Goal: Task Accomplishment & Management: Complete application form

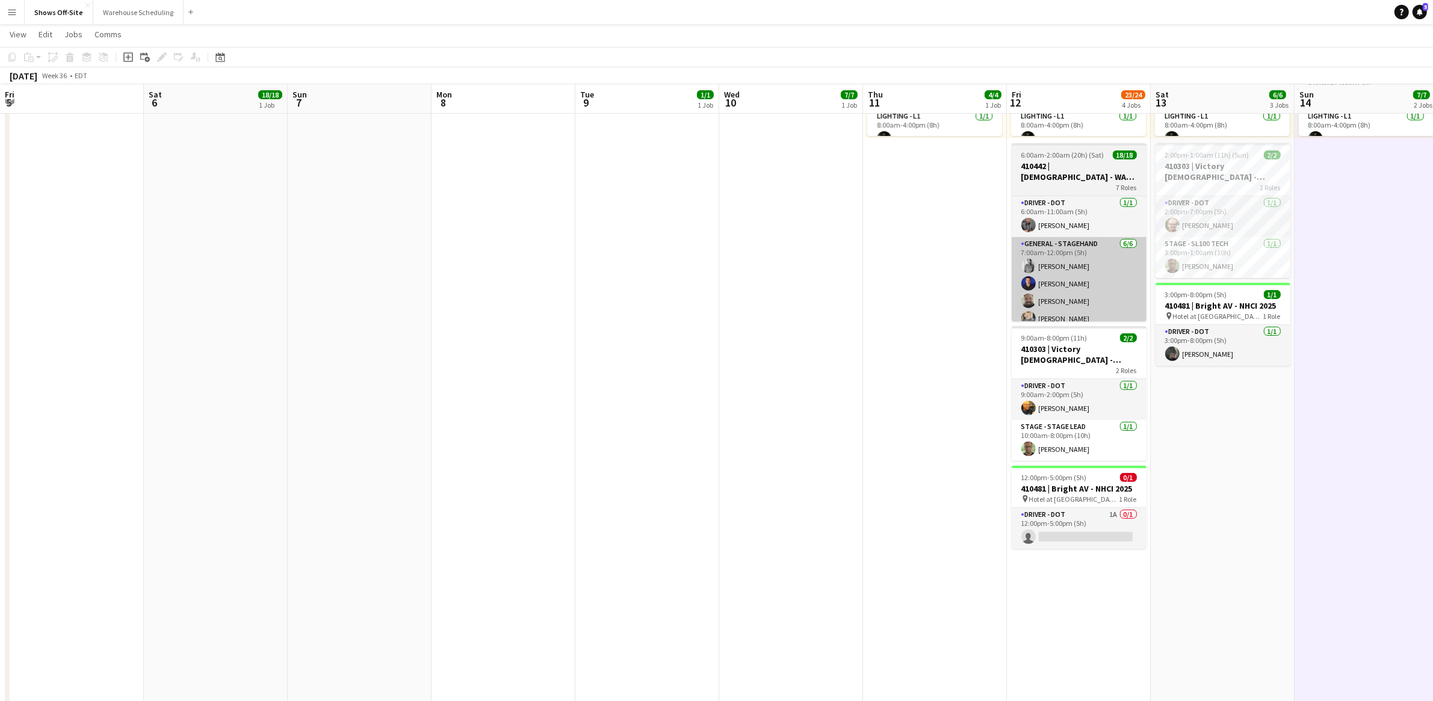
scroll to position [0, 257]
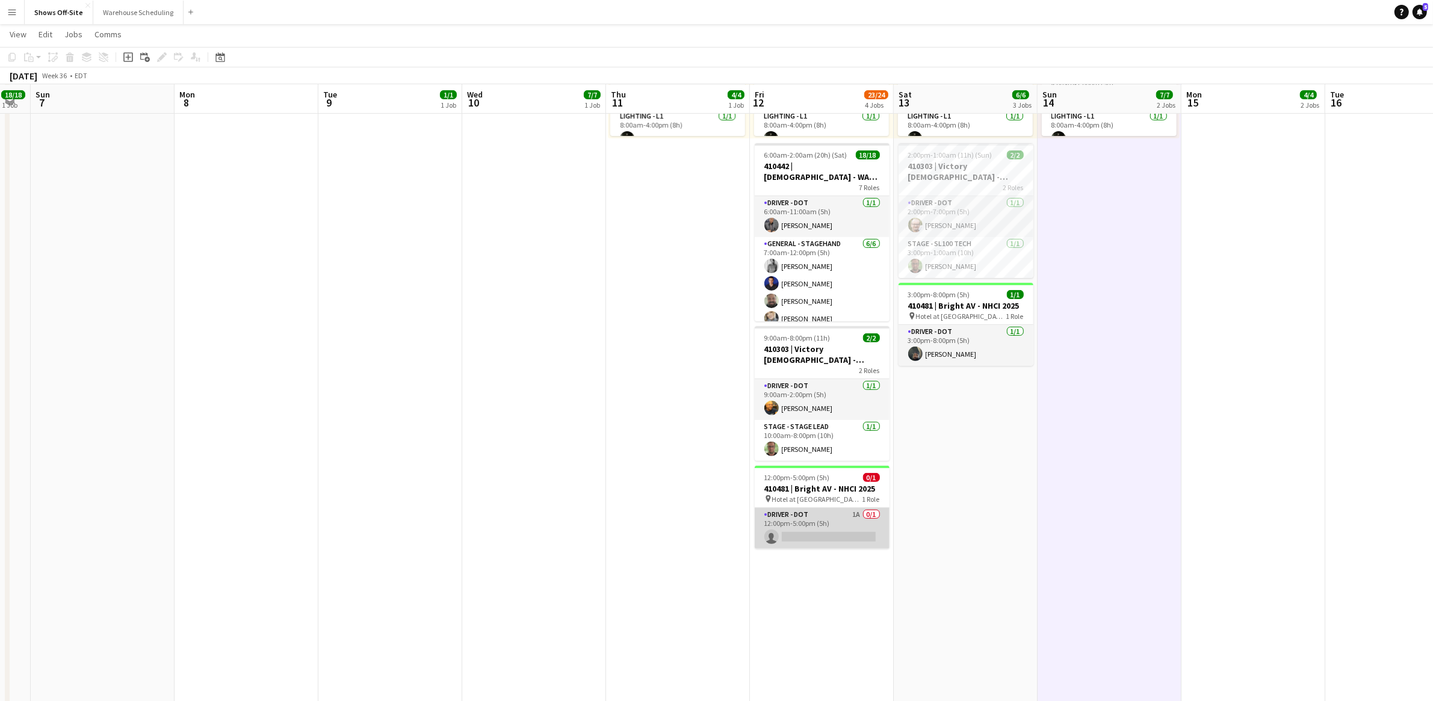
click at [842, 516] on app-card-role "Driver - DOT 1A 0/1 12:00pm-5:00pm (5h) single-neutral-actions" at bounding box center [822, 528] width 135 height 41
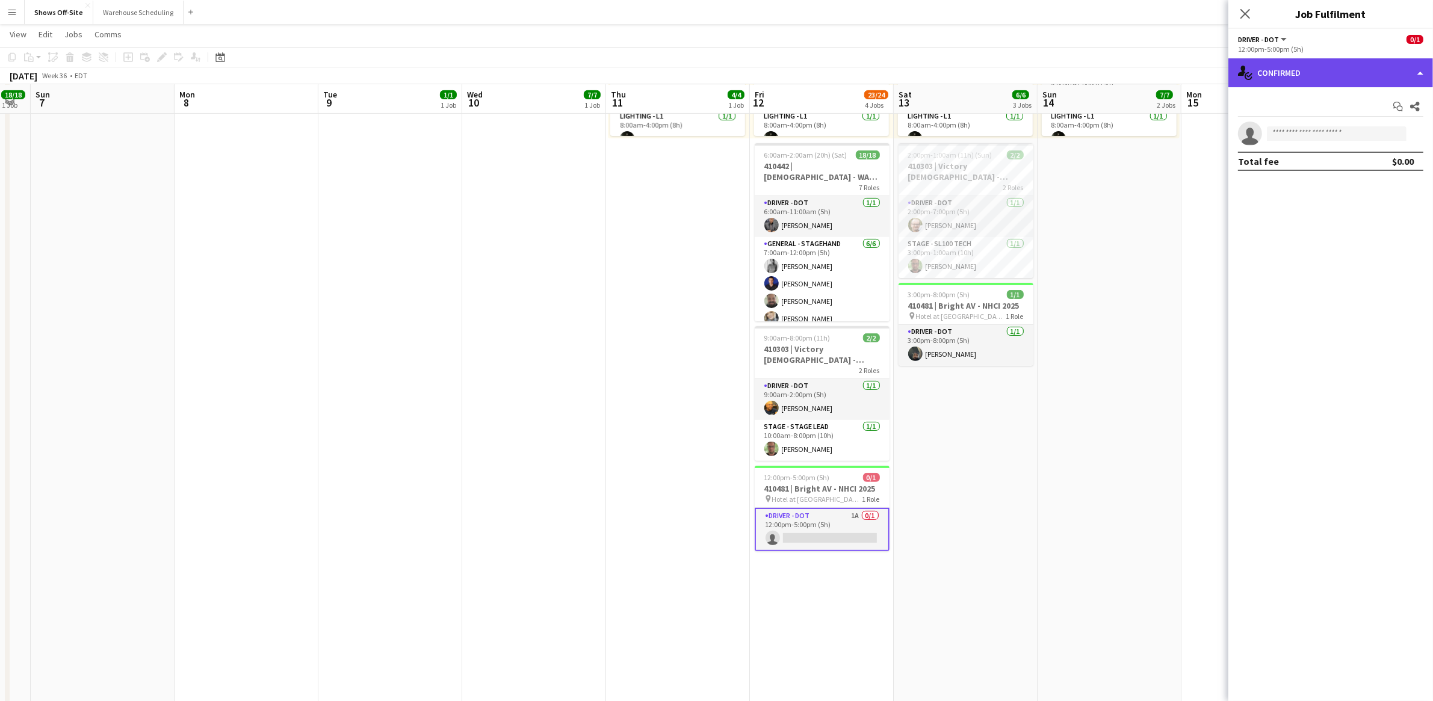
click at [1336, 76] on div "single-neutral-actions-check-2 Confirmed" at bounding box center [1331, 72] width 205 height 29
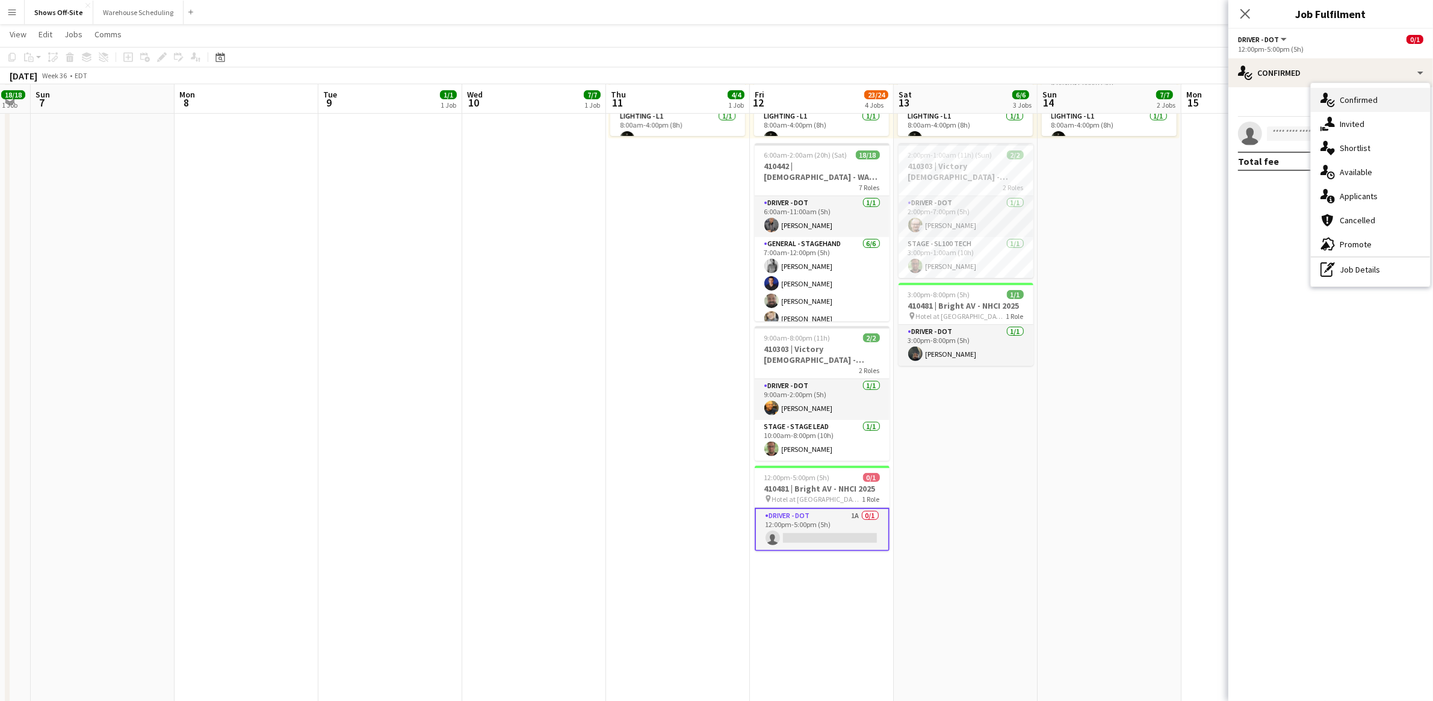
click at [1347, 95] on span "Confirmed" at bounding box center [1359, 100] width 38 height 11
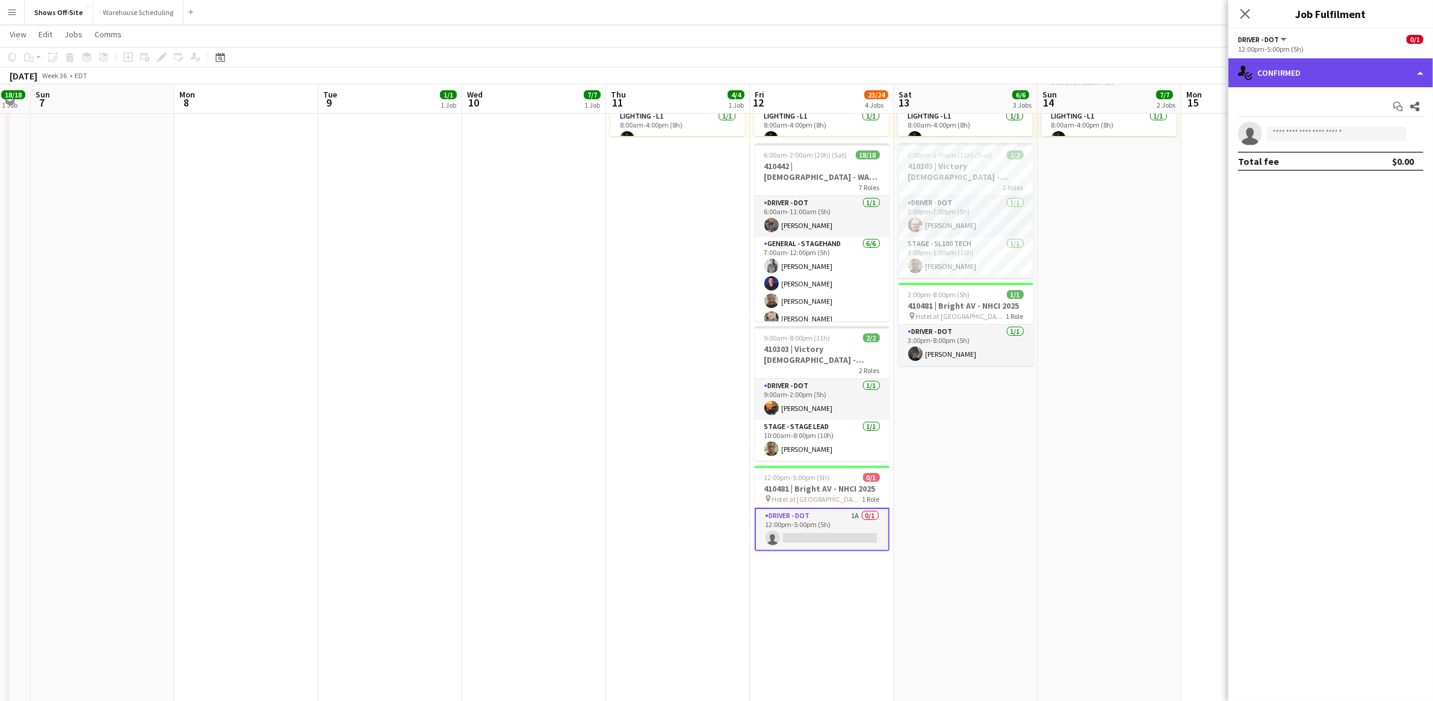
click at [1327, 81] on div "single-neutral-actions-check-2 Confirmed" at bounding box center [1331, 72] width 205 height 29
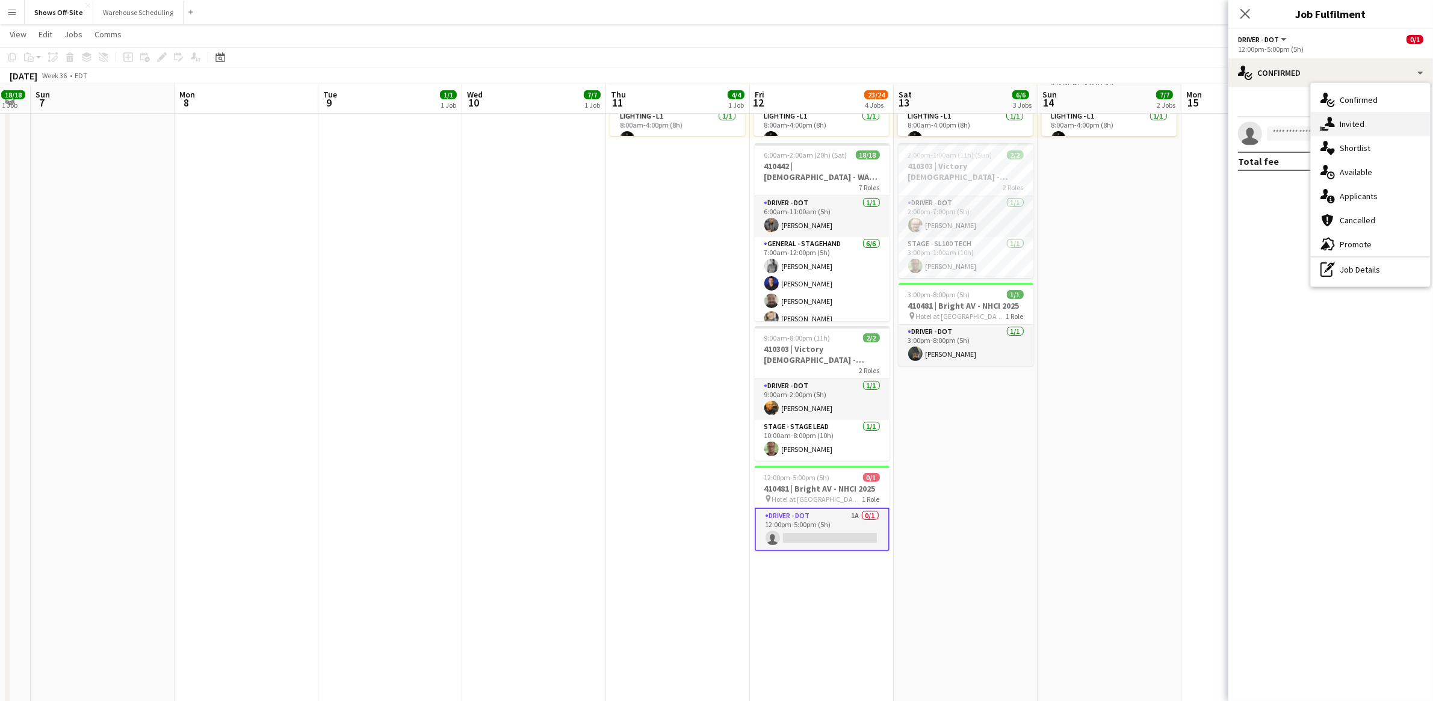
click at [1347, 131] on div "single-neutral-actions-share-1 Invited" at bounding box center [1370, 124] width 119 height 24
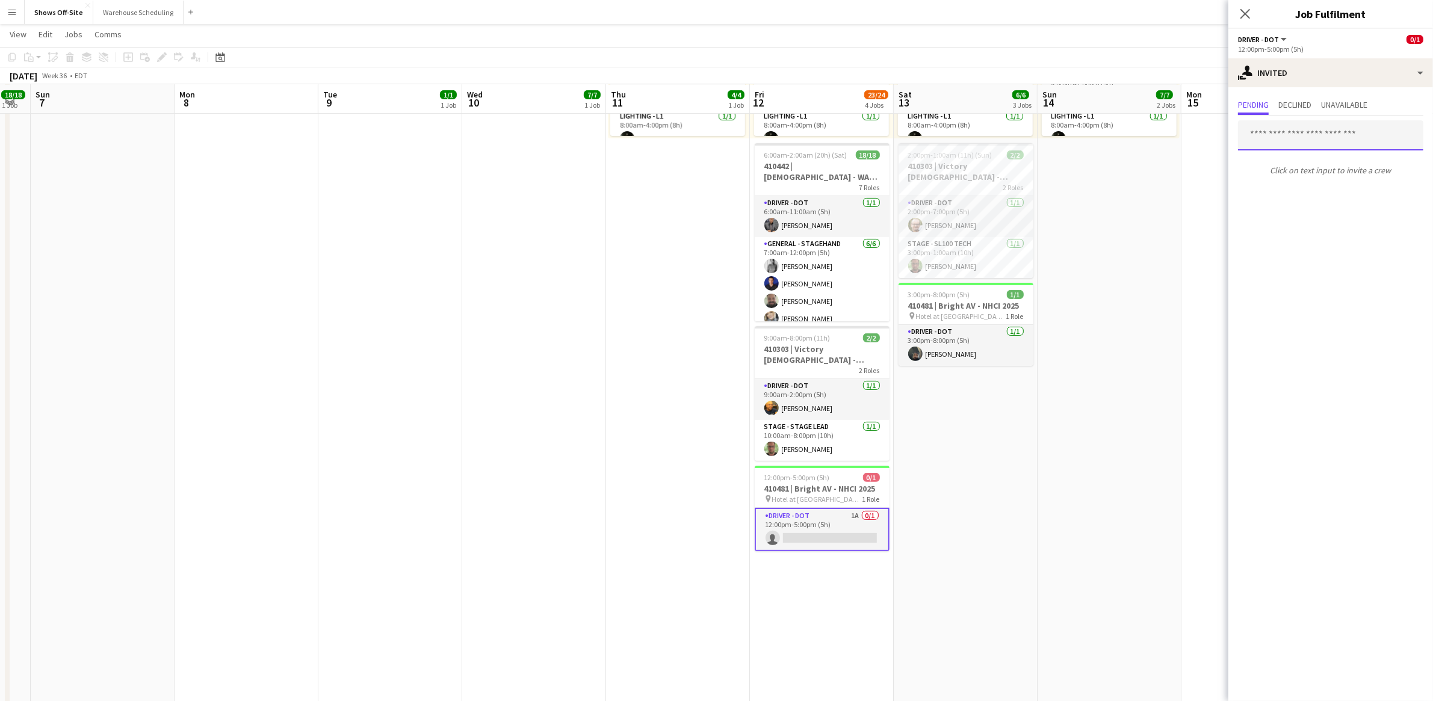
click at [1310, 132] on input "text" at bounding box center [1330, 135] width 185 height 30
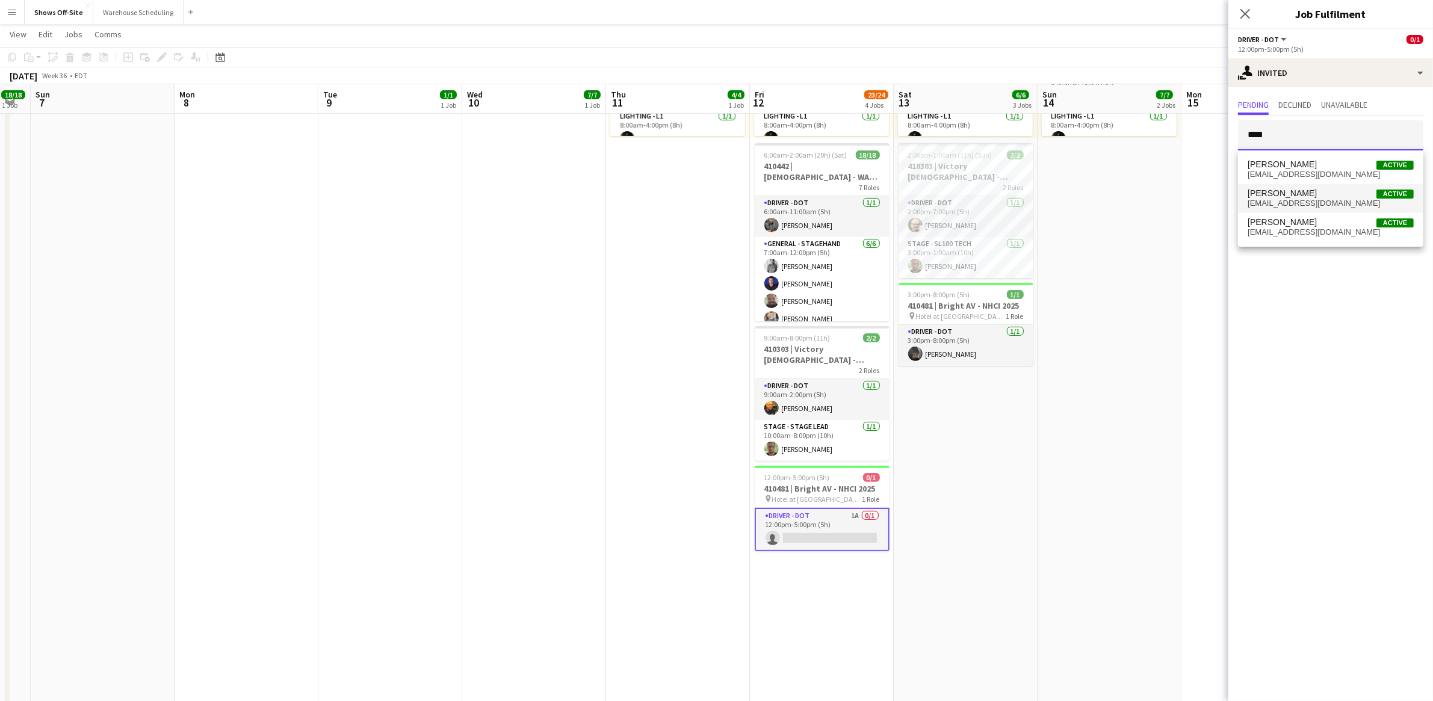
type input "****"
click at [1309, 200] on span "[EMAIL_ADDRESS][DOMAIN_NAME]" at bounding box center [1331, 204] width 166 height 10
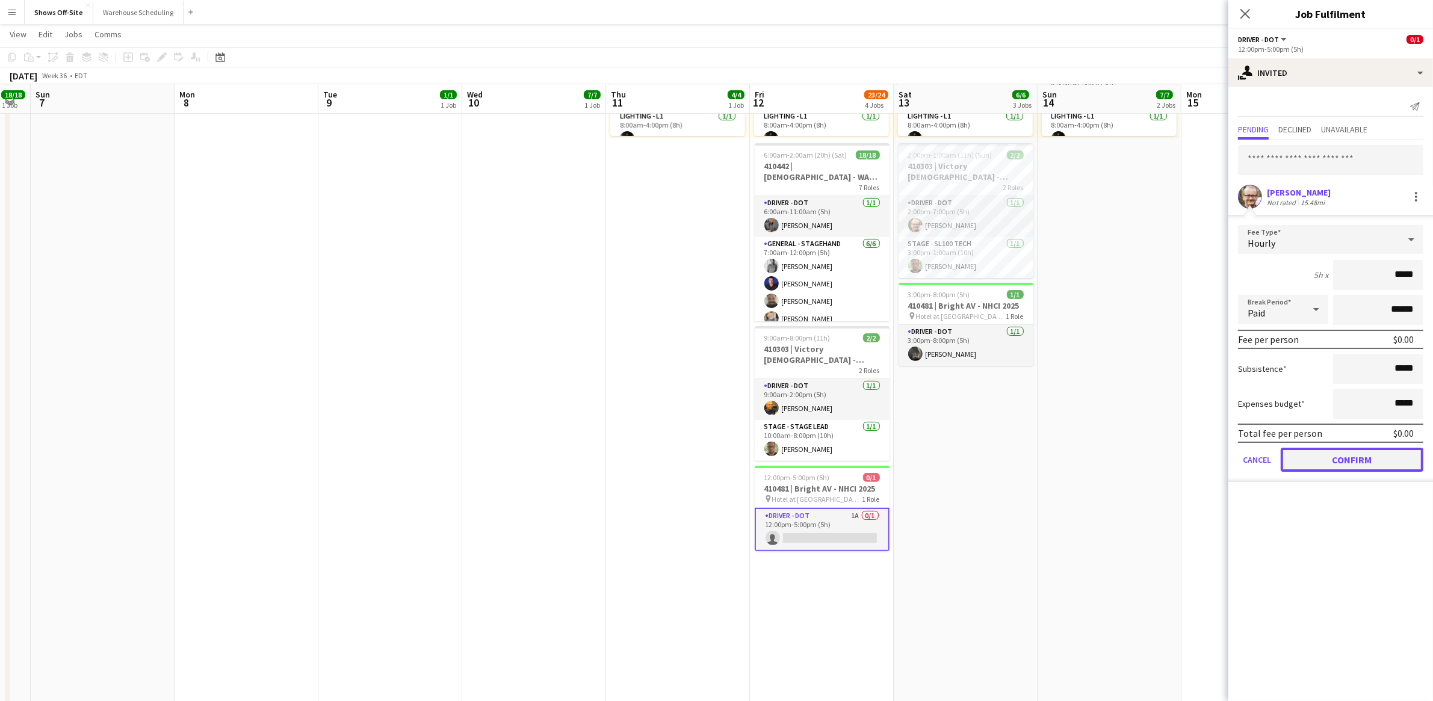
click at [1362, 461] on button "Confirm" at bounding box center [1352, 460] width 143 height 24
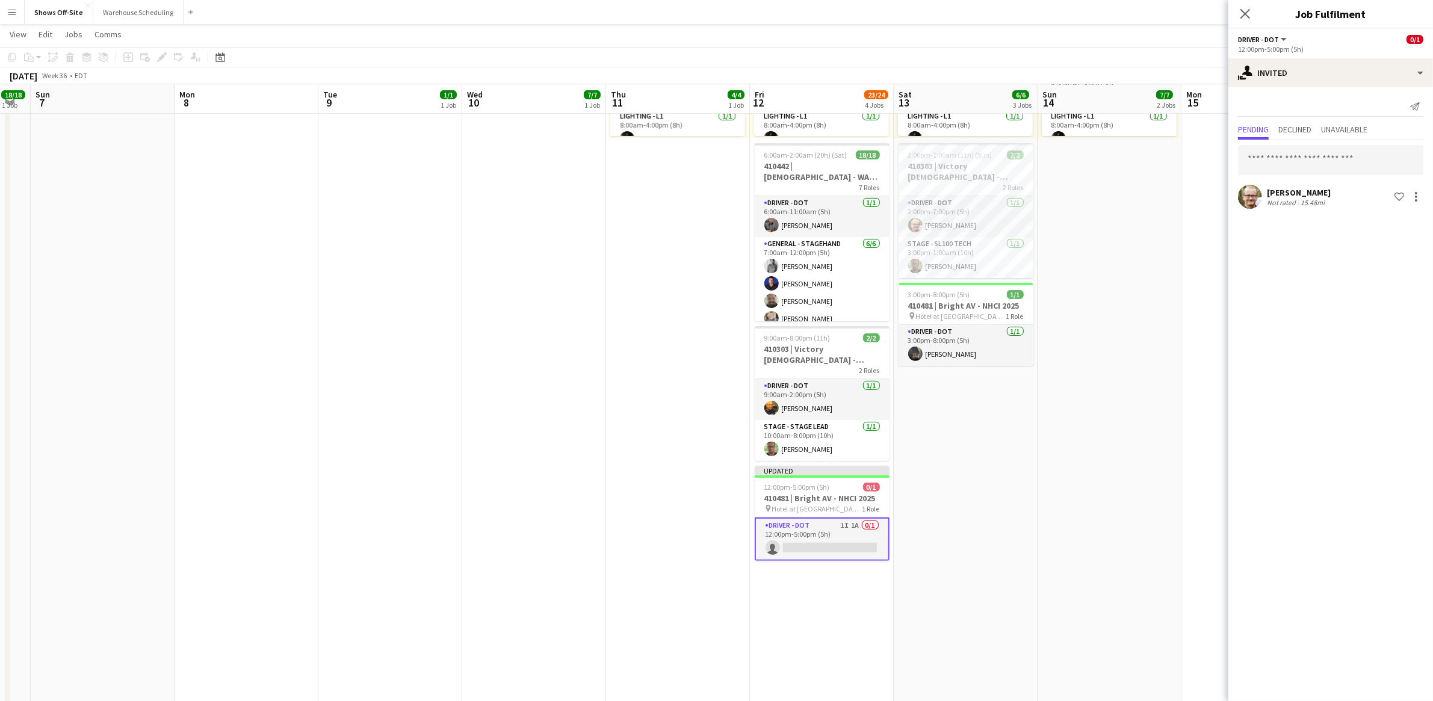
click at [843, 541] on app-card-role "Driver - DOT 1I 1A 0/1 12:00pm-5:00pm (5h) single-neutral-actions" at bounding box center [822, 539] width 135 height 43
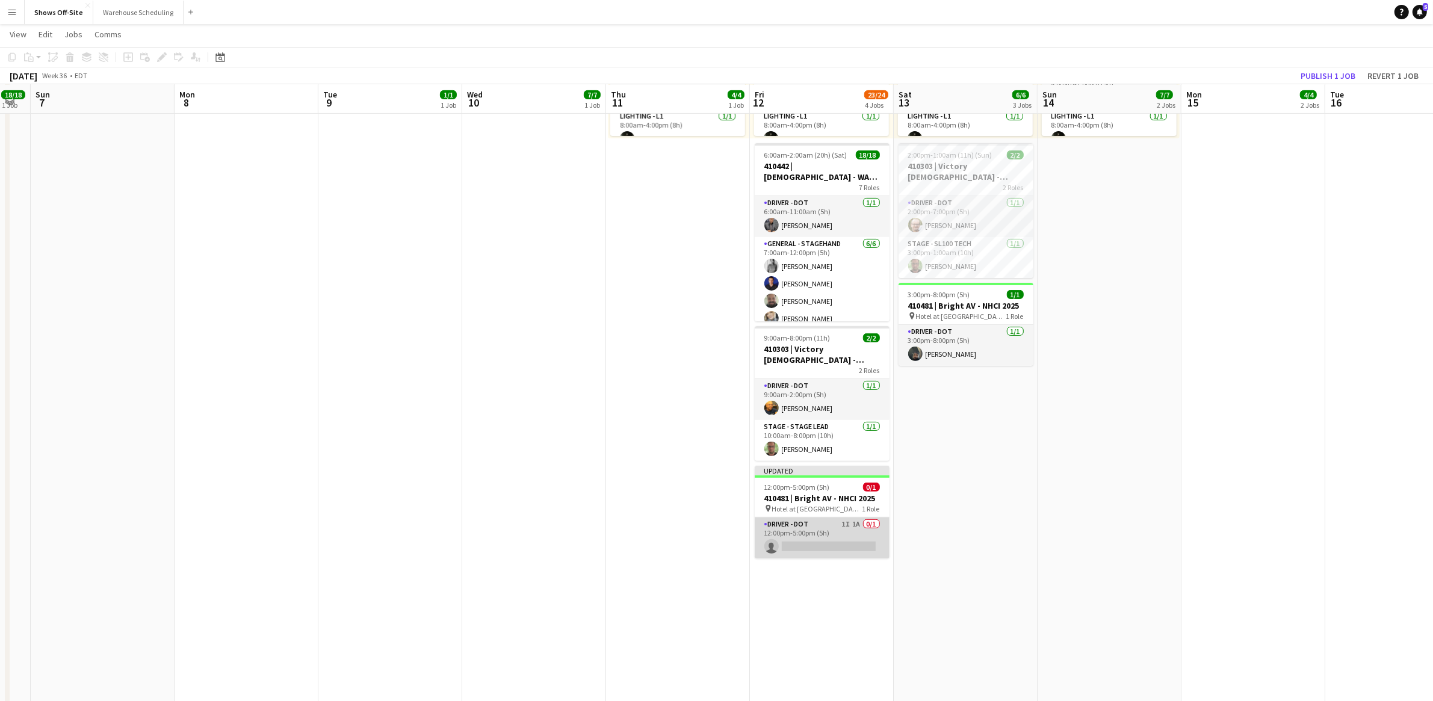
click at [813, 547] on app-card-role "Driver - DOT 1I 1A 0/1 12:00pm-5:00pm (5h) single-neutral-actions" at bounding box center [822, 538] width 135 height 41
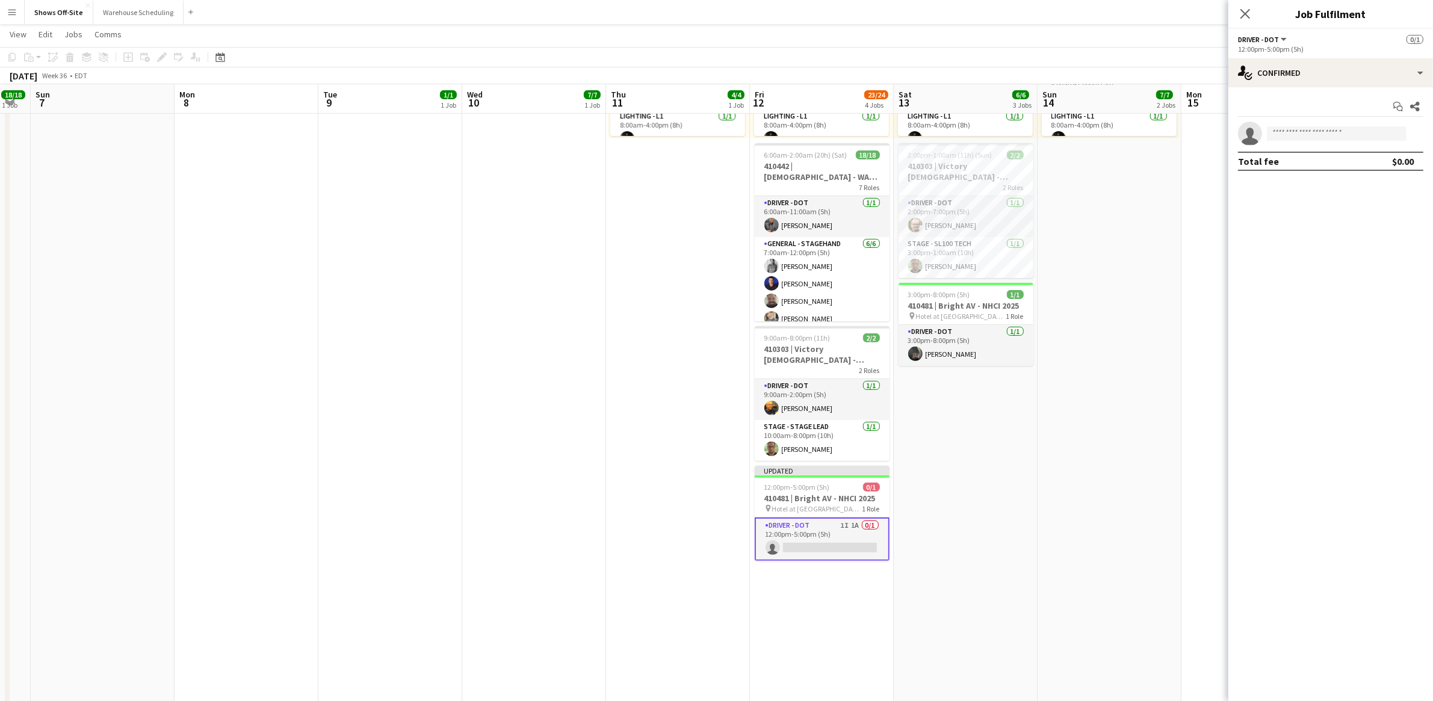
click at [846, 526] on app-card-role "Driver - DOT 1I 1A 0/1 12:00pm-5:00pm (5h) single-neutral-actions" at bounding box center [822, 539] width 135 height 43
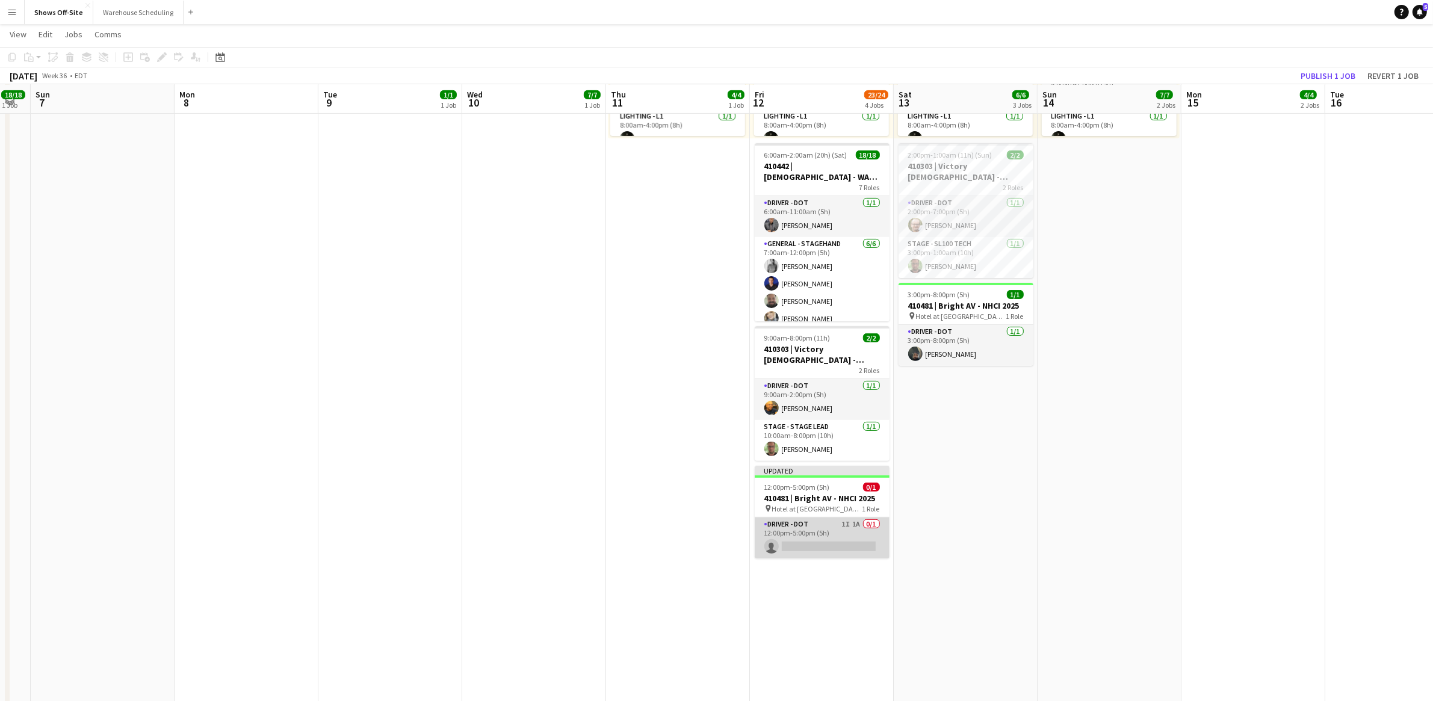
click at [845, 525] on app-card-role "Driver - DOT 1I 1A 0/1 12:00pm-5:00pm (5h) single-neutral-actions" at bounding box center [822, 538] width 135 height 41
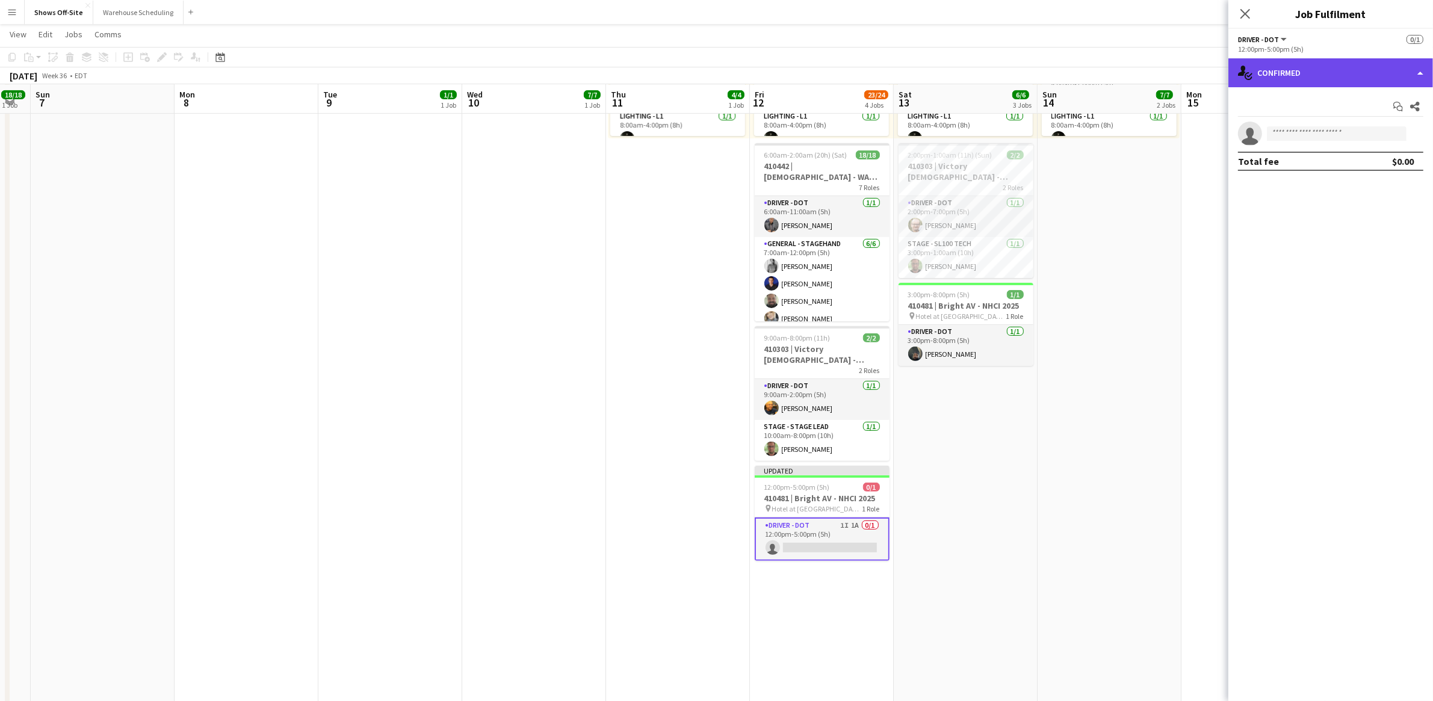
click at [1371, 76] on div "single-neutral-actions-check-2 Confirmed" at bounding box center [1331, 72] width 205 height 29
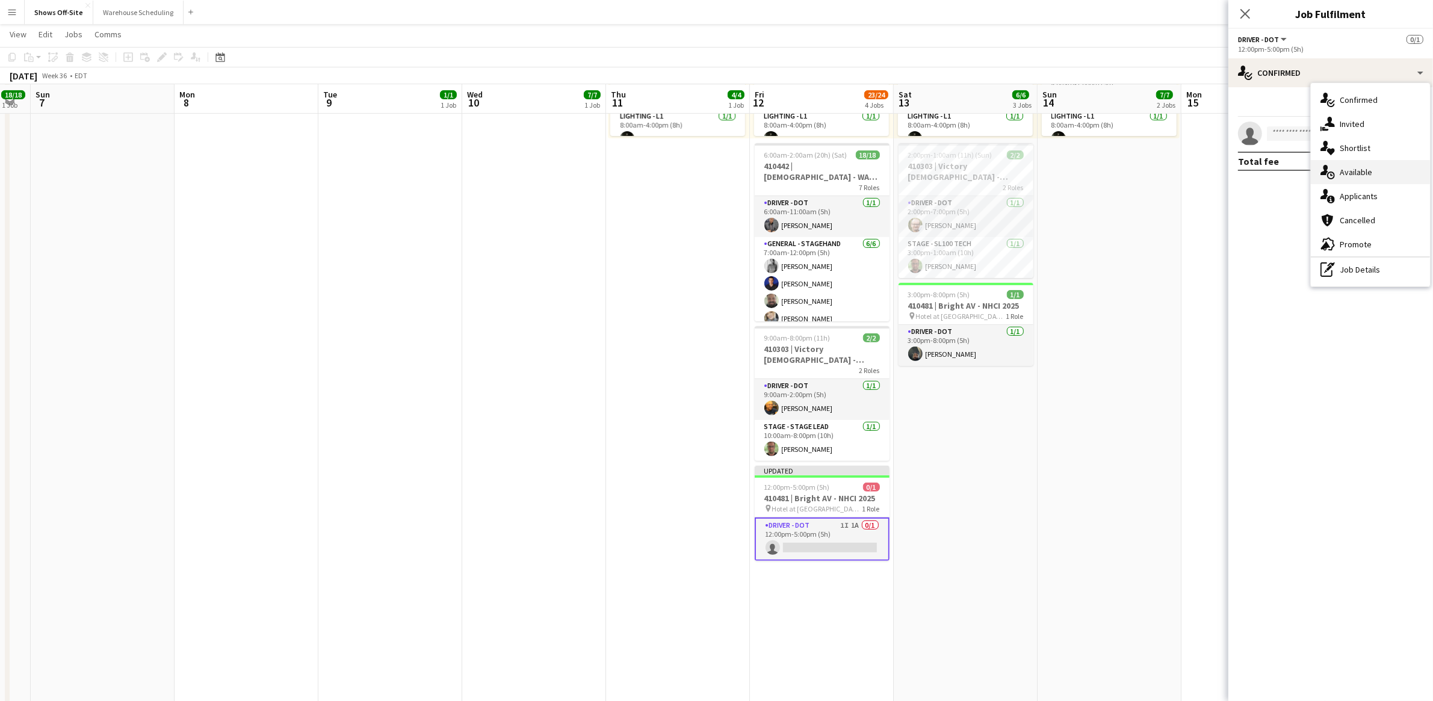
click at [1370, 170] on span "Available" at bounding box center [1356, 172] width 33 height 11
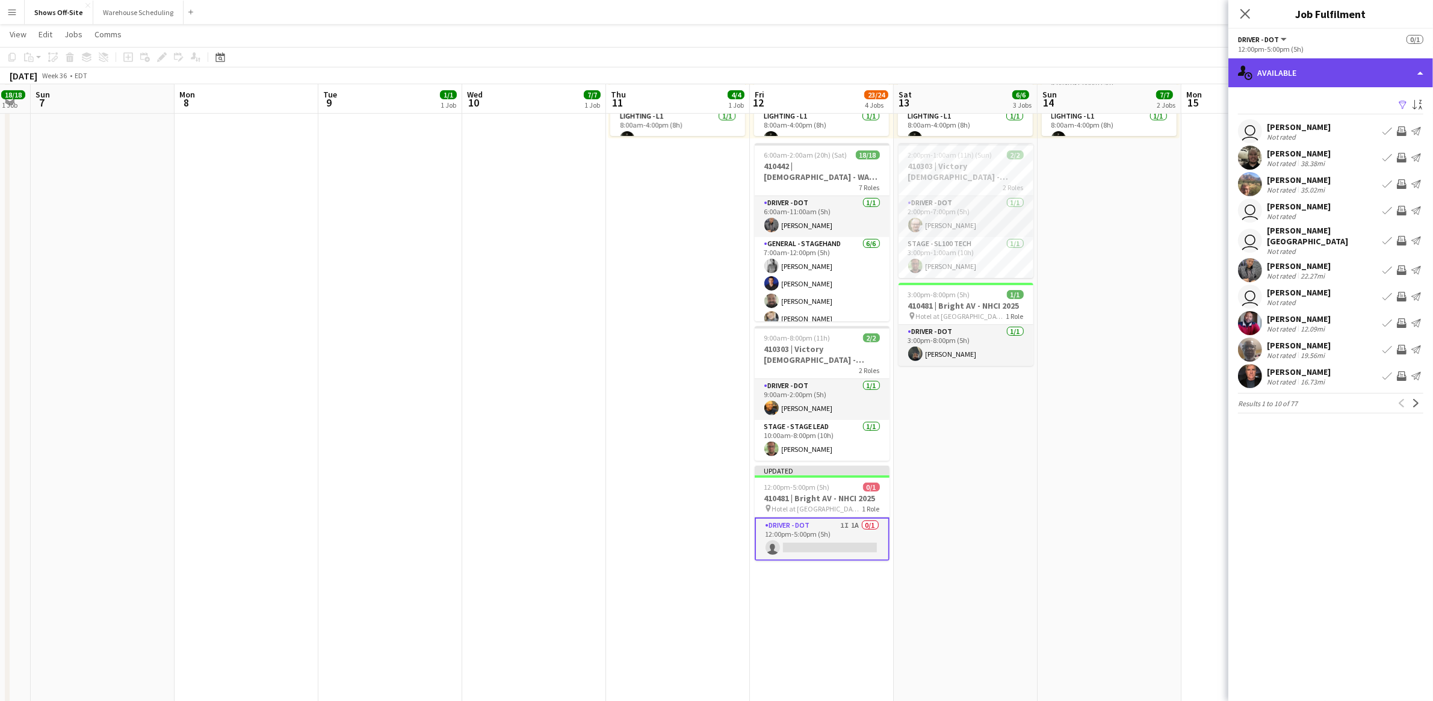
click at [1272, 67] on div "single-neutral-actions-upload Available" at bounding box center [1331, 72] width 205 height 29
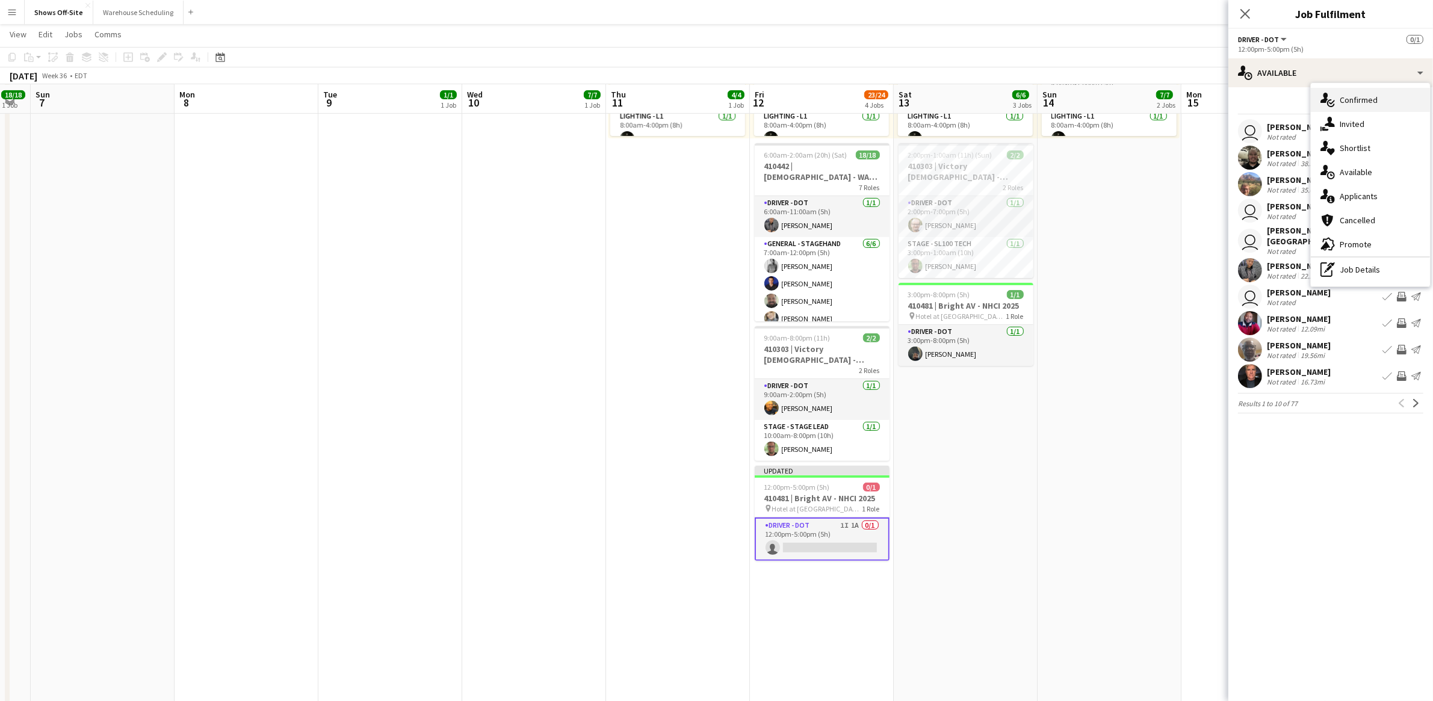
click at [1339, 96] on div "single-neutral-actions-check-2 Confirmed" at bounding box center [1370, 100] width 119 height 24
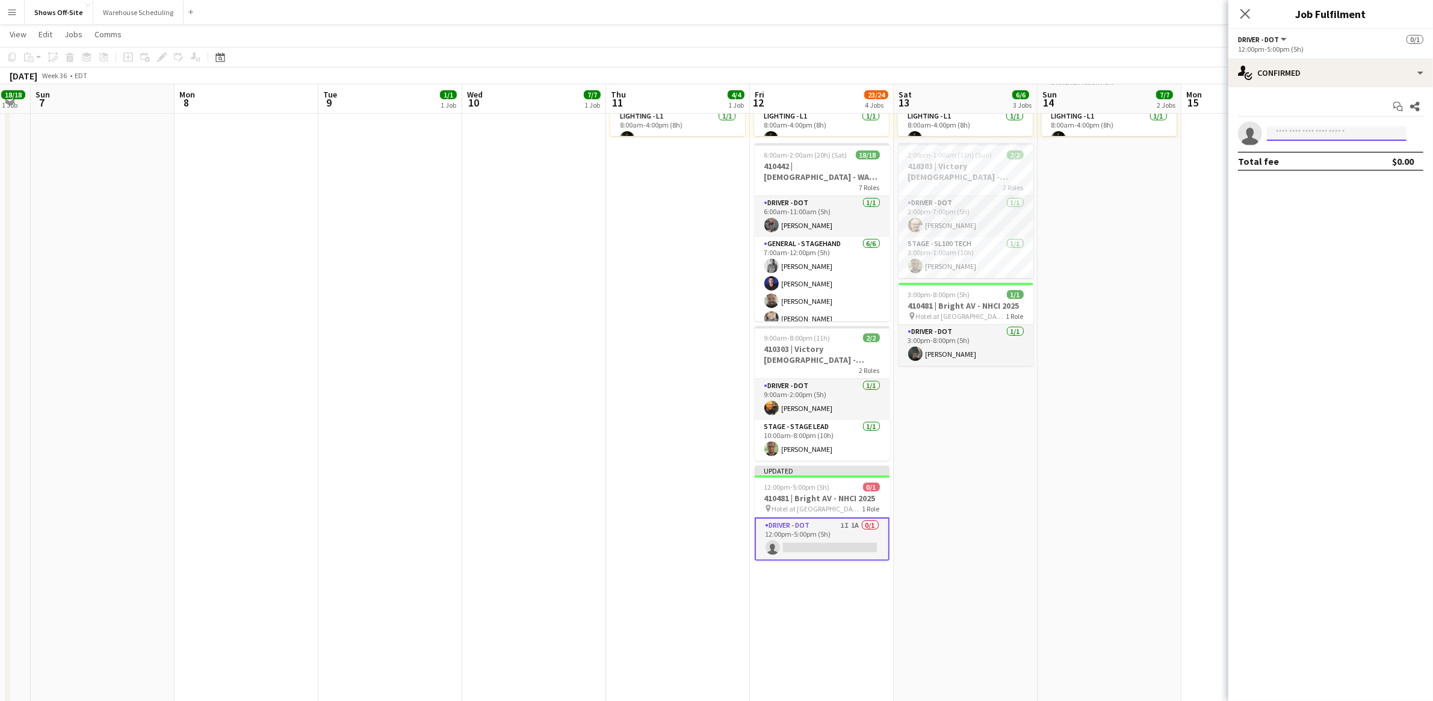
click at [1319, 137] on input at bounding box center [1337, 133] width 140 height 14
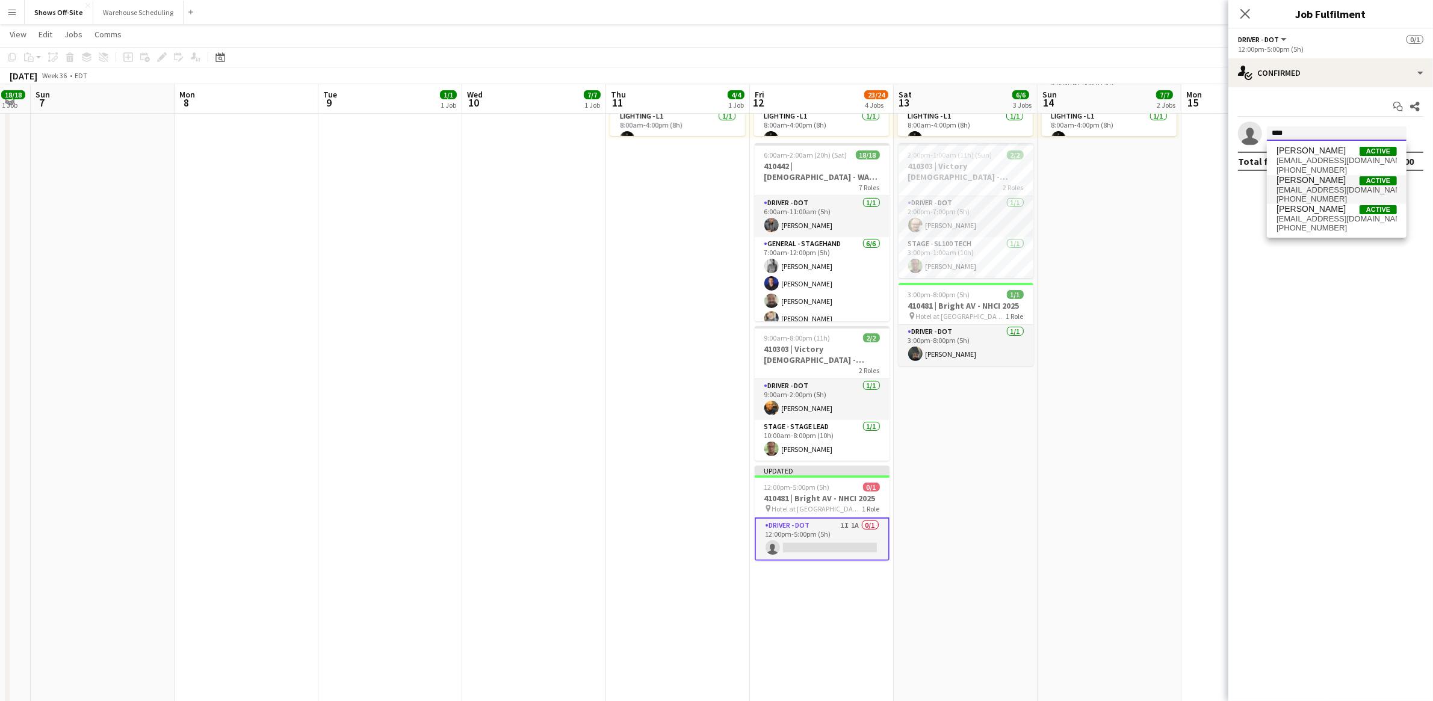
type input "****"
click at [1364, 184] on span "Active" at bounding box center [1378, 180] width 37 height 9
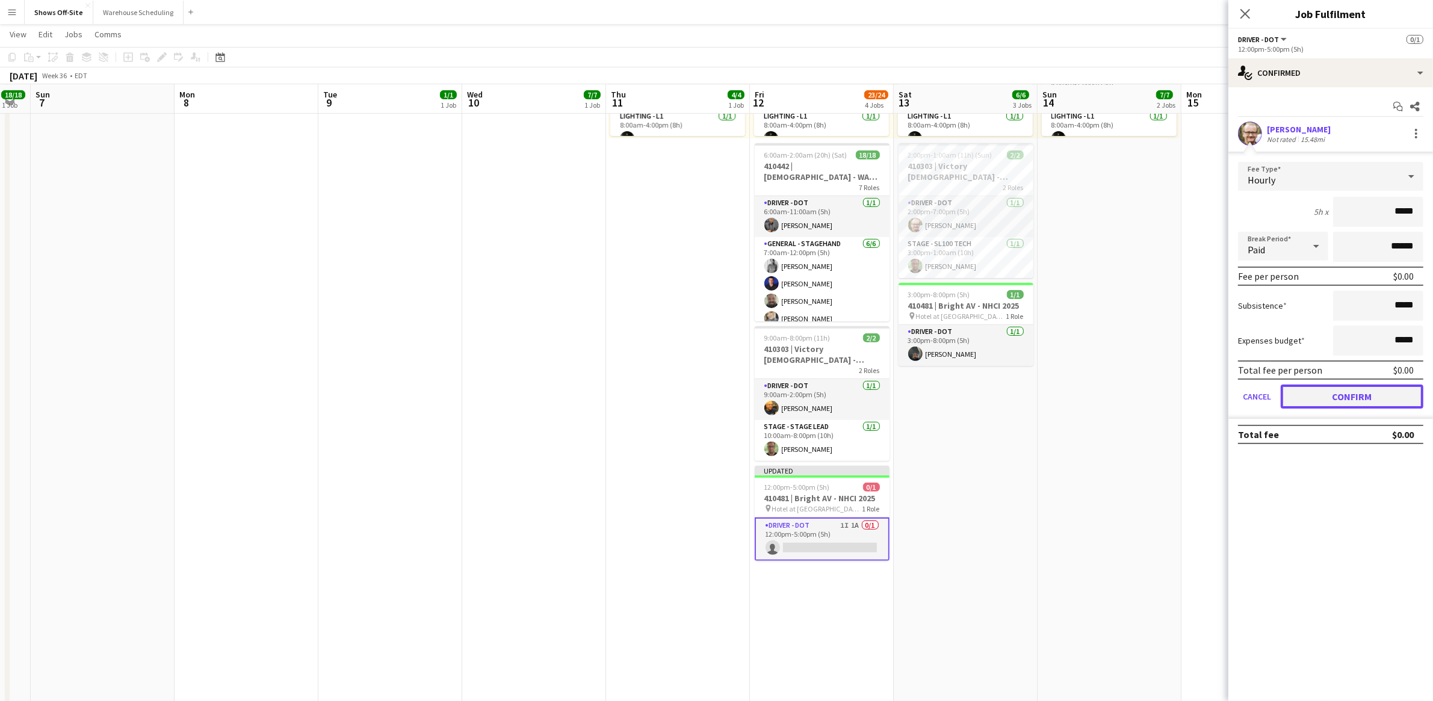
click at [1355, 395] on button "Confirm" at bounding box center [1352, 397] width 143 height 24
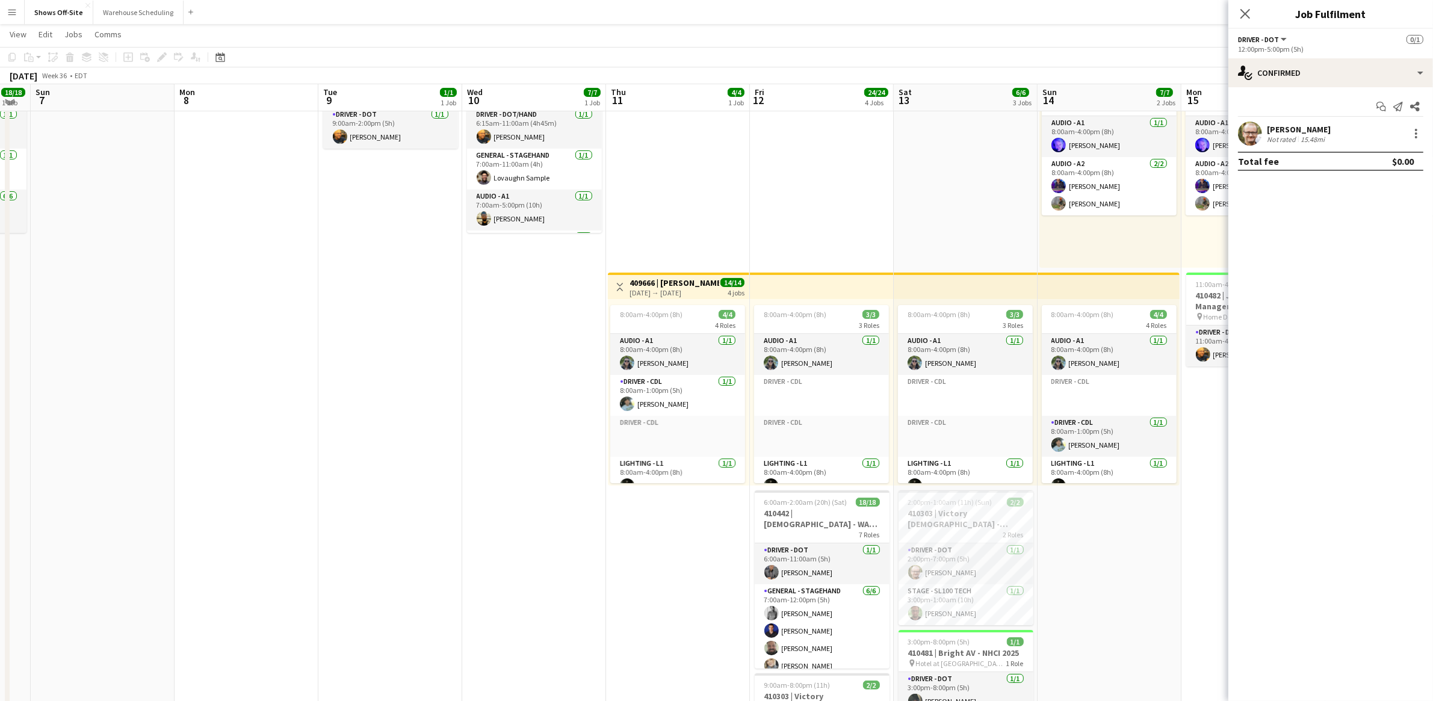
scroll to position [82, 0]
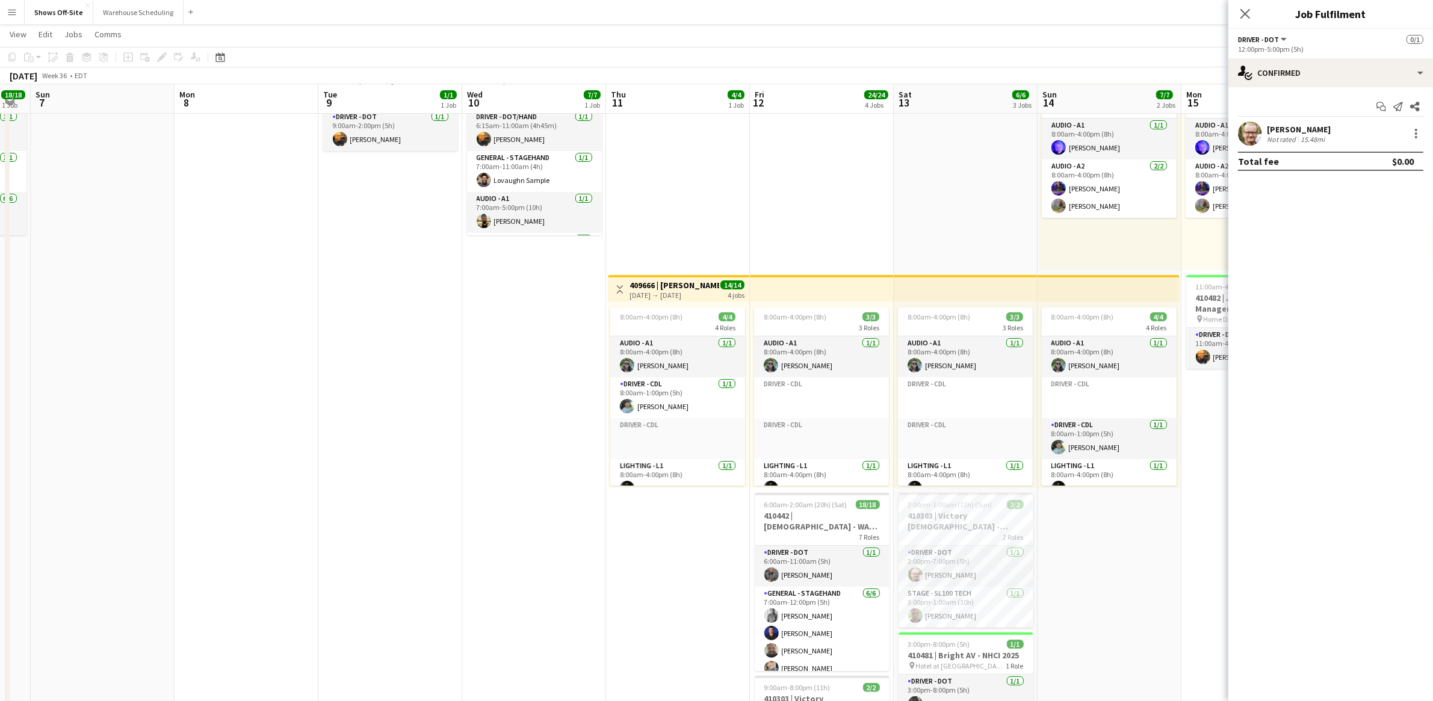
click at [442, 475] on app-date-cell "9:00am-2:00pm (5h) 1/1 410482 | JJA Project Management LLC - Atlanta Food & Win…" at bounding box center [390, 700] width 144 height 1297
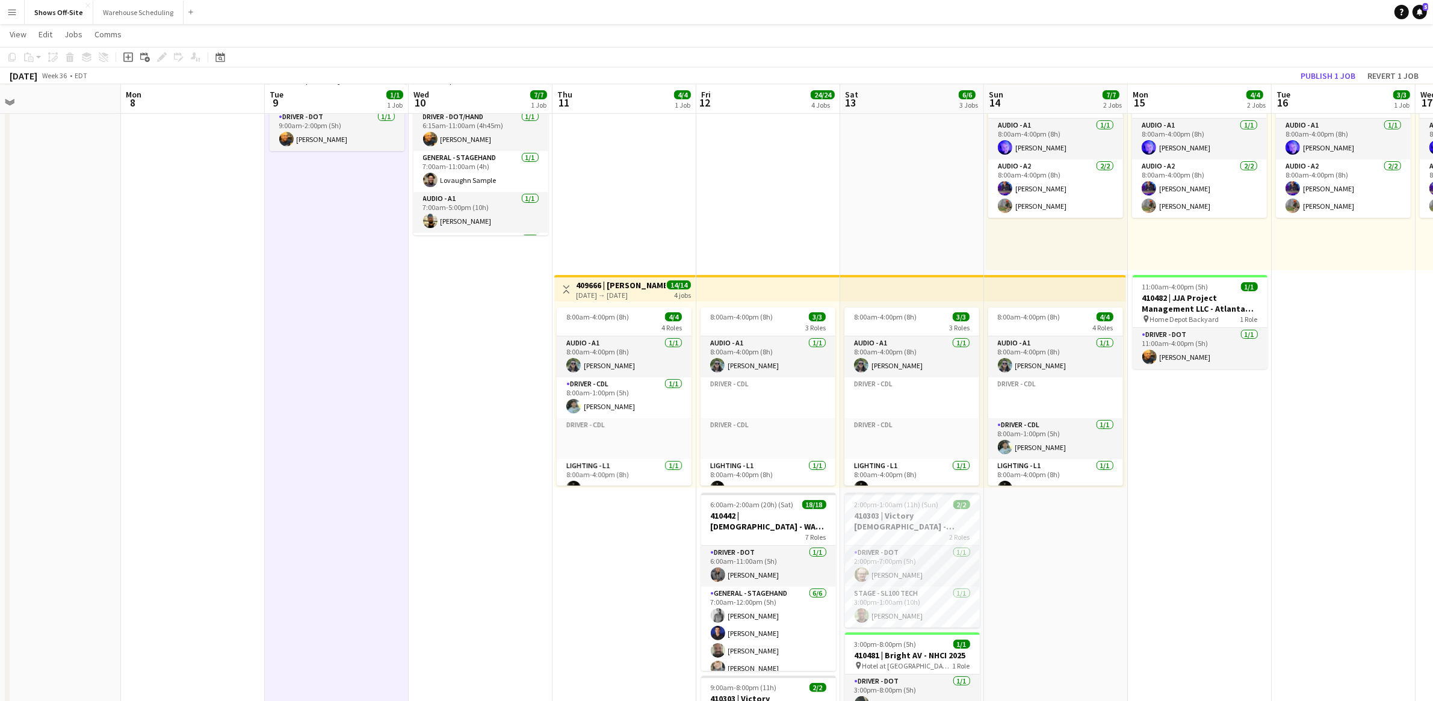
scroll to position [0, 382]
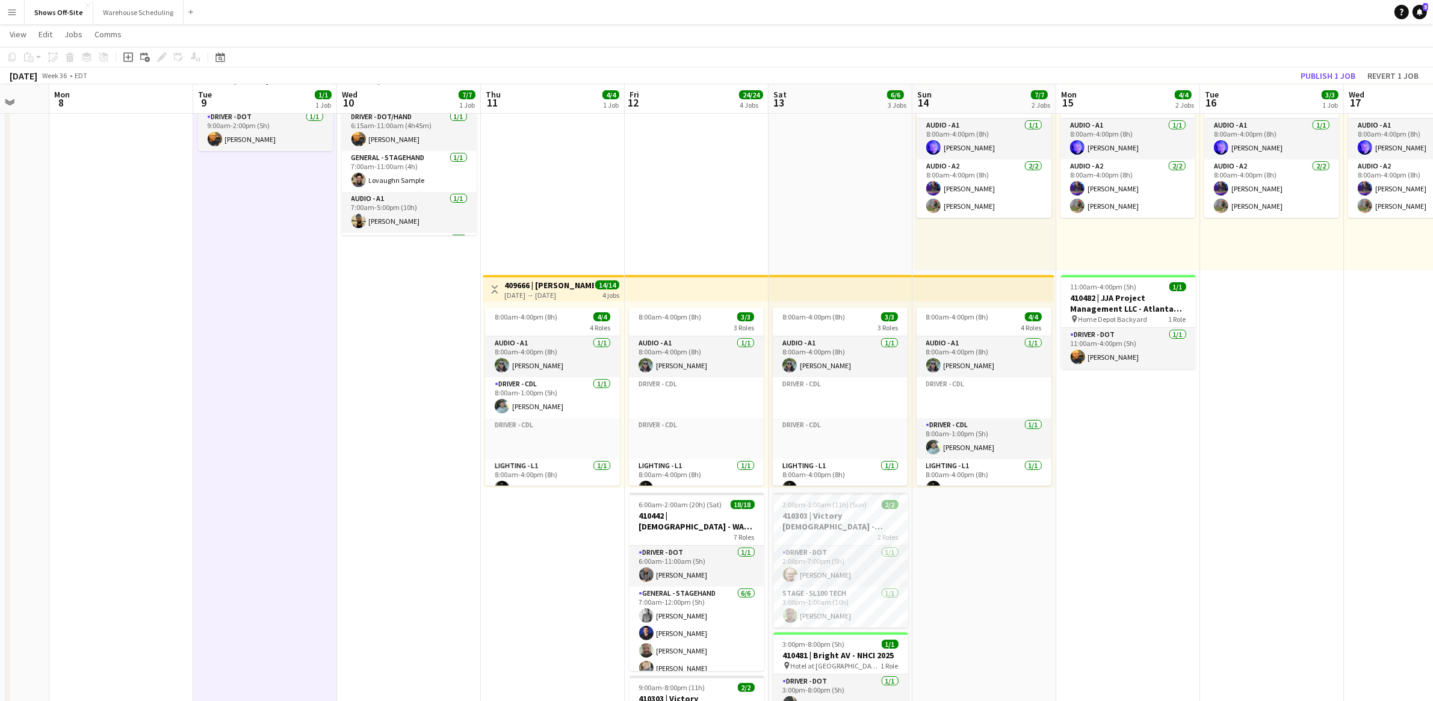
drag, startPoint x: 1214, startPoint y: 521, endPoint x: 1089, endPoint y: 529, distance: 125.5
click at [1089, 529] on app-calendar-viewport "Fri 5 Sat 6 18/18 1 Job Sun 7 Mon 8 Tue 9 1/1 1 Job Wed 10 7/7 1 Job Thu 11 4/4…" at bounding box center [716, 656] width 1433 height 1384
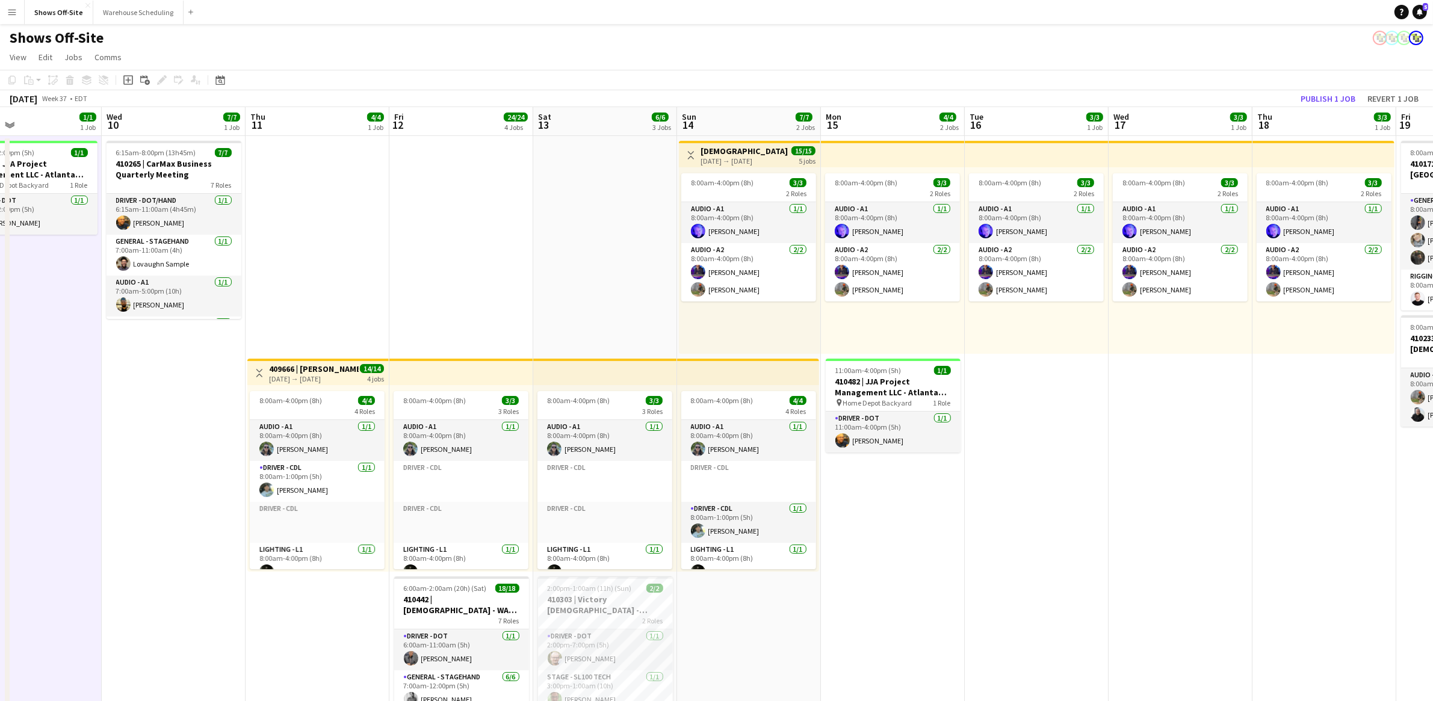
drag, startPoint x: 740, startPoint y: 252, endPoint x: 504, endPoint y: 256, distance: 236.0
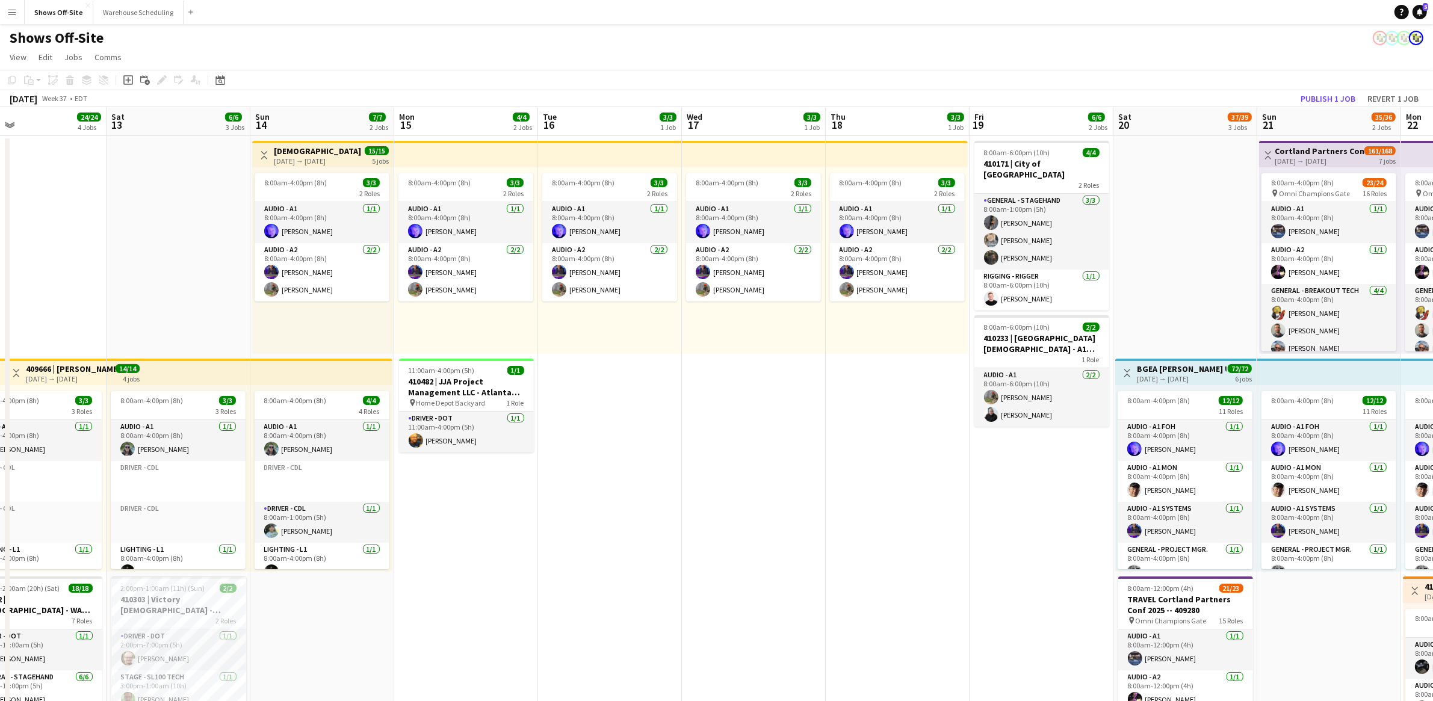
scroll to position [0, 314]
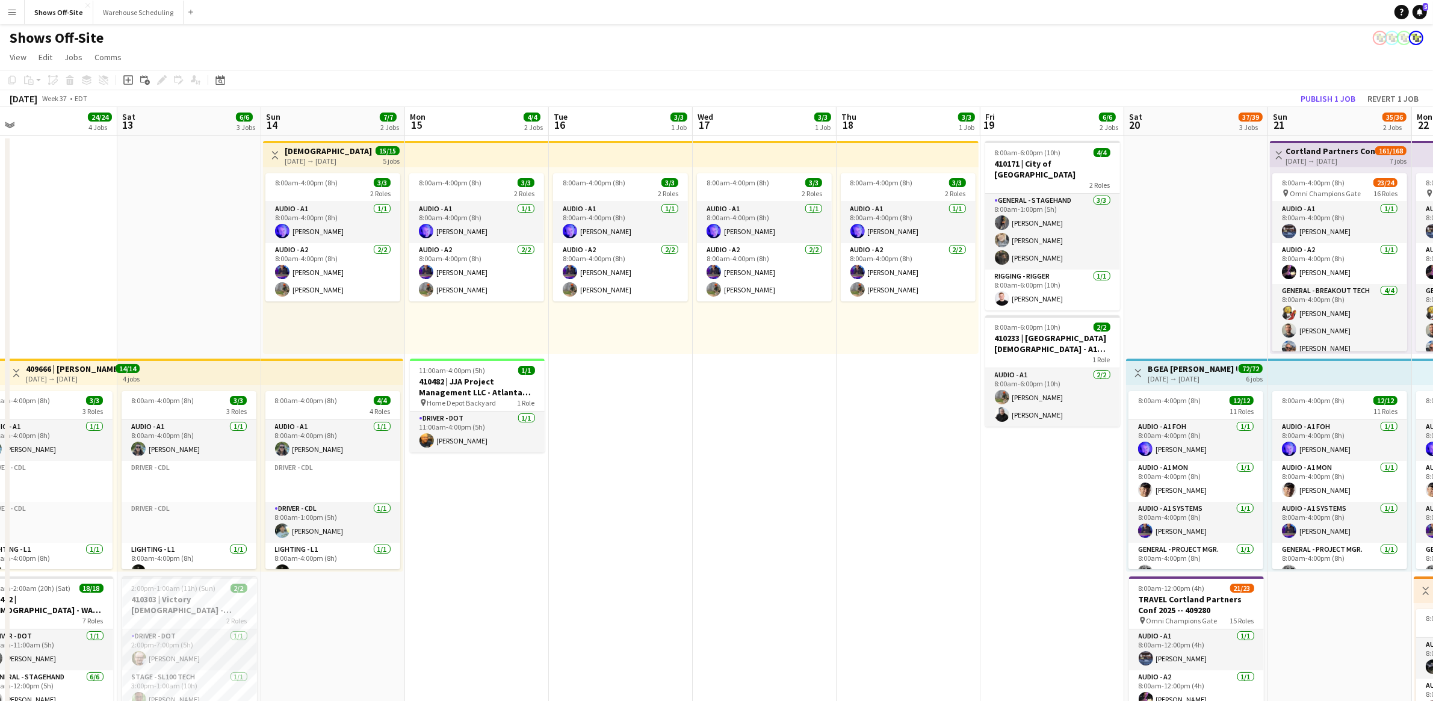
drag, startPoint x: 1235, startPoint y: 479, endPoint x: 865, endPoint y: 456, distance: 370.9
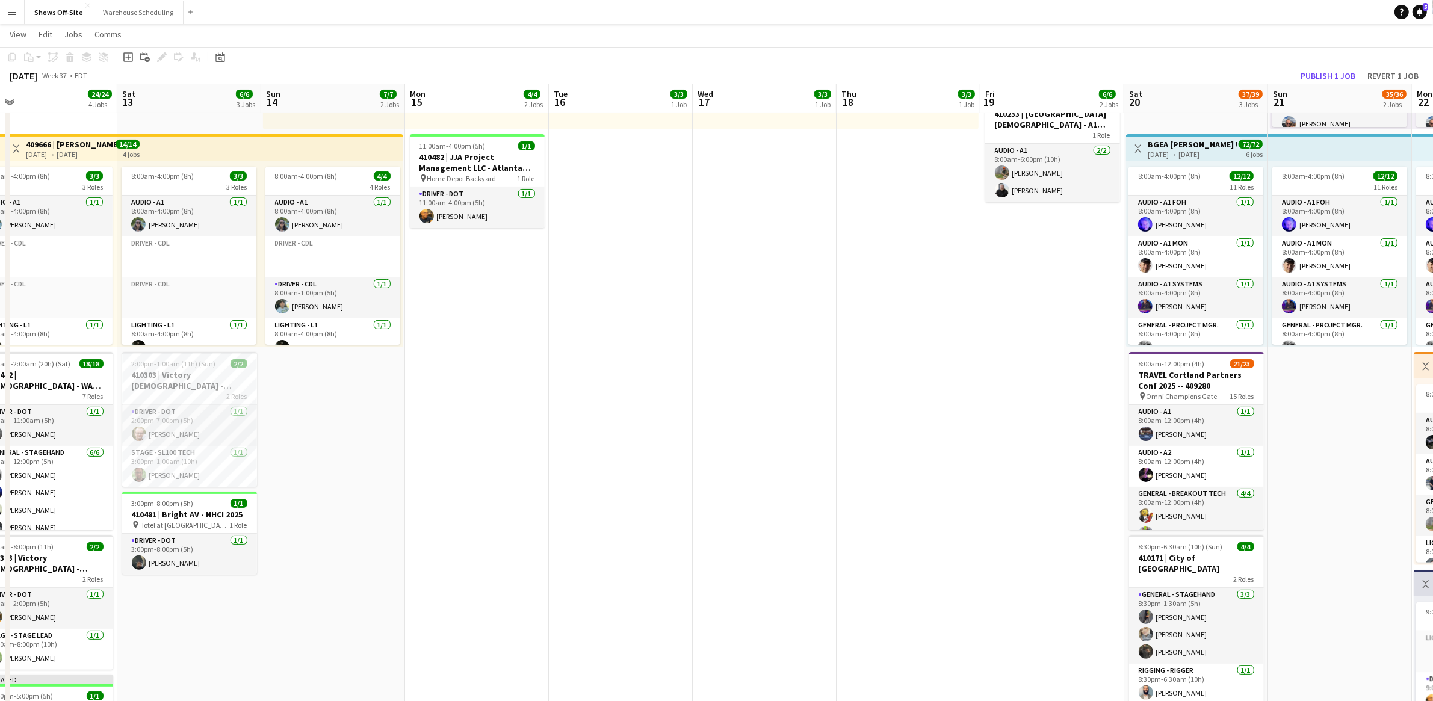
scroll to position [272, 0]
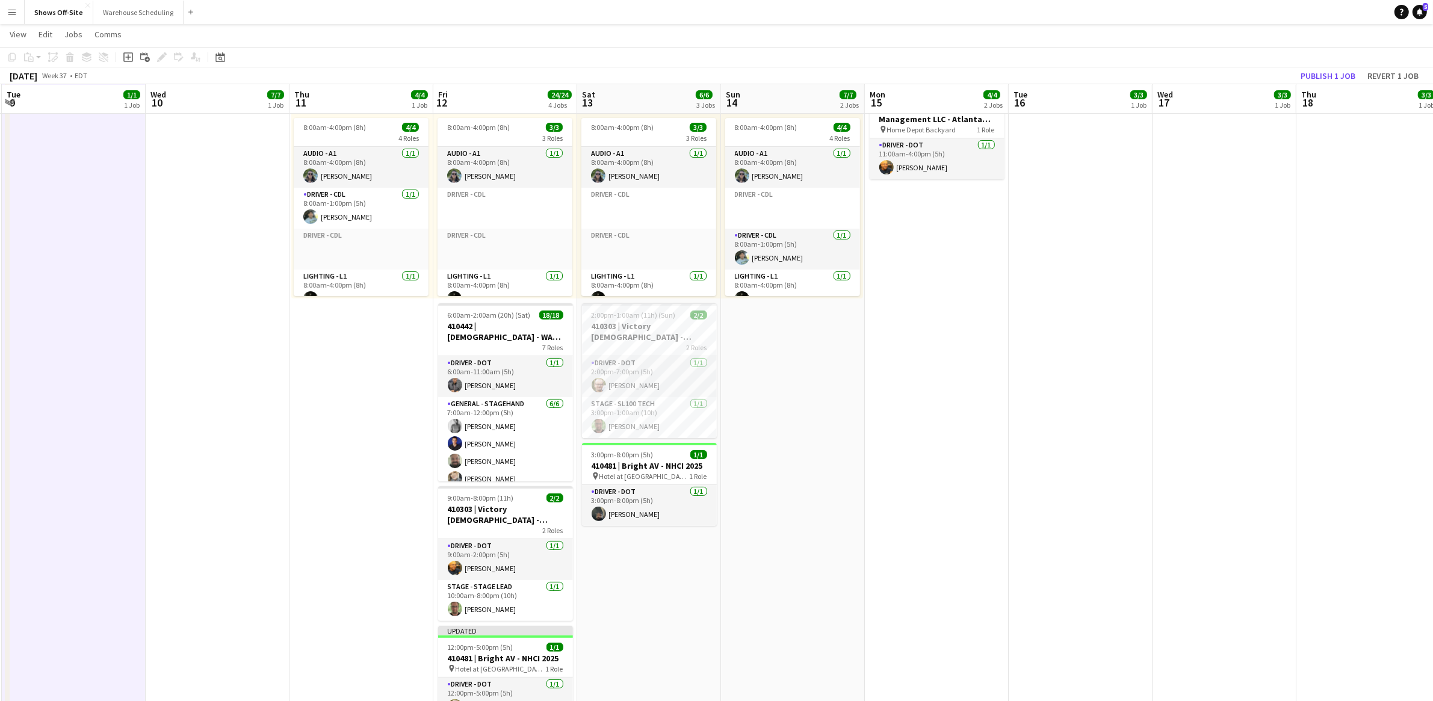
drag, startPoint x: 733, startPoint y: 471, endPoint x: 802, endPoint y: 486, distance: 70.8
click at [1121, 481] on app-calendar-viewport "Sun 7 Mon 8 Tue 9 1/1 1 Job Wed 10 7/7 1 Job Thu 11 4/4 1 Job Fri 12 24/24 4 Jo…" at bounding box center [716, 467] width 1433 height 1384
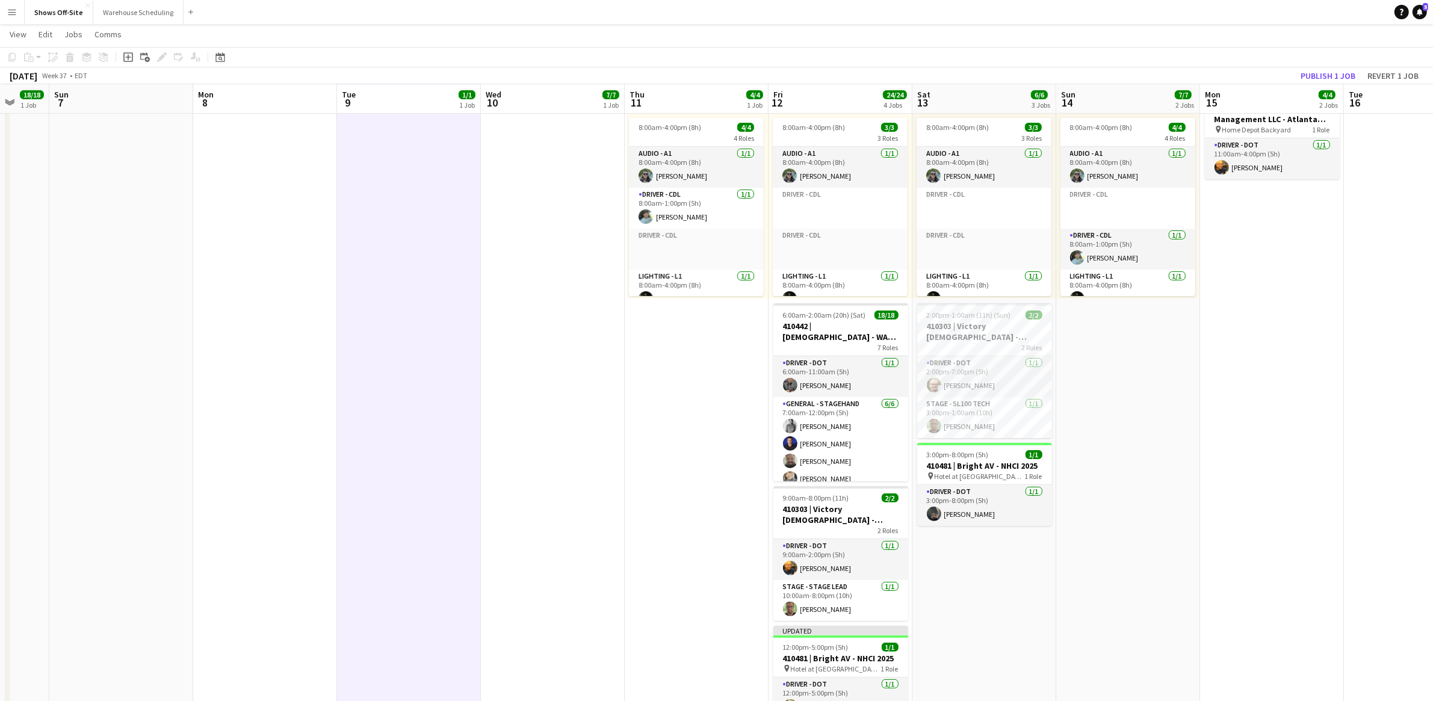
drag, startPoint x: 408, startPoint y: 447, endPoint x: 571, endPoint y: 442, distance: 163.8
click at [571, 442] on app-calendar-viewport "Thu 4 Fri 5 Sat 6 18/18 1 Job Sun 7 Mon 8 Tue 9 1/1 1 Job Wed 10 7/7 1 Job Thu …" at bounding box center [716, 467] width 1433 height 1384
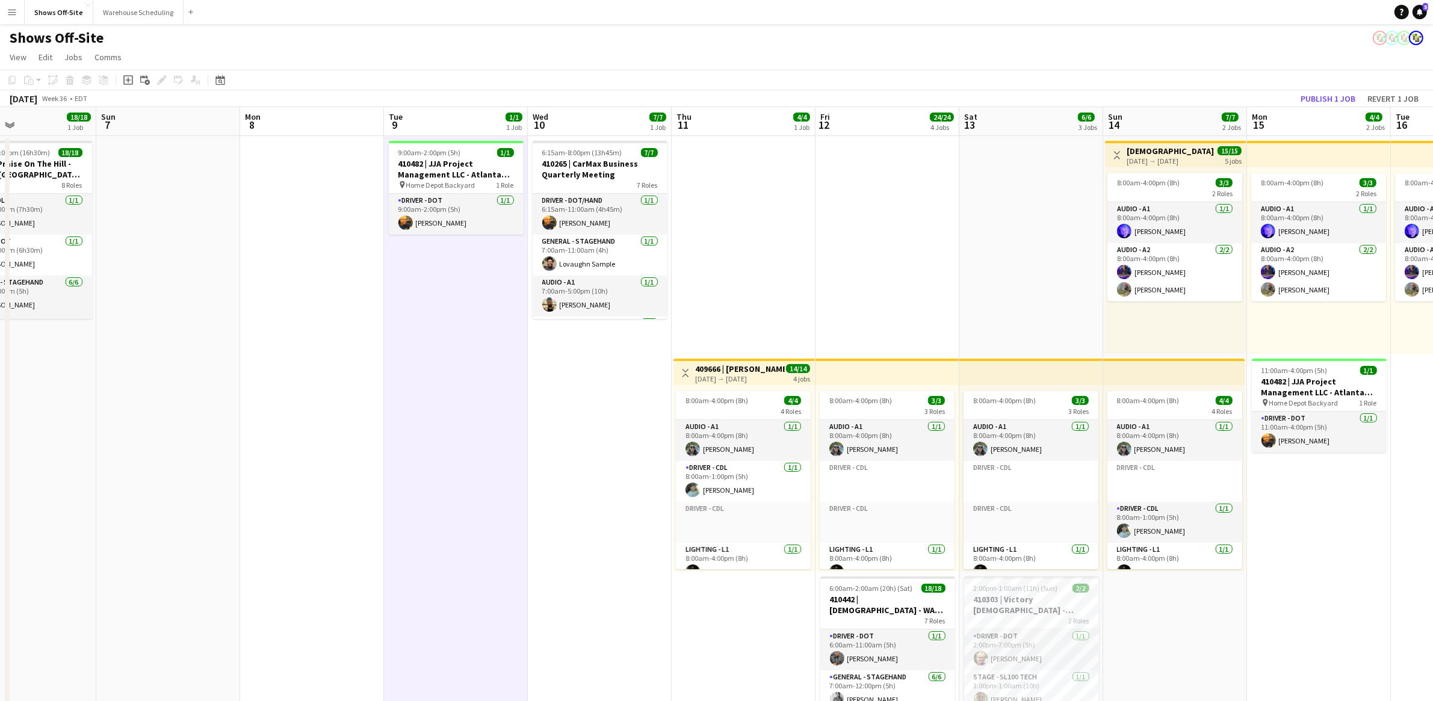
scroll to position [0, 325]
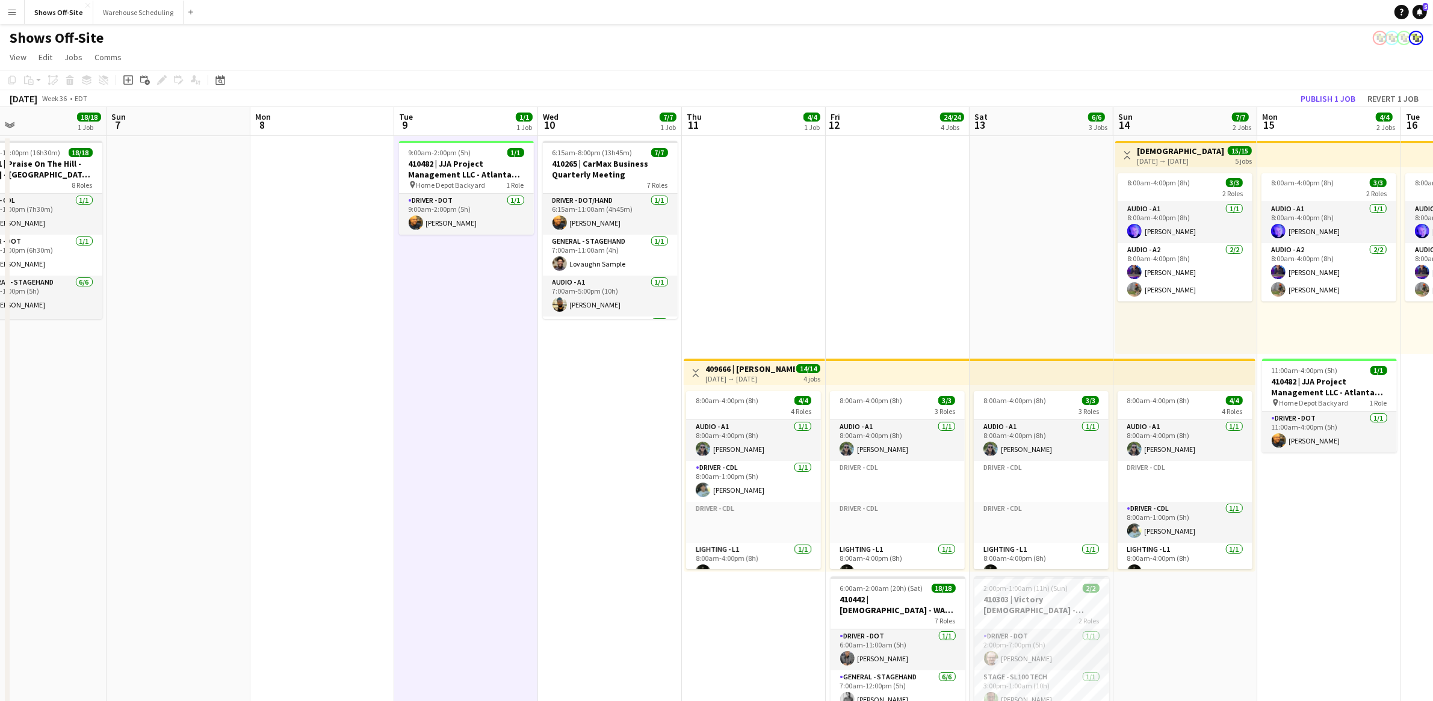
drag, startPoint x: 523, startPoint y: 462, endPoint x: 578, endPoint y: 460, distance: 55.4
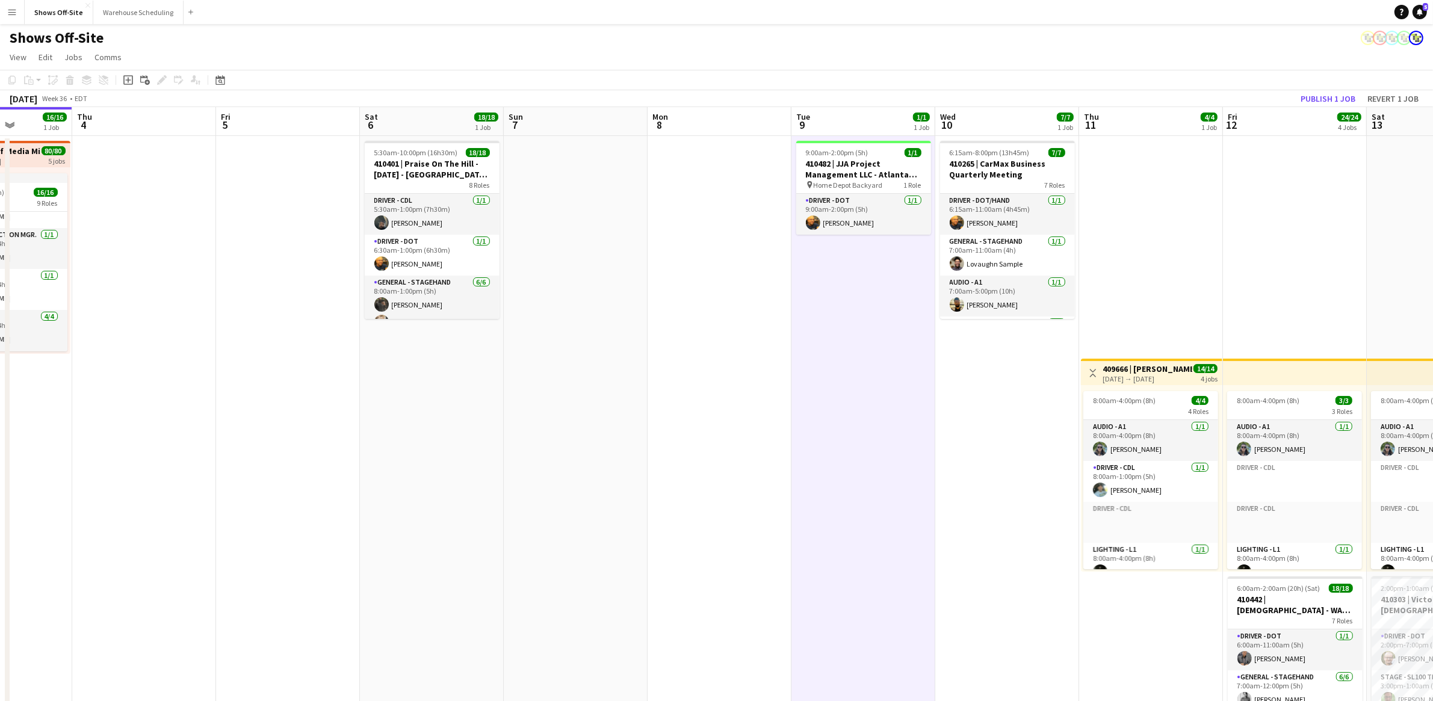
scroll to position [311, 0]
drag, startPoint x: 67, startPoint y: 382, endPoint x: 464, endPoint y: 429, distance: 399.4
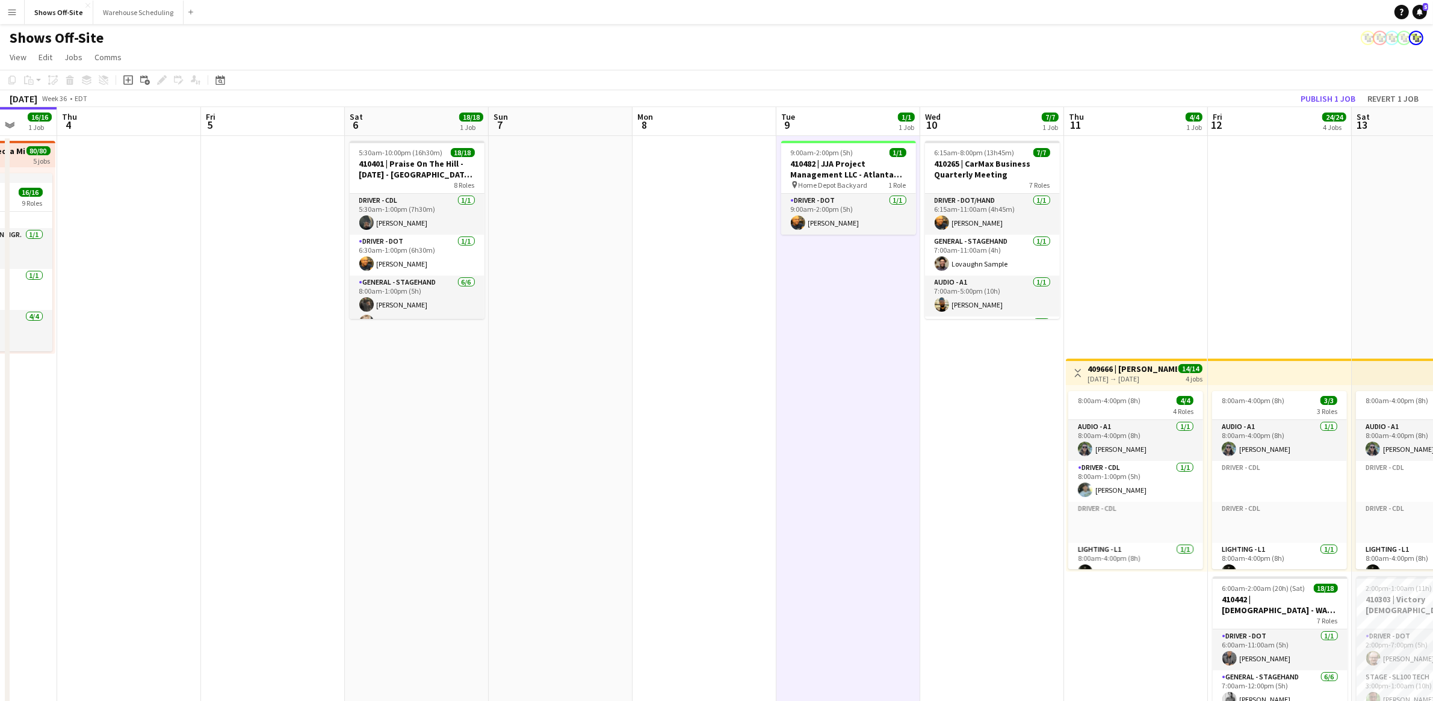
scroll to position [0, 377]
drag, startPoint x: 638, startPoint y: 327, endPoint x: 621, endPoint y: 326, distance: 17.5
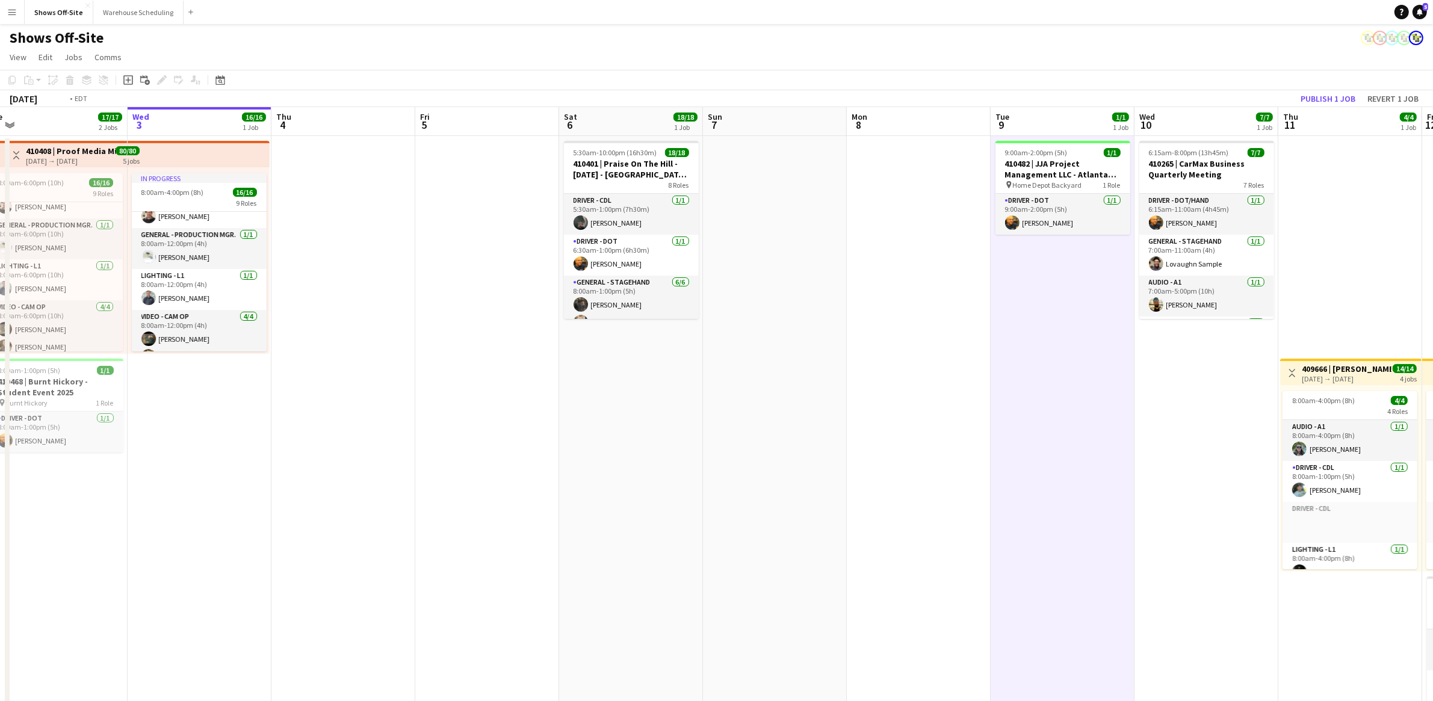
scroll to position [0, 271]
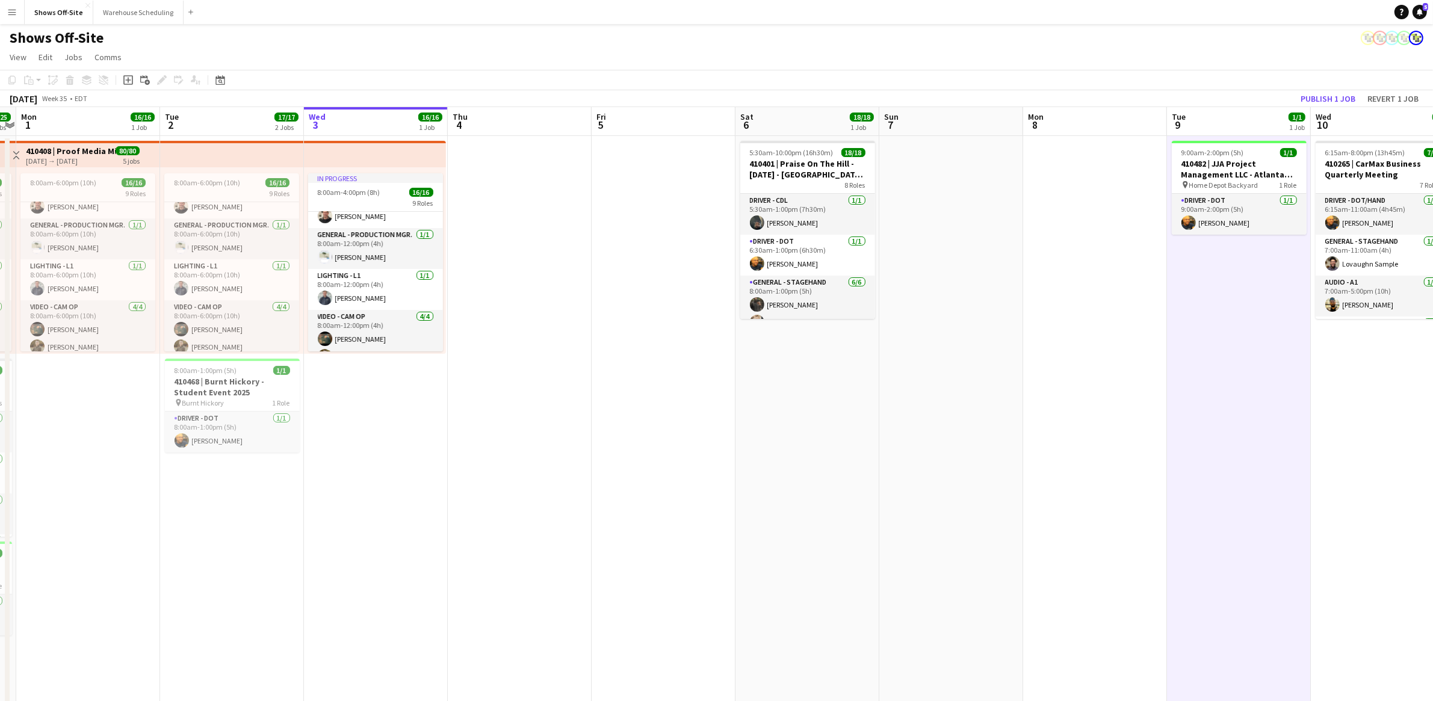
drag, startPoint x: 592, startPoint y: 360, endPoint x: 967, endPoint y: 375, distance: 375.9
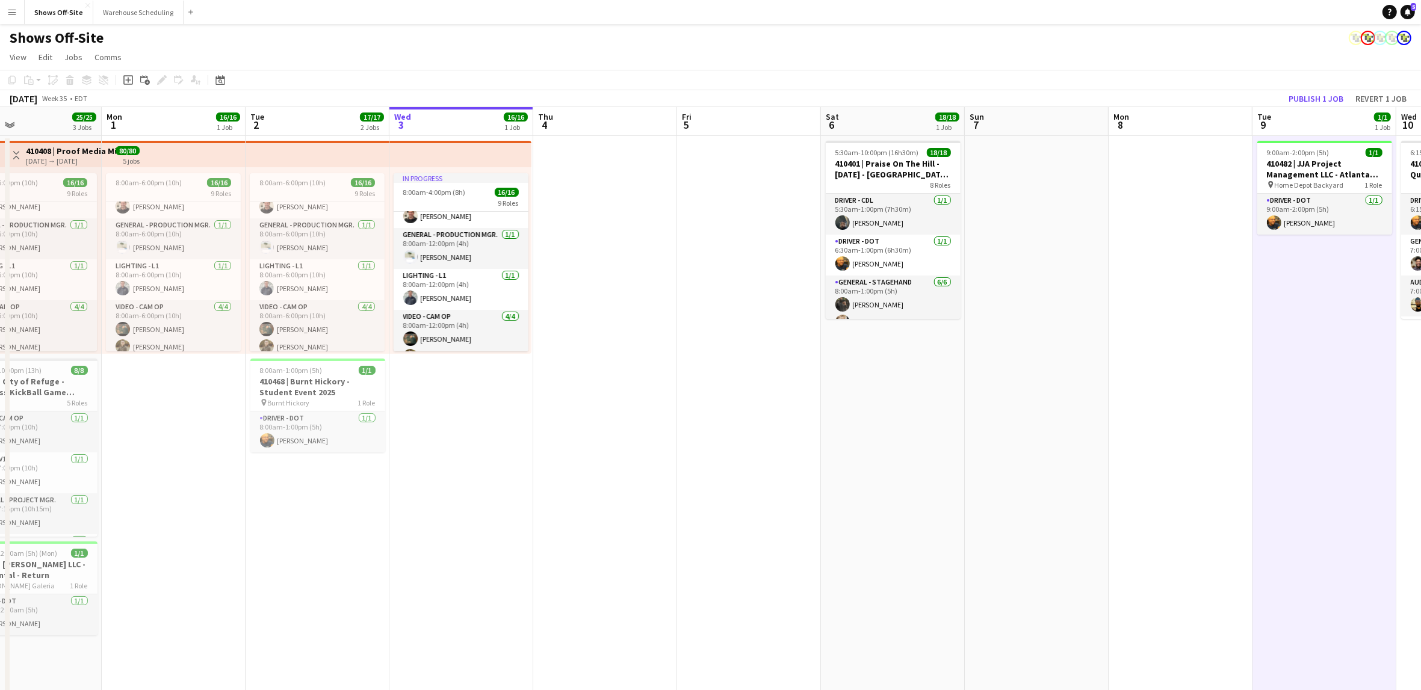
scroll to position [0, 332]
drag, startPoint x: 530, startPoint y: 474, endPoint x: 497, endPoint y: 466, distance: 34.6
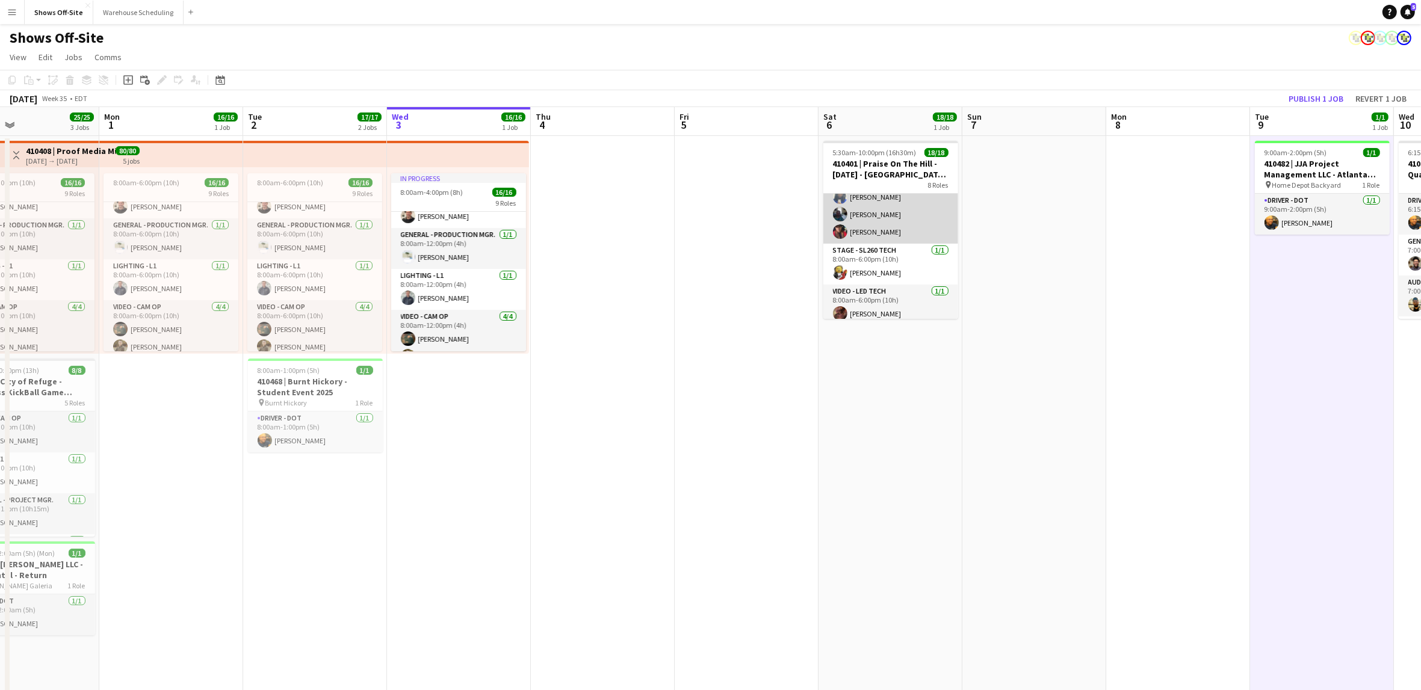
click at [896, 216] on app-card-role "General - Stagehand [DATE] 8:00am-1:00pm (5h) [PERSON_NAME] [PERSON_NAME] [PERS…" at bounding box center [890, 180] width 135 height 128
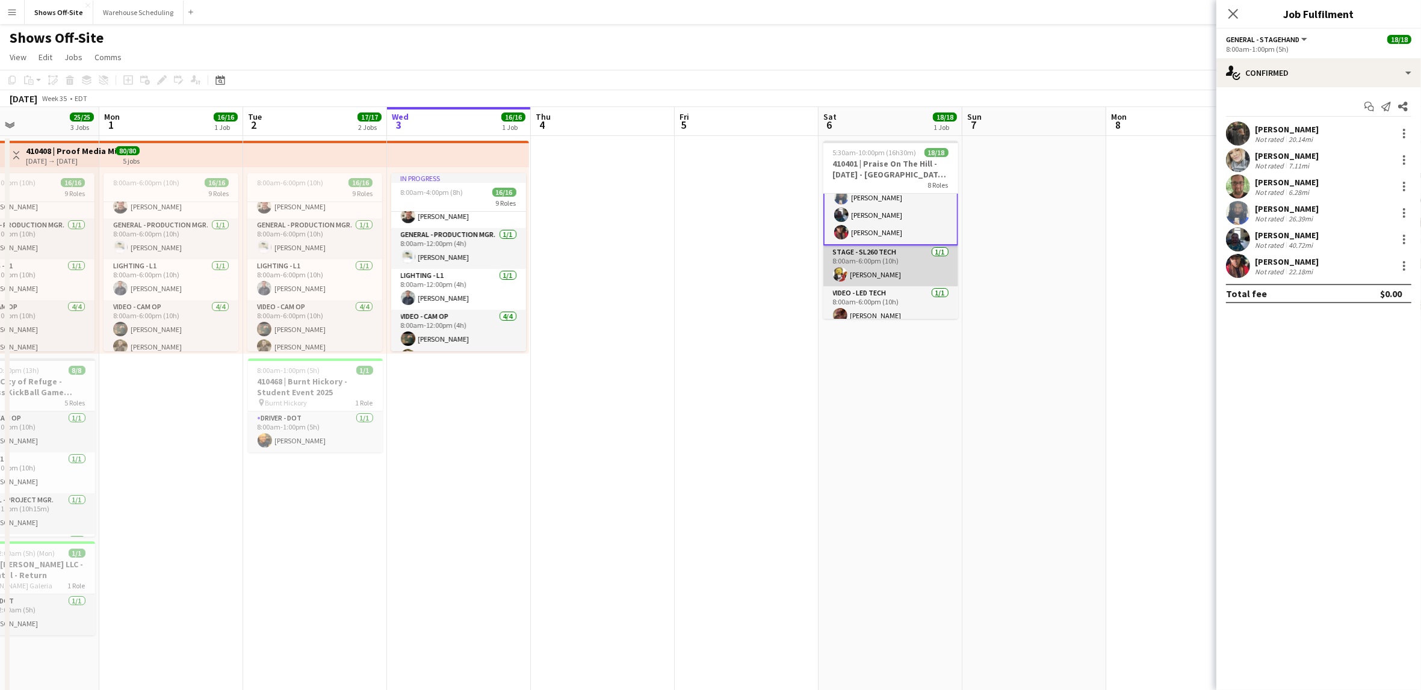
click at [845, 275] on app-user-avatar at bounding box center [840, 274] width 14 height 14
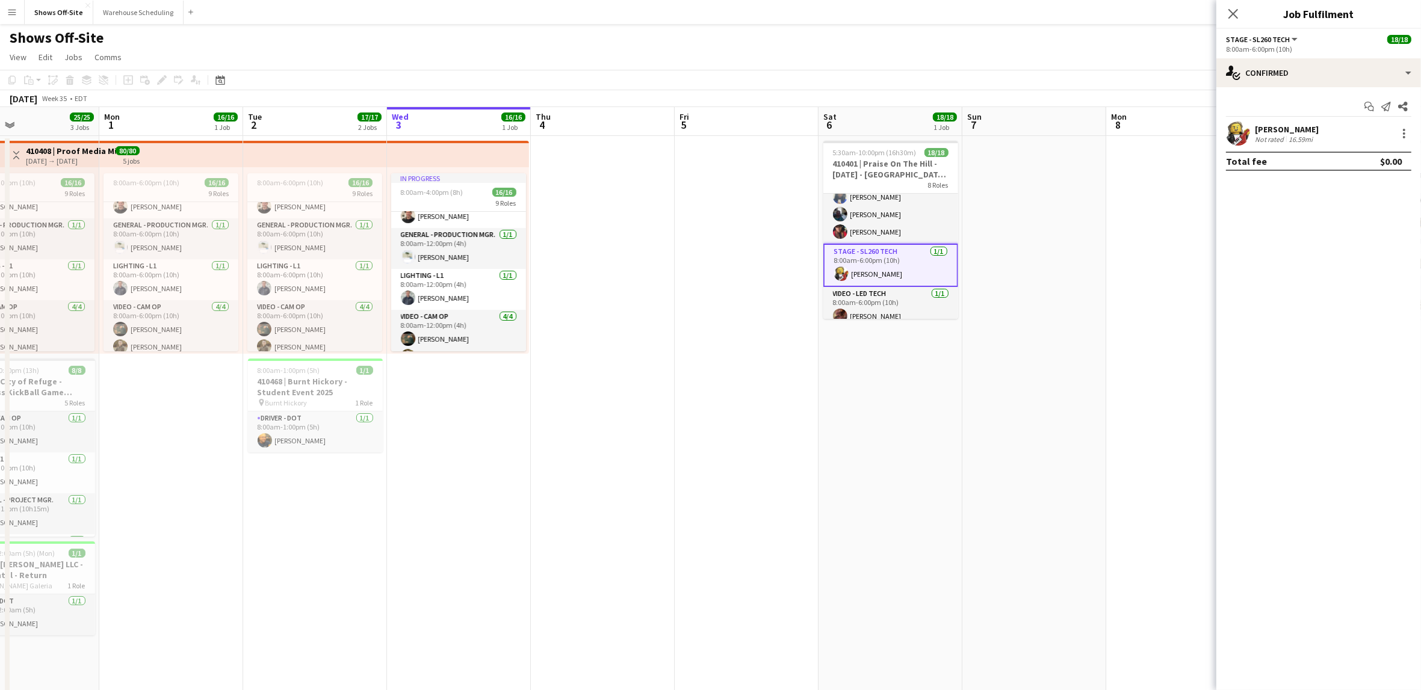
click at [1341, 130] on div "[PERSON_NAME] Not rated 16.59mi" at bounding box center [1319, 134] width 205 height 24
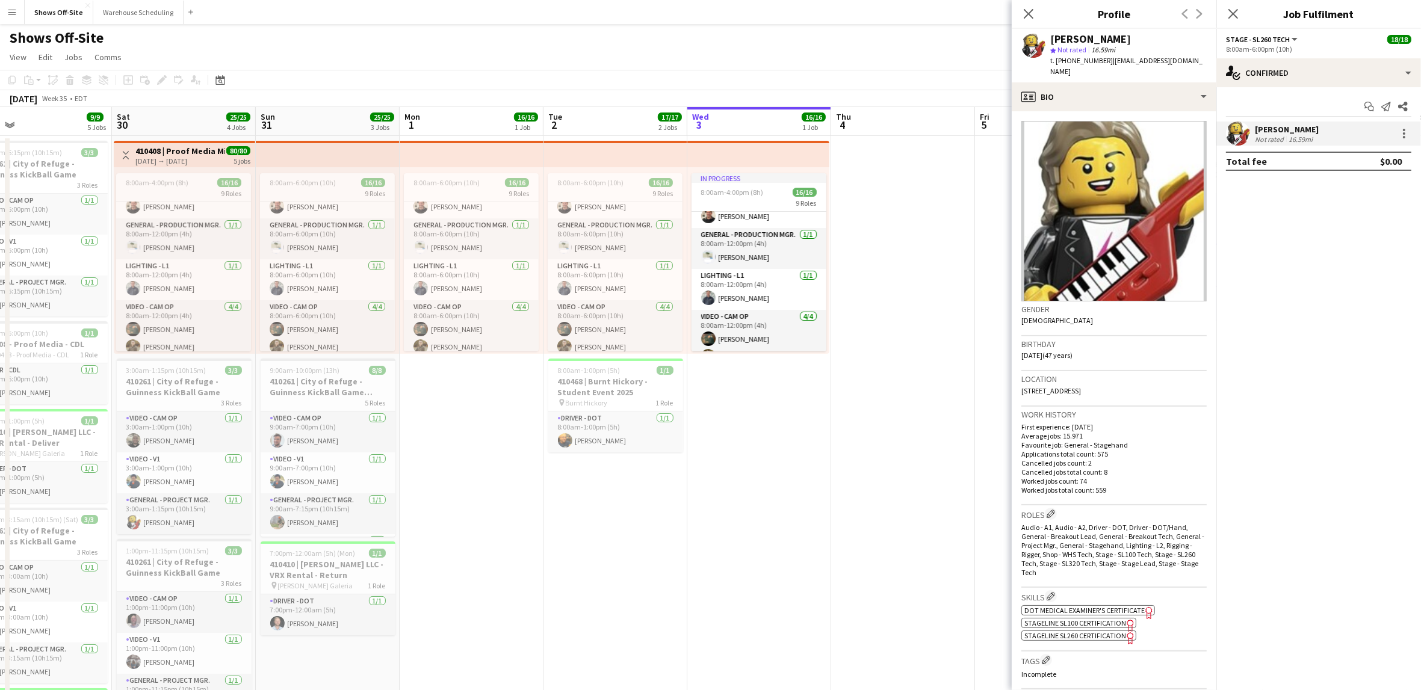
scroll to position [0, 383]
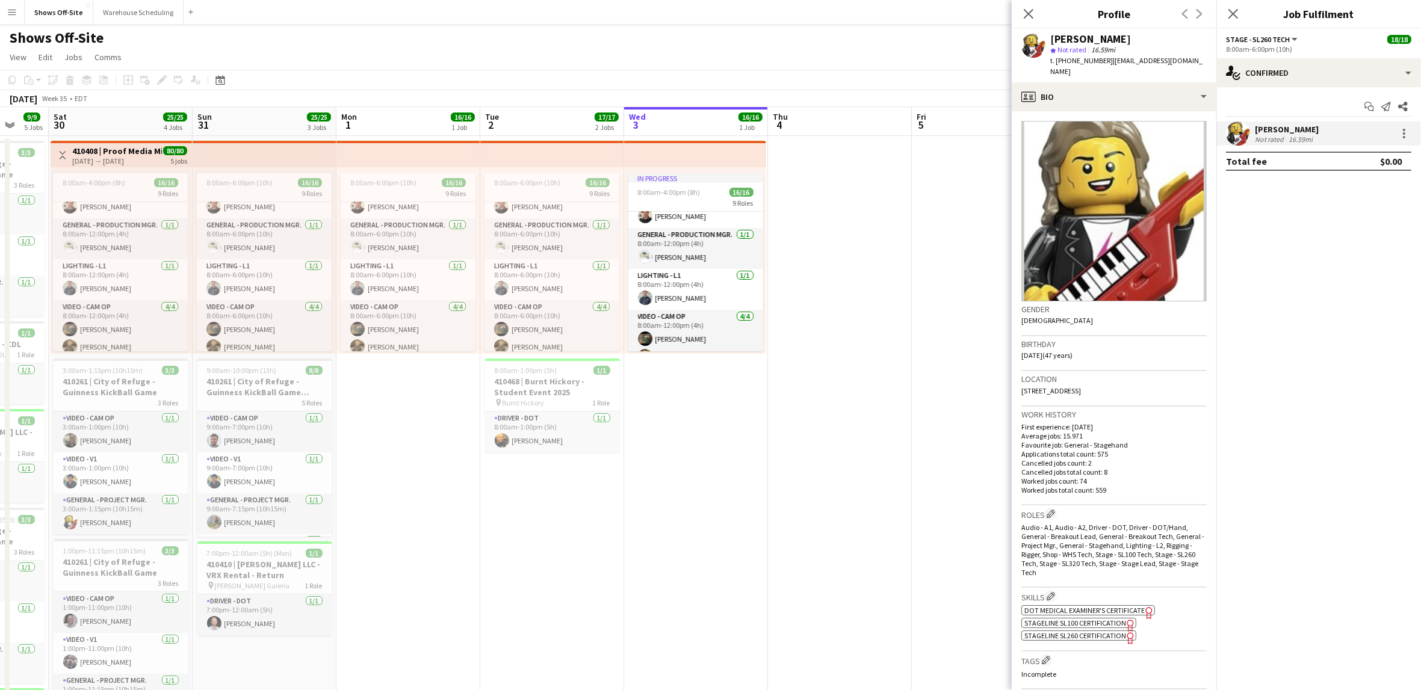
drag, startPoint x: 546, startPoint y: 515, endPoint x: 927, endPoint y: 513, distance: 381.0
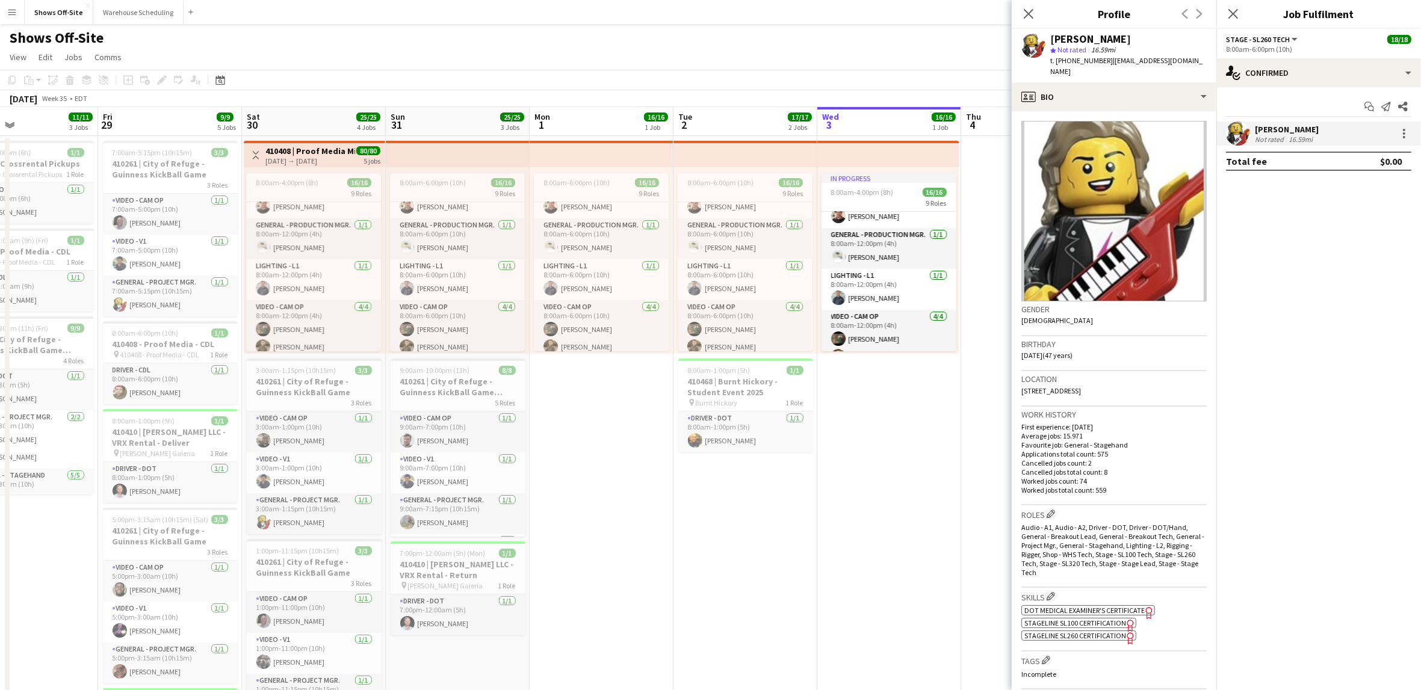
drag, startPoint x: 37, startPoint y: 532, endPoint x: 87, endPoint y: 498, distance: 59.4
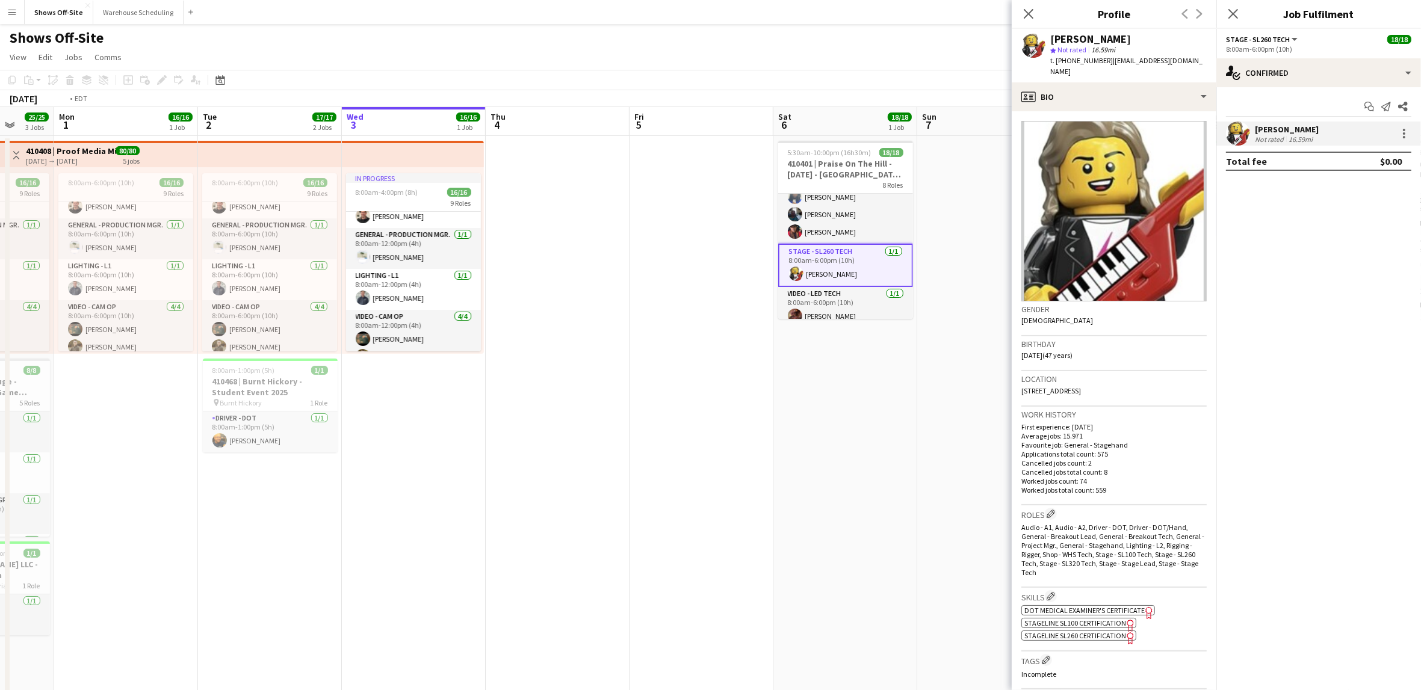
drag, startPoint x: 935, startPoint y: 500, endPoint x: 343, endPoint y: 495, distance: 592.9
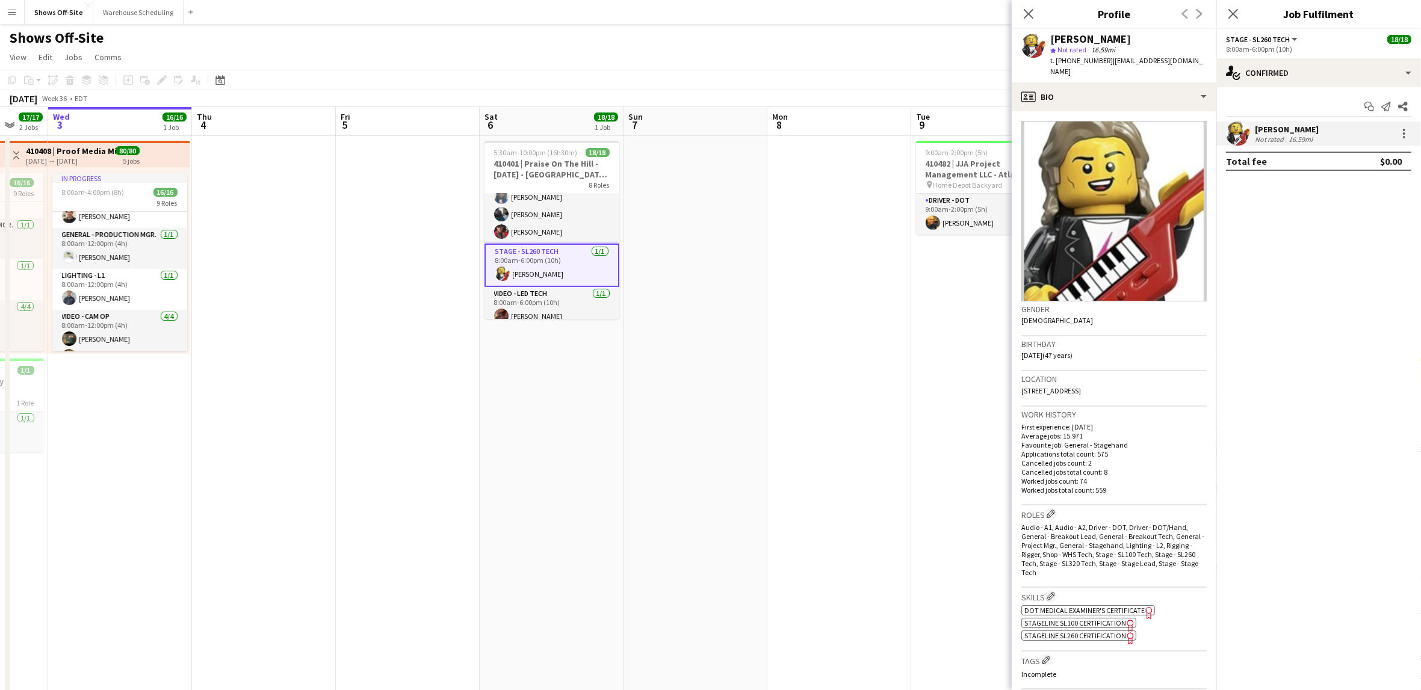
drag, startPoint x: 504, startPoint y: 441, endPoint x: 460, endPoint y: 441, distance: 44.5
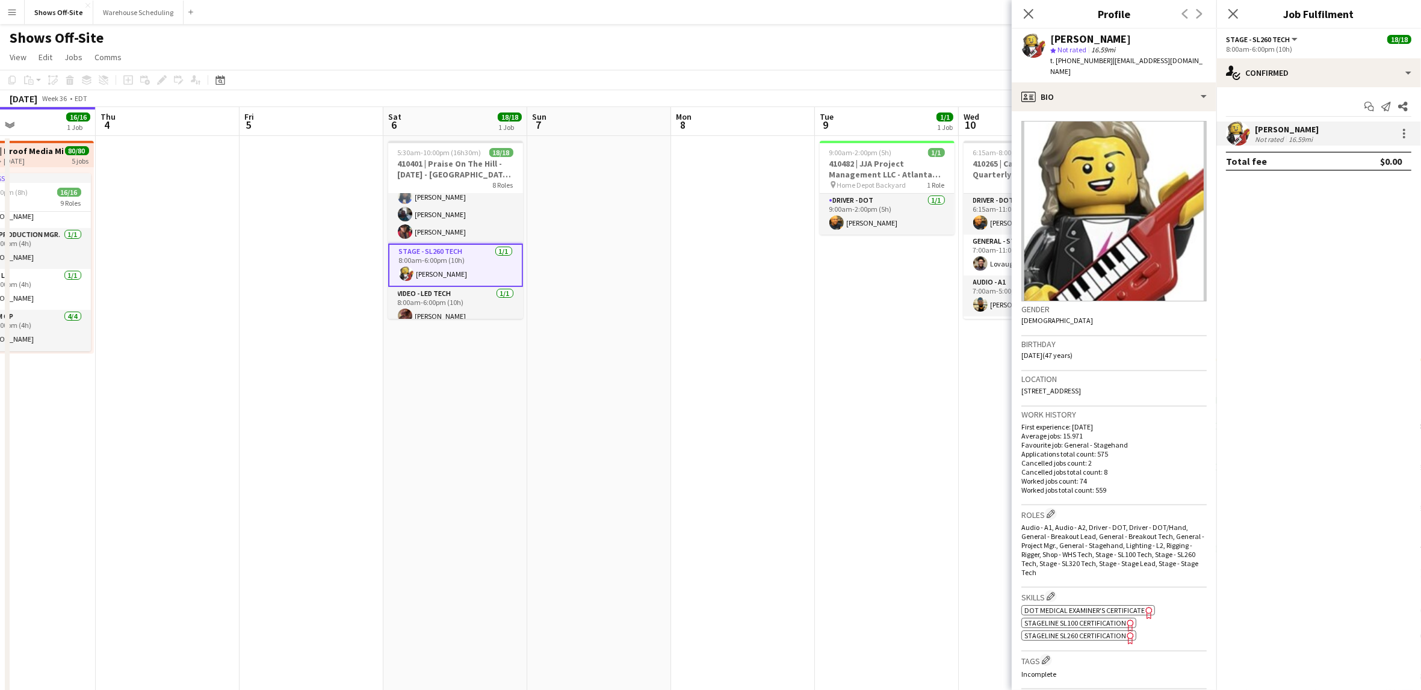
scroll to position [0, 425]
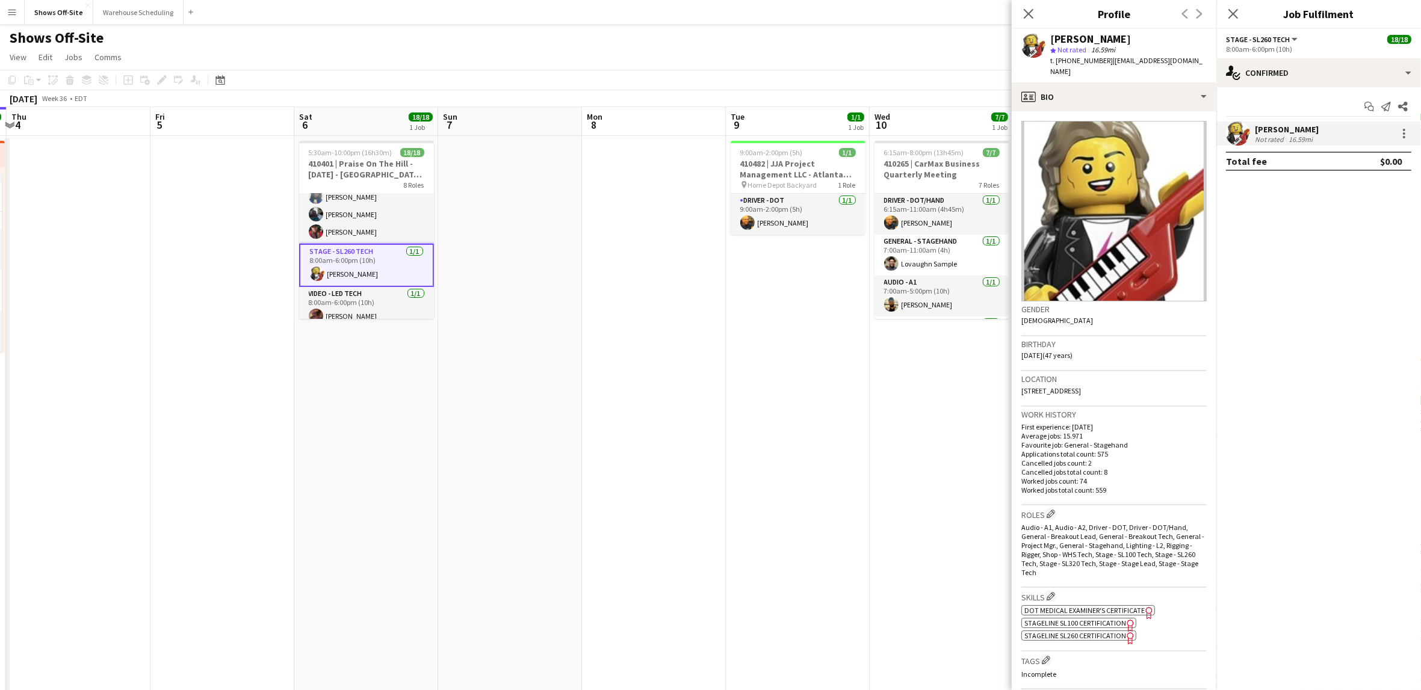
drag, startPoint x: 783, startPoint y: 439, endPoint x: 607, endPoint y: 438, distance: 175.2
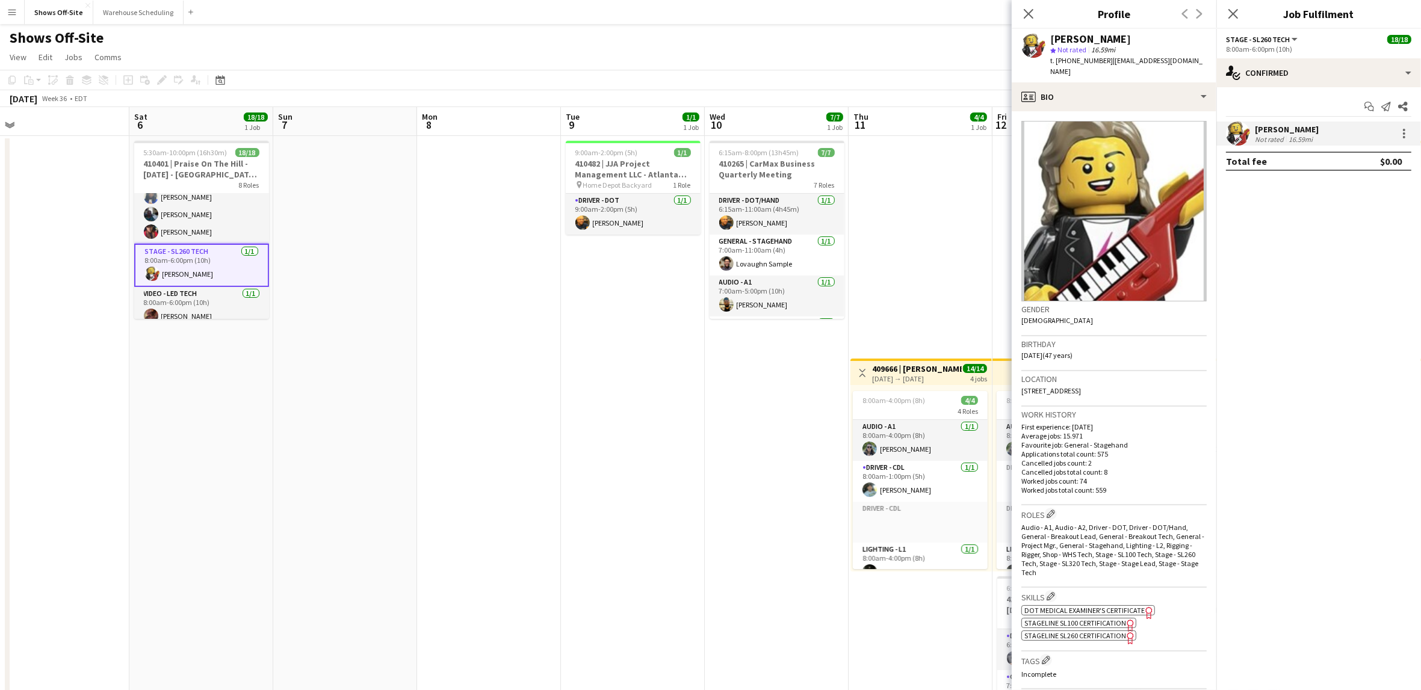
scroll to position [0, 354]
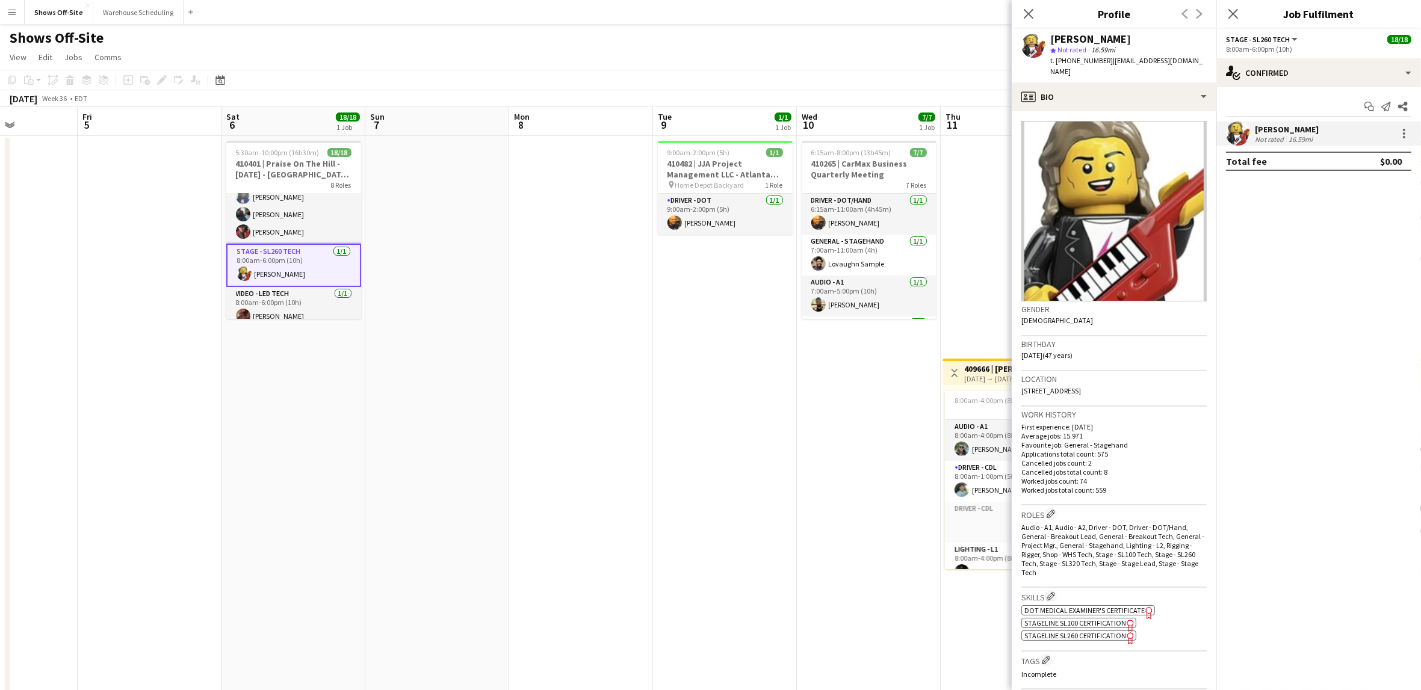
drag, startPoint x: 674, startPoint y: 347, endPoint x: 457, endPoint y: 339, distance: 217.4
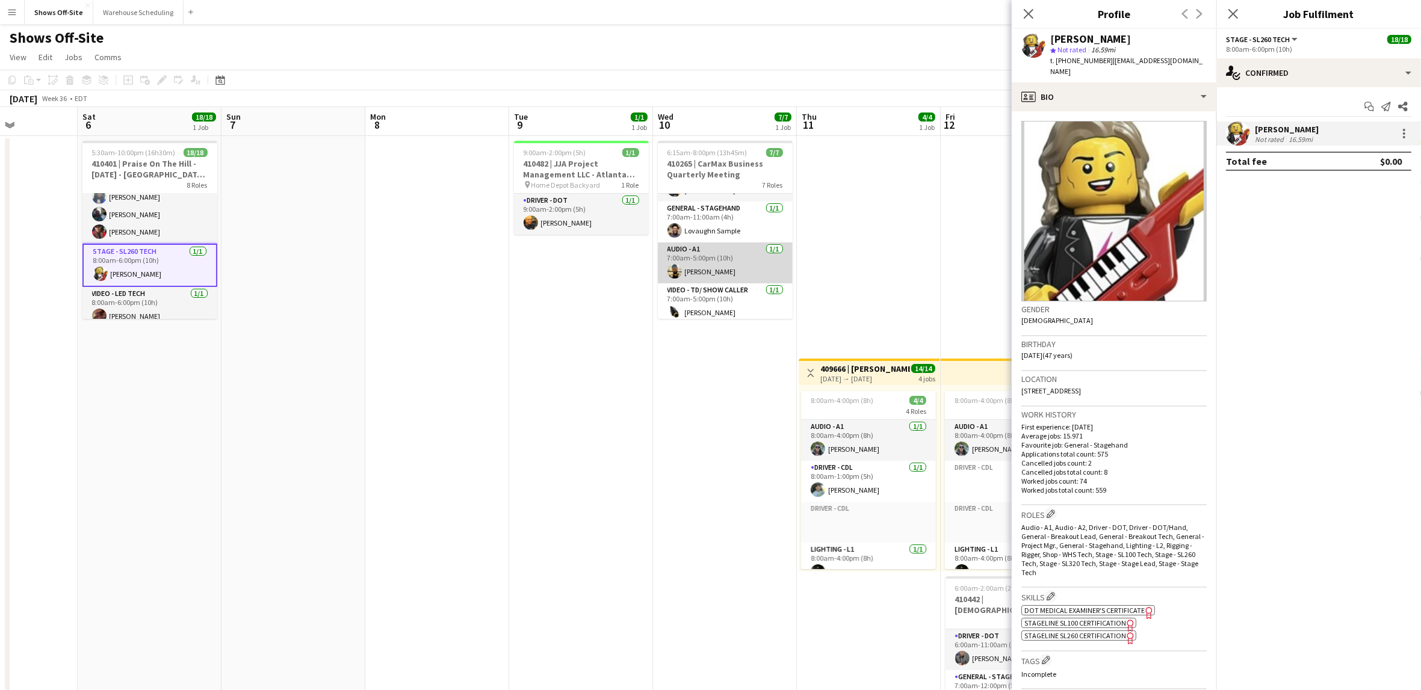
scroll to position [54, 0]
click at [728, 288] on app-card-role "Video - TD/ Show Caller [DATE] 7:00am-5:00pm (10h) [PERSON_NAME]" at bounding box center [725, 282] width 135 height 41
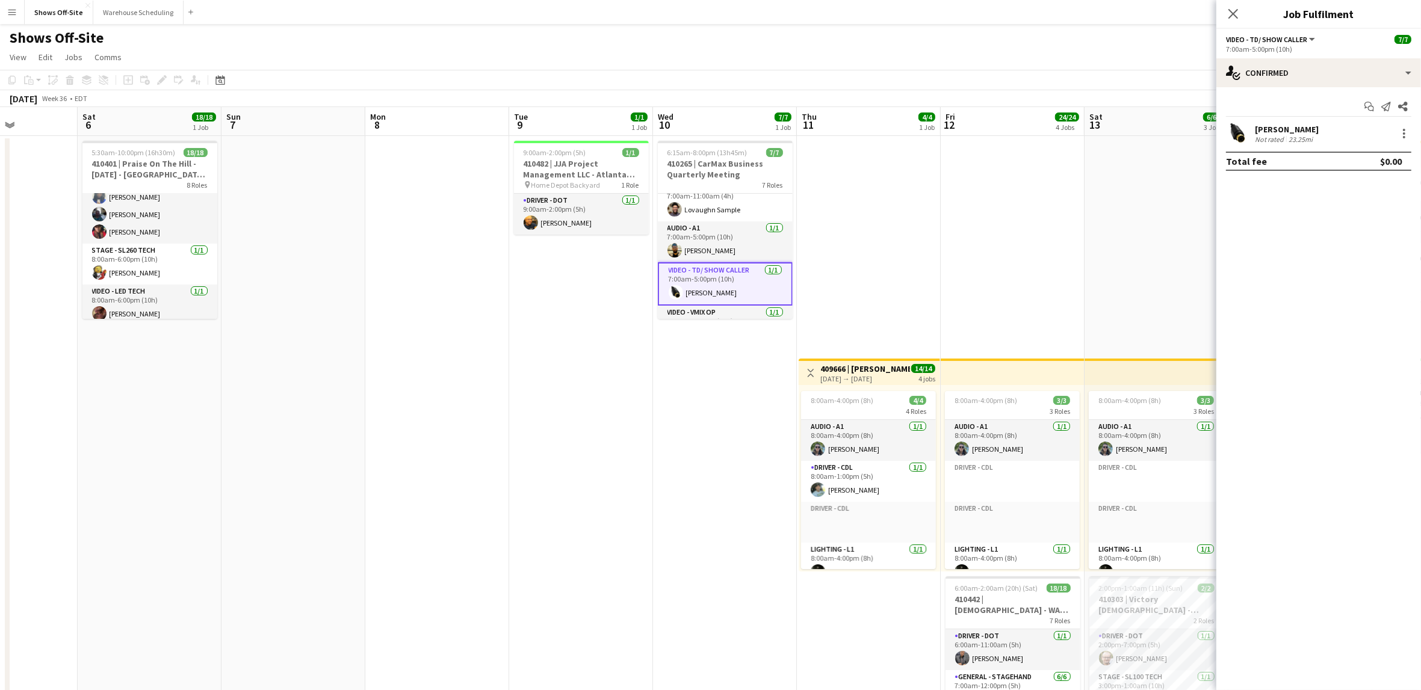
click at [704, 287] on app-card-role "Video - TD/ Show Caller [DATE] 7:00am-5:00pm (10h) [PERSON_NAME]" at bounding box center [725, 283] width 135 height 43
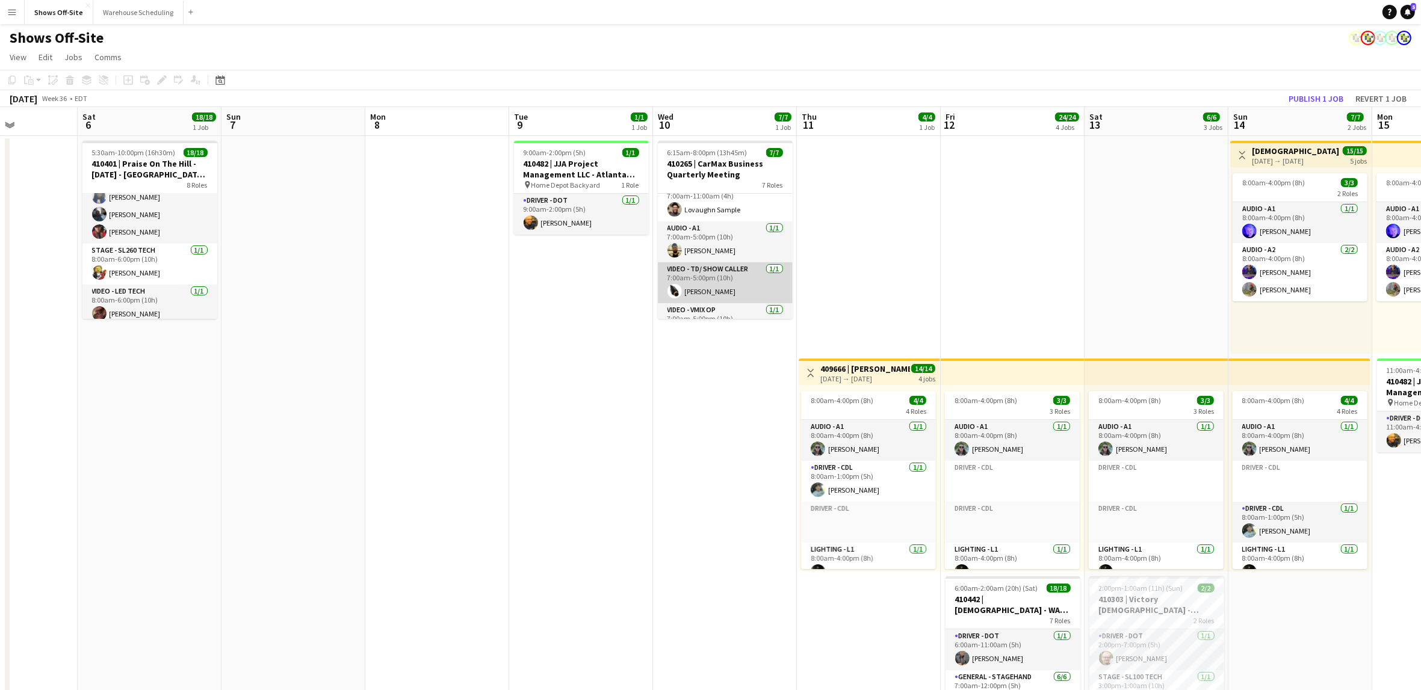
click at [704, 287] on app-card-role "Video - TD/ Show Caller [DATE] 7:00am-5:00pm (10h) [PERSON_NAME]" at bounding box center [725, 282] width 135 height 41
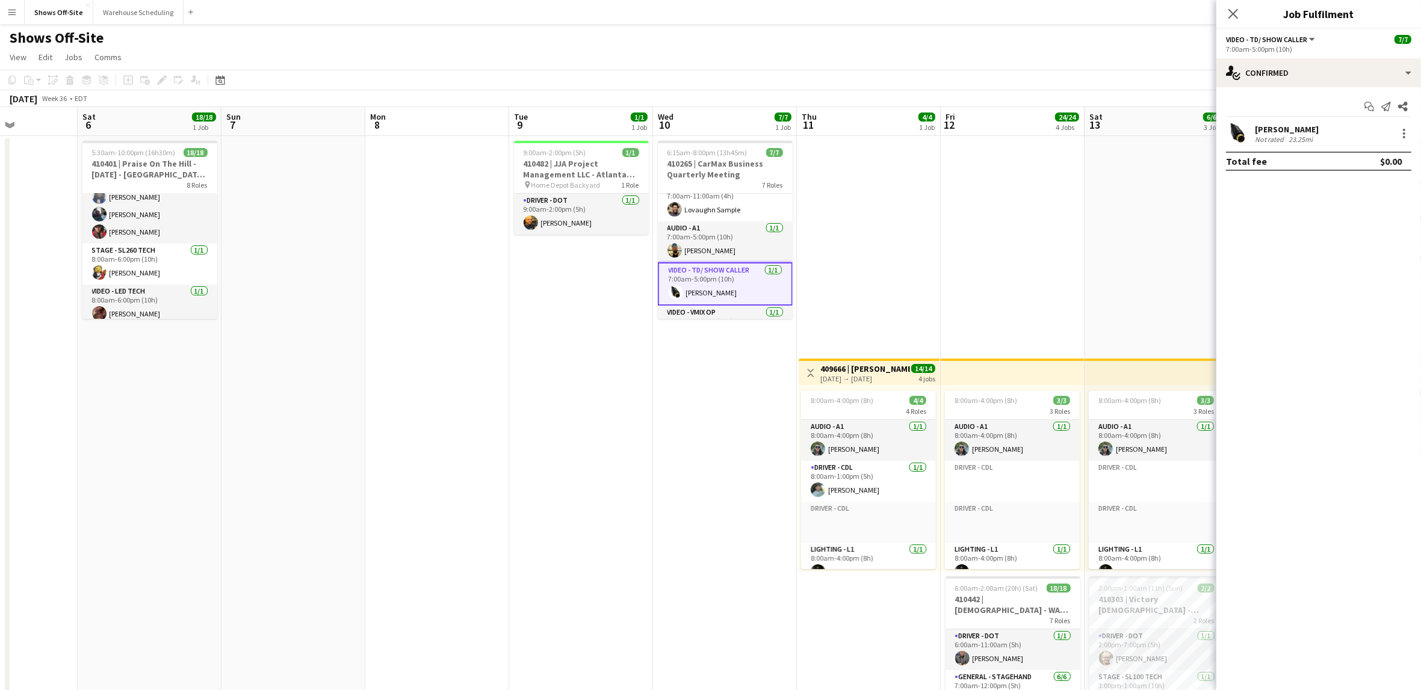
click at [1303, 131] on div "[PERSON_NAME]" at bounding box center [1287, 129] width 64 height 11
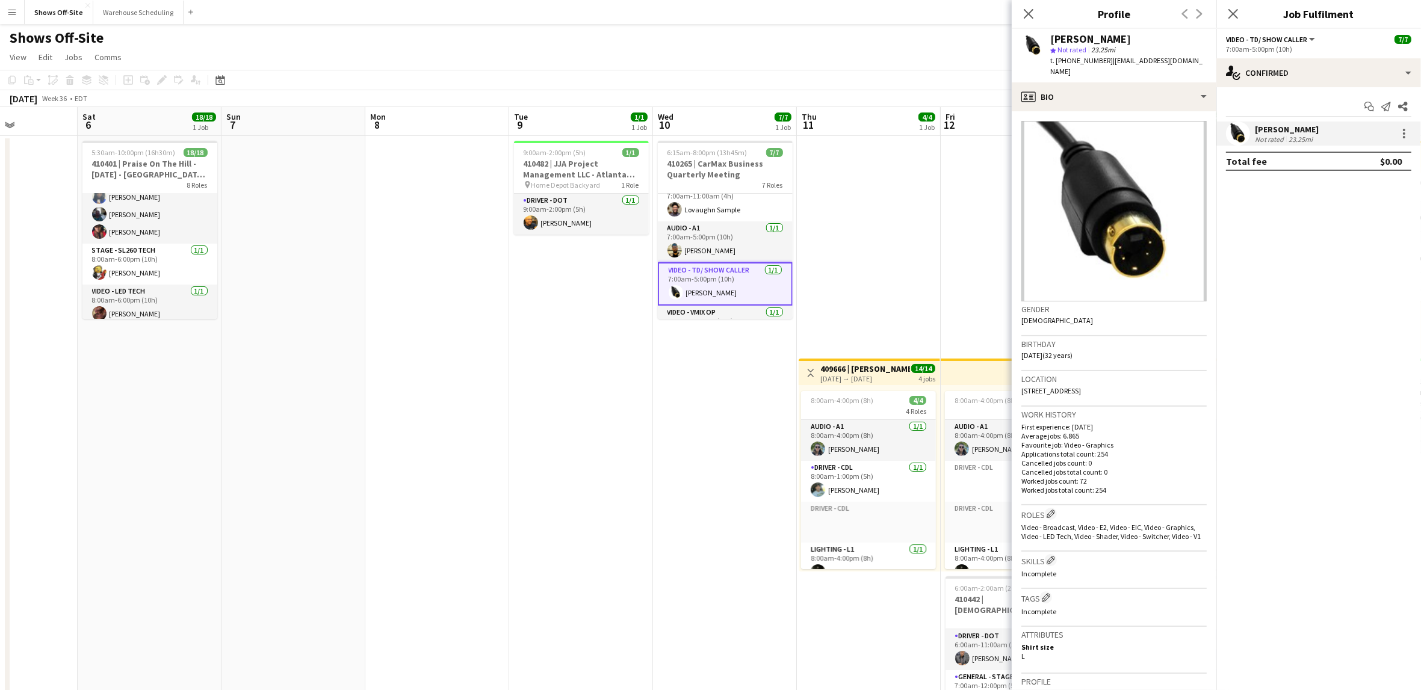
drag, startPoint x: 1108, startPoint y: 39, endPoint x: 1050, endPoint y: 38, distance: 57.2
click at [1050, 38] on div "[PERSON_NAME]" at bounding box center [1128, 39] width 157 height 11
copy div "[PERSON_NAME]"
drag, startPoint x: 1099, startPoint y: 63, endPoint x: 1064, endPoint y: 61, distance: 35.5
click at [1064, 61] on span "t. [PHONE_NUMBER]" at bounding box center [1081, 60] width 63 height 9
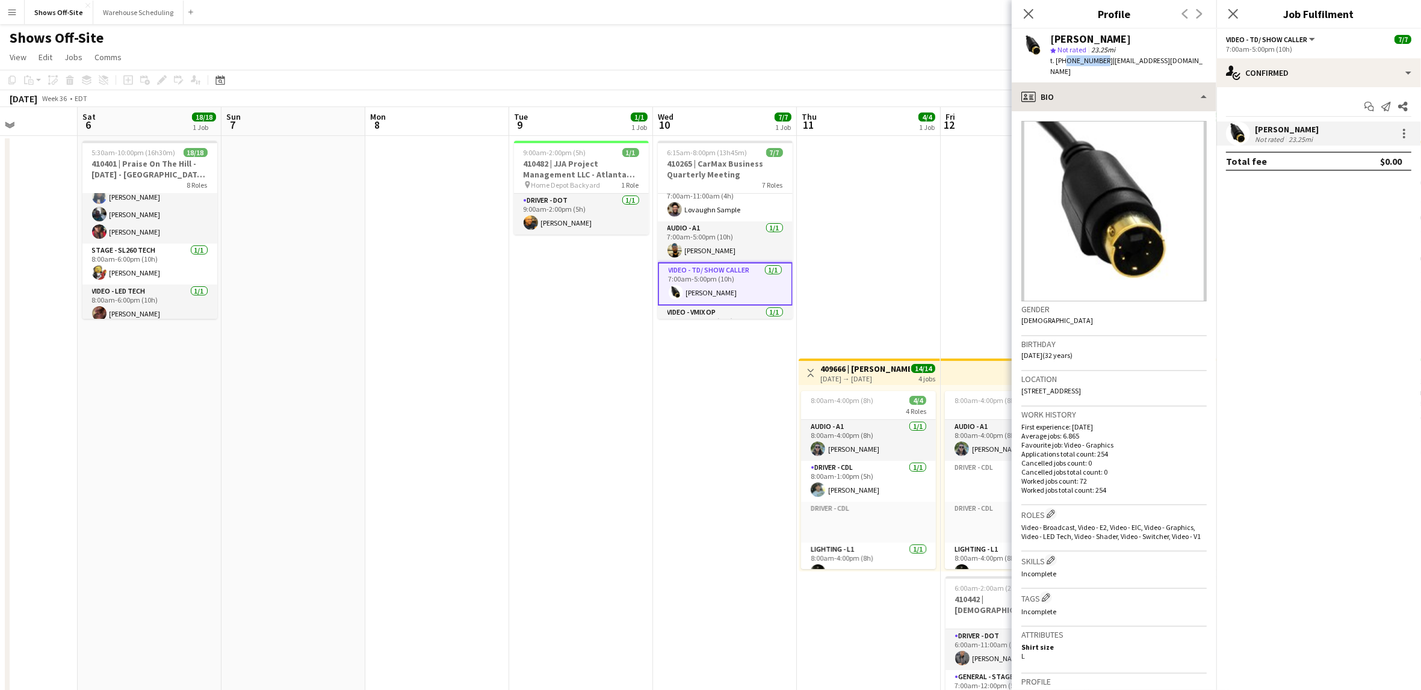
copy span "6789250205"
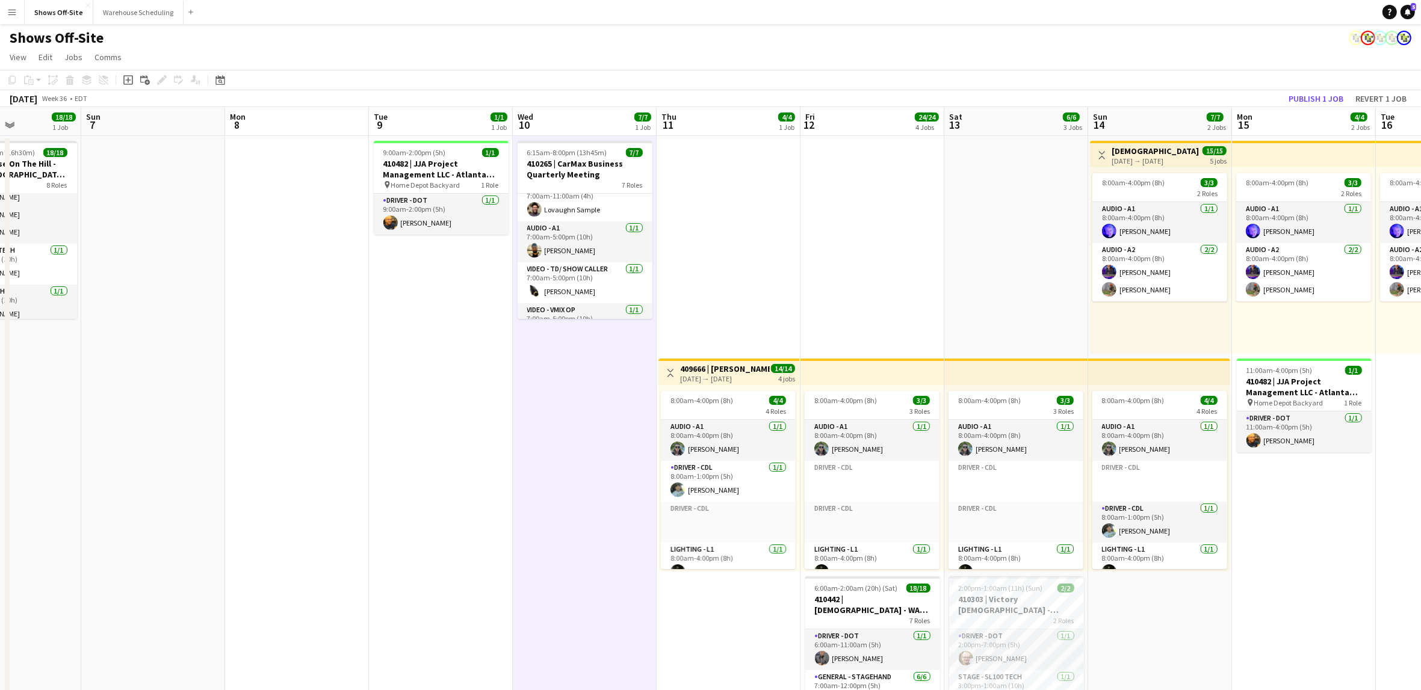
scroll to position [0, 495]
drag, startPoint x: 699, startPoint y: 544, endPoint x: 566, endPoint y: 535, distance: 133.3
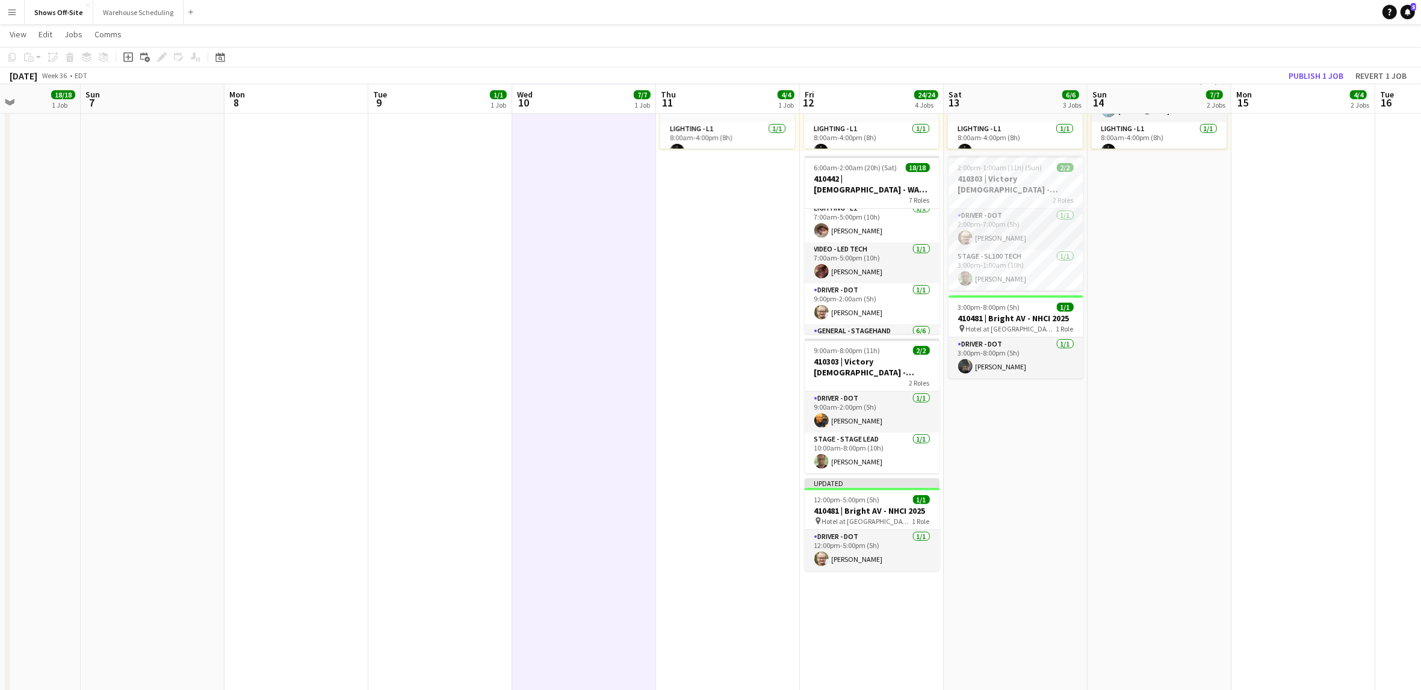
scroll to position [241, 0]
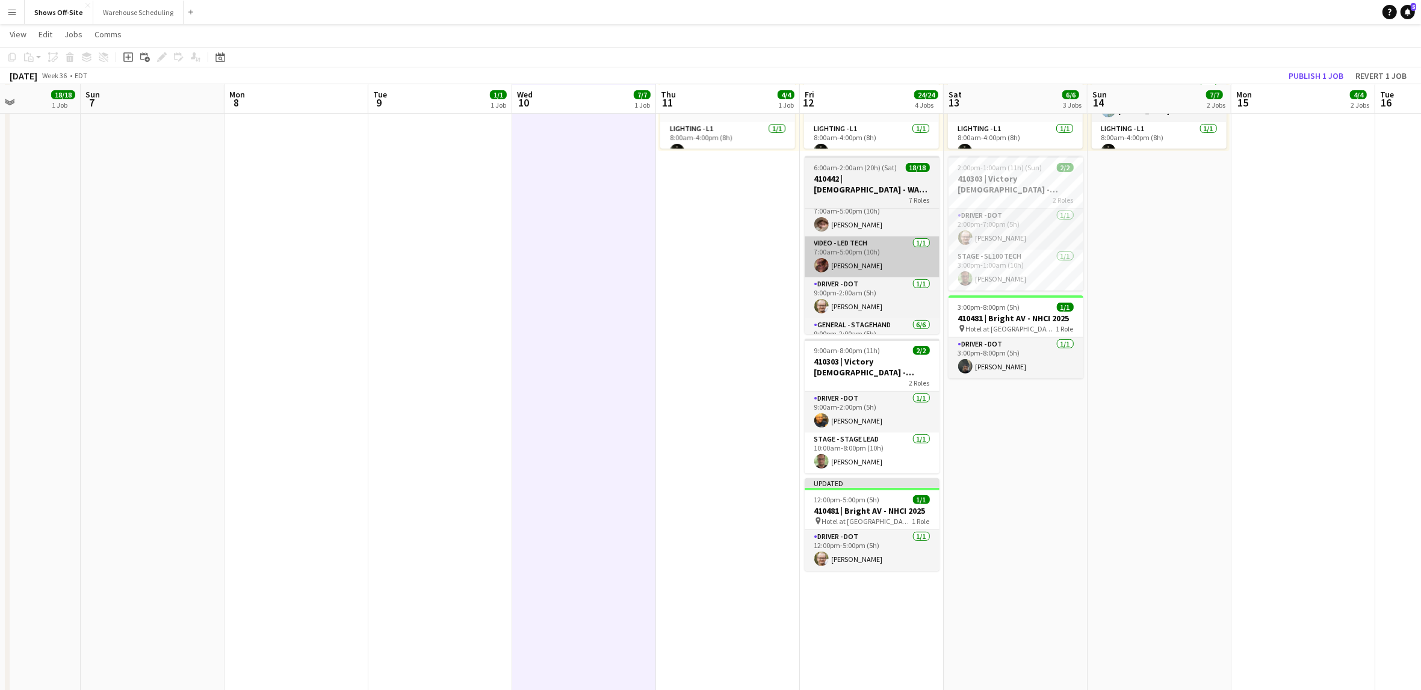
click at [869, 267] on app-card-role "Video - LED Tech [DATE] 7:00am-5:00pm (10h) [PERSON_NAME]" at bounding box center [872, 257] width 135 height 41
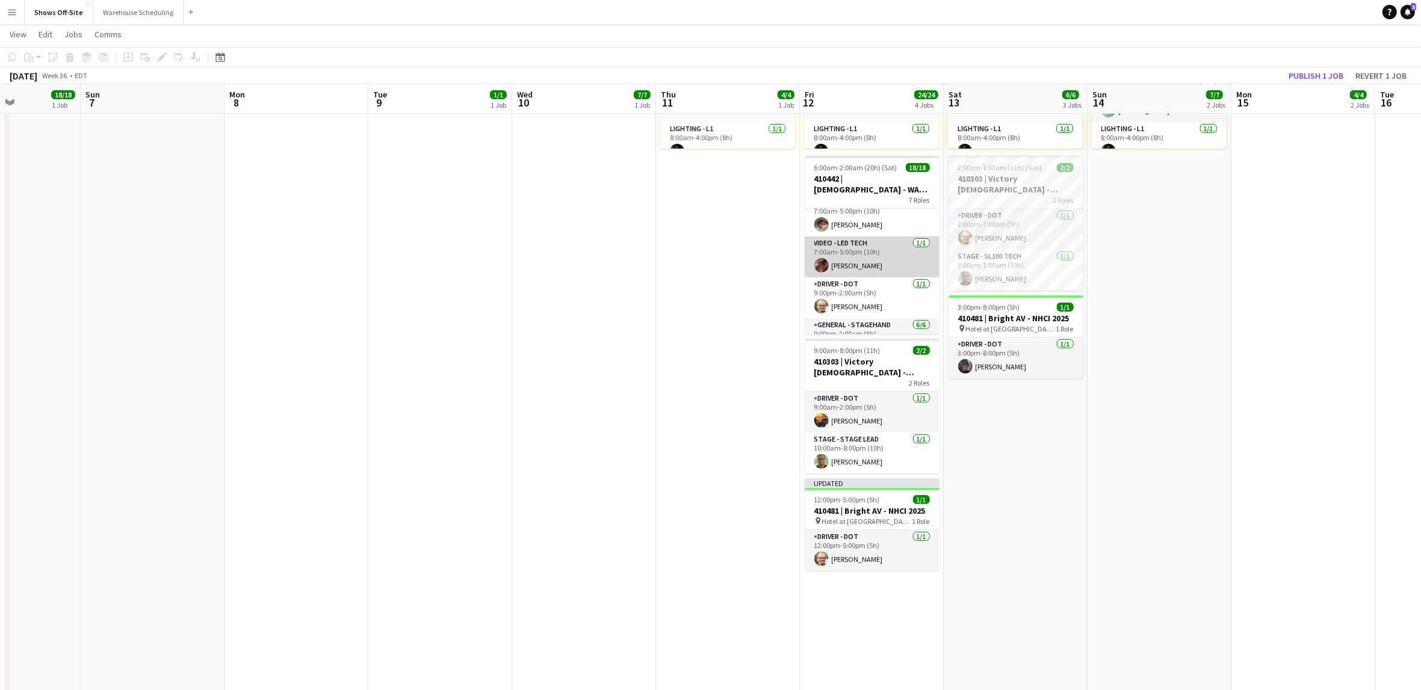
click at [869, 267] on app-card-role "Video - LED Tech [DATE] 7:00am-5:00pm (10h) [PERSON_NAME]" at bounding box center [872, 257] width 135 height 41
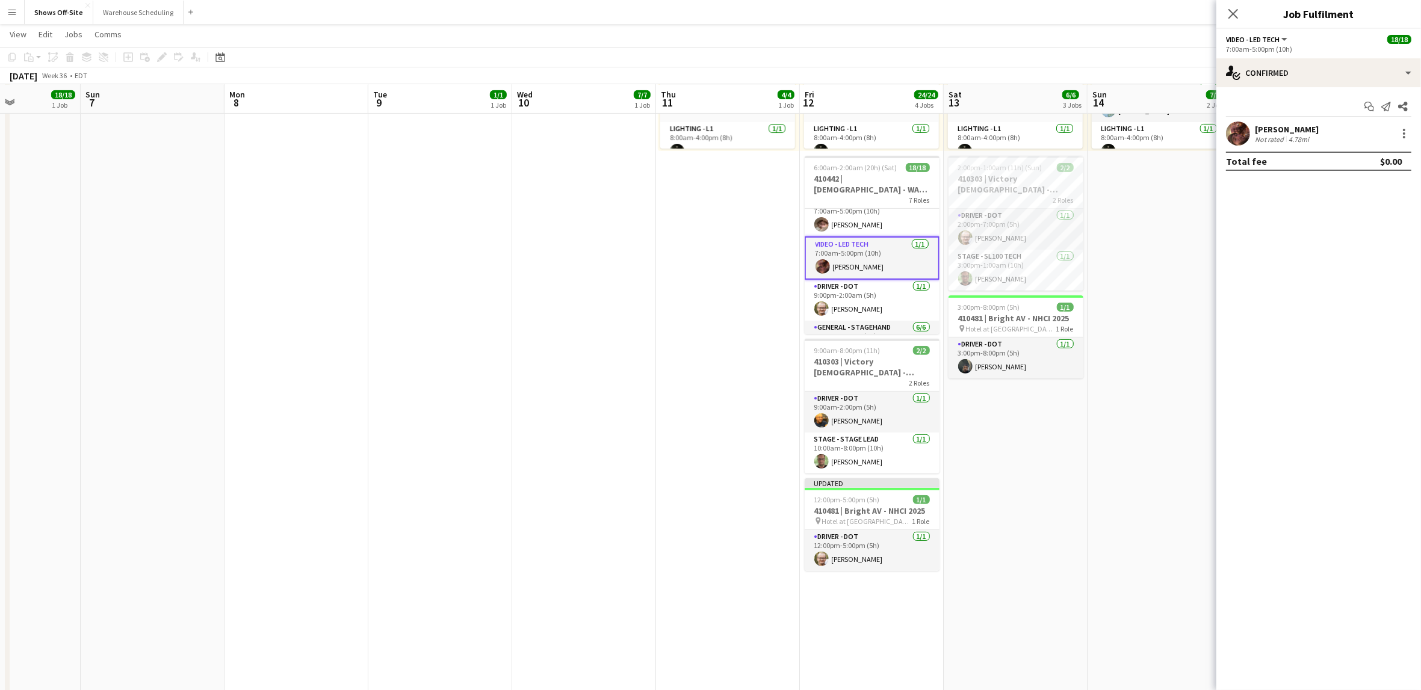
click at [1296, 130] on div "[PERSON_NAME]" at bounding box center [1287, 129] width 64 height 11
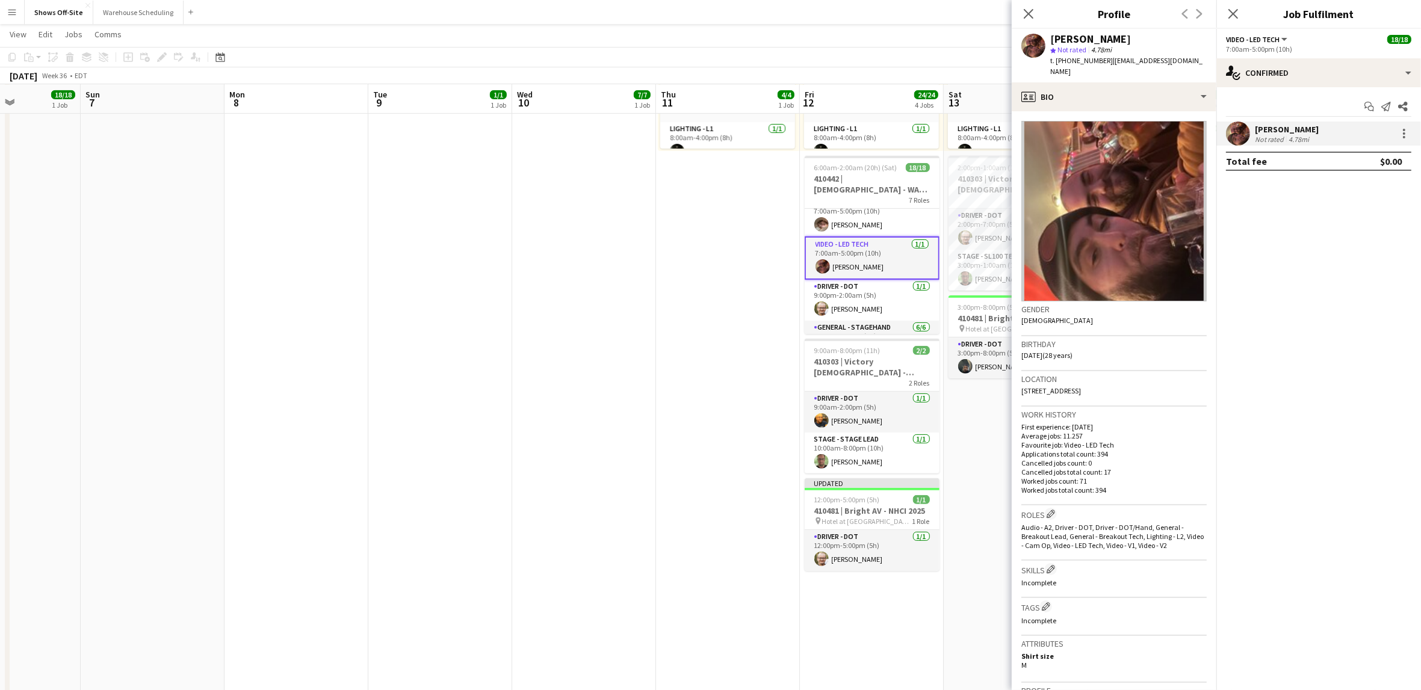
drag, startPoint x: 1139, startPoint y: 36, endPoint x: 1053, endPoint y: 40, distance: 85.6
click at [1053, 40] on div "[PERSON_NAME]" at bounding box center [1128, 39] width 157 height 11
copy div "[PERSON_NAME]"
drag, startPoint x: 1100, startPoint y: 62, endPoint x: 1062, endPoint y: 65, distance: 38.6
click at [1062, 65] on div "t. [PHONE_NUMBER] | [EMAIL_ADDRESS][DOMAIN_NAME]" at bounding box center [1128, 66] width 157 height 22
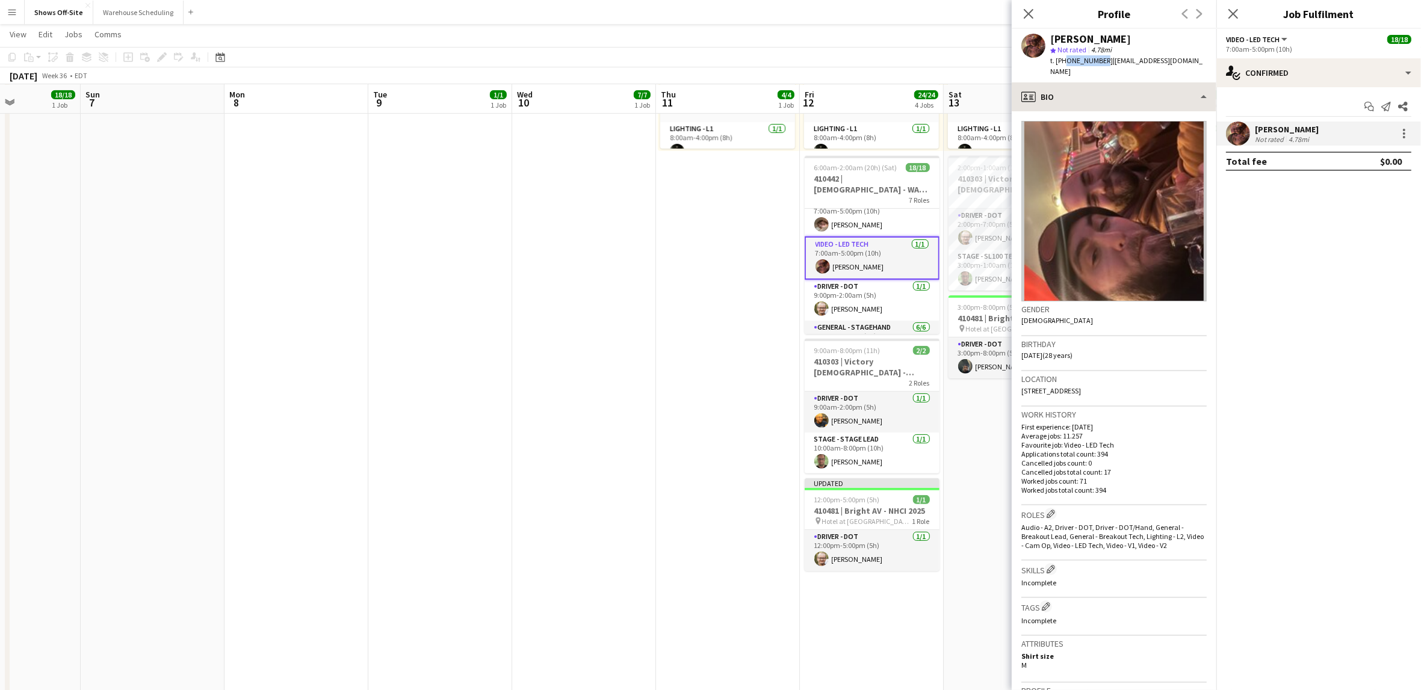
copy span "7064094621"
click at [850, 362] on h3 "410303 | Victory [DEMOGRAPHIC_DATA] - Volunteer Appreciation Event" at bounding box center [872, 367] width 135 height 22
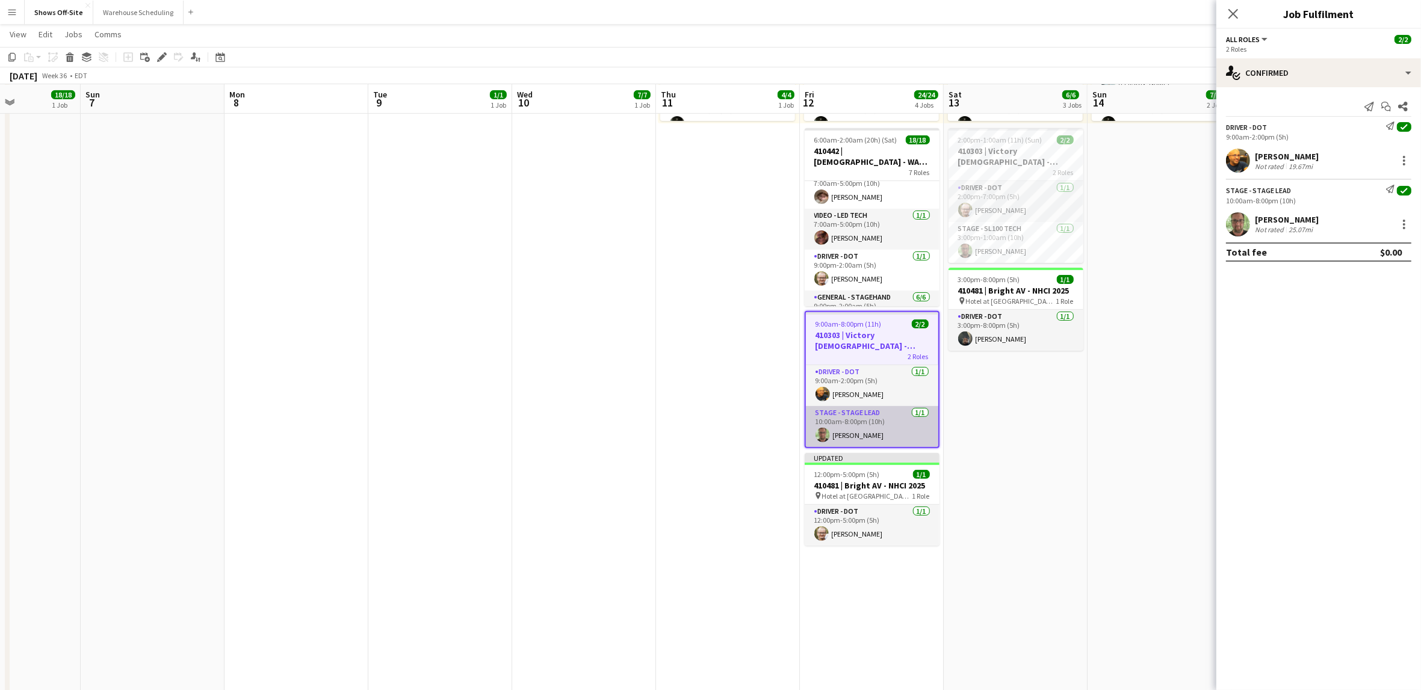
scroll to position [459, 0]
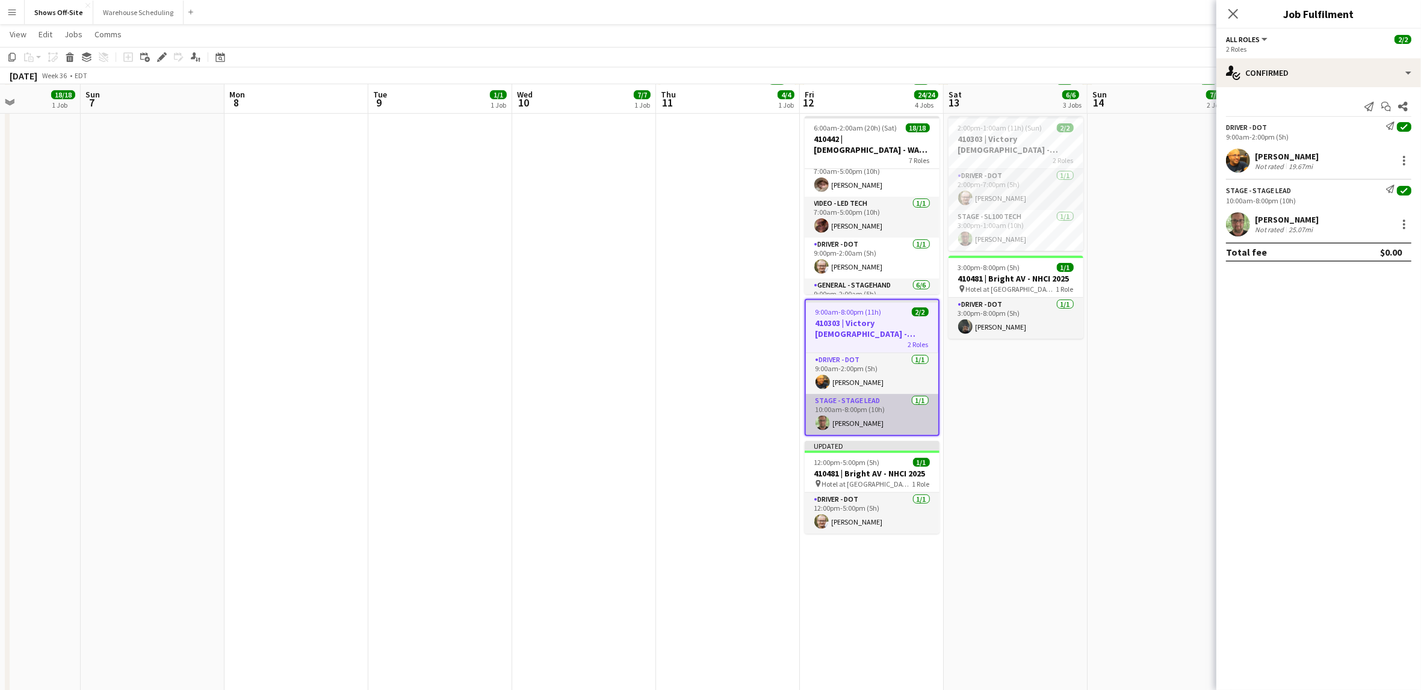
click at [882, 417] on app-card-role "Stage - Stage Lead [DATE] 10:00am-8:00pm (10h) [PERSON_NAME]" at bounding box center [872, 414] width 132 height 41
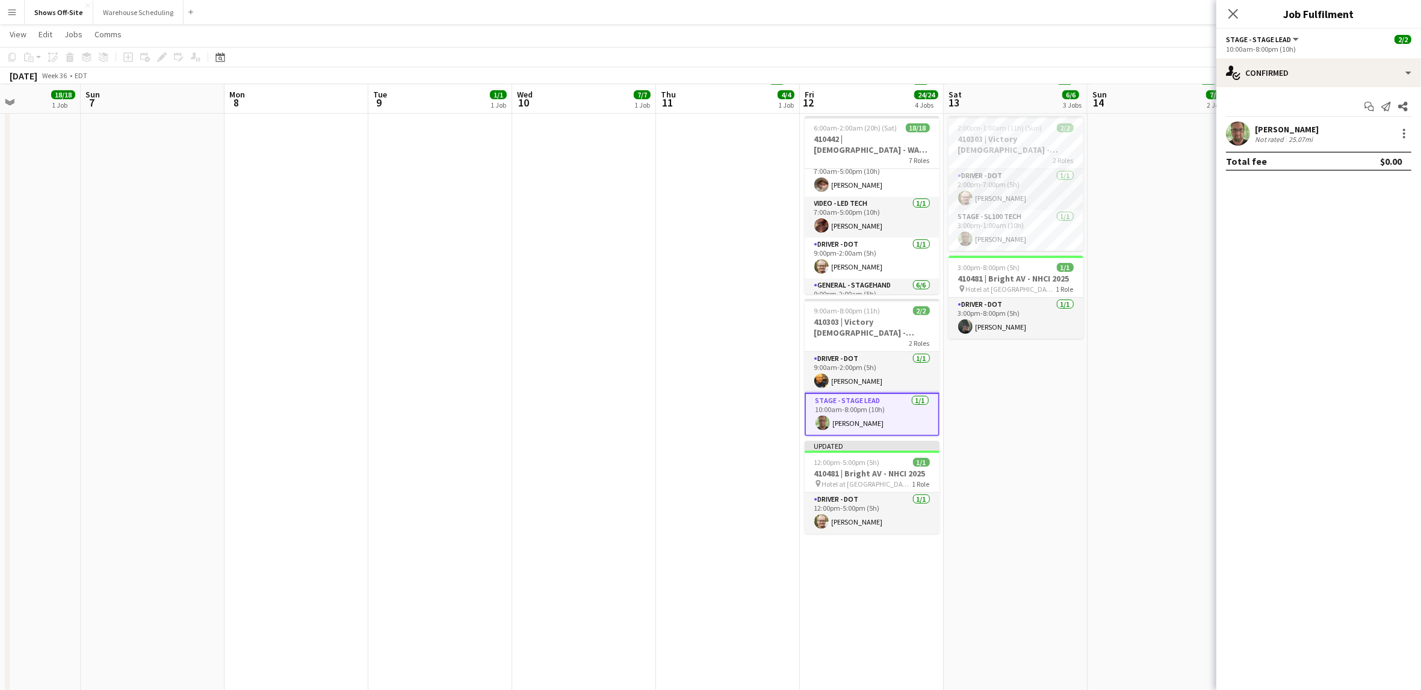
click at [1294, 130] on div "[PERSON_NAME]" at bounding box center [1287, 129] width 64 height 11
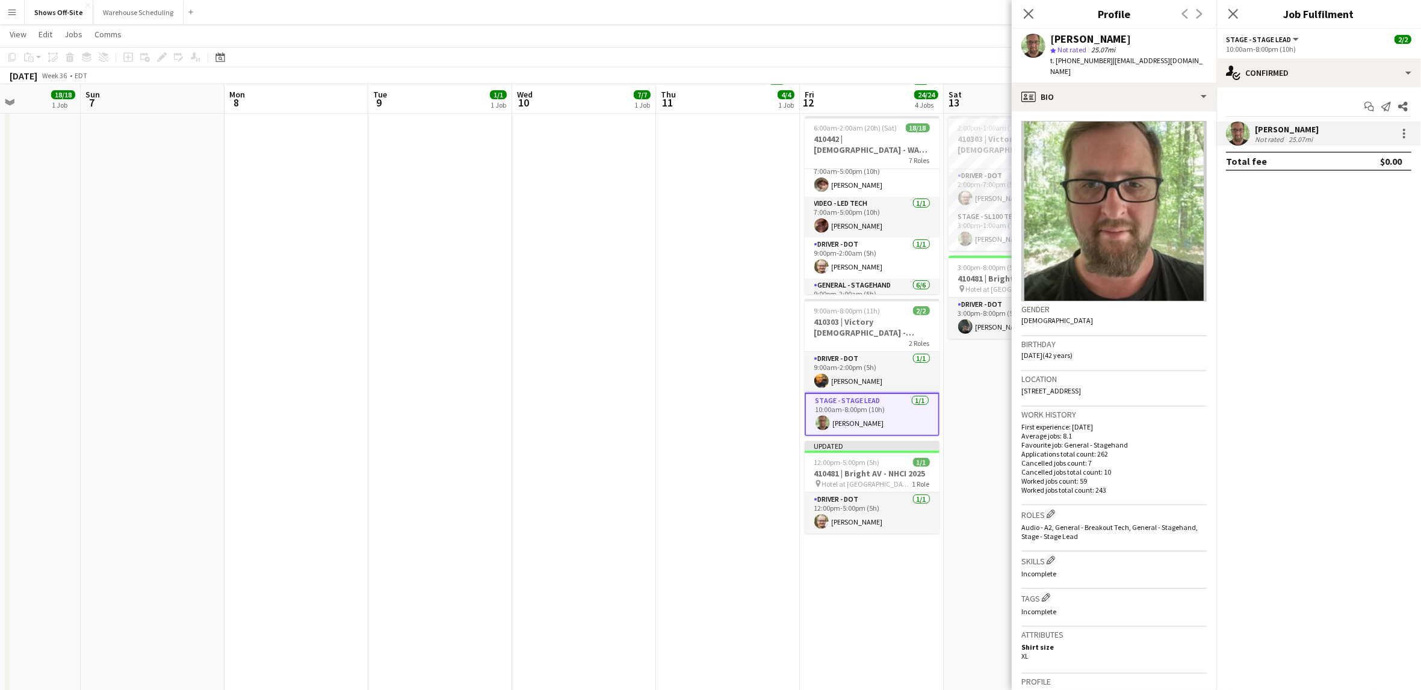
drag, startPoint x: 1132, startPoint y: 39, endPoint x: 1047, endPoint y: 42, distance: 84.3
click at [1047, 42] on div "[PERSON_NAME] star Not rated 25.07mi t. [PHONE_NUMBER] | [EMAIL_ADDRESS][DOMAIN…" at bounding box center [1114, 56] width 205 height 54
copy div "[PERSON_NAME]"
drag, startPoint x: 1097, startPoint y: 63, endPoint x: 1073, endPoint y: 64, distance: 24.7
click at [1073, 64] on span "t. [PHONE_NUMBER]" at bounding box center [1081, 60] width 63 height 9
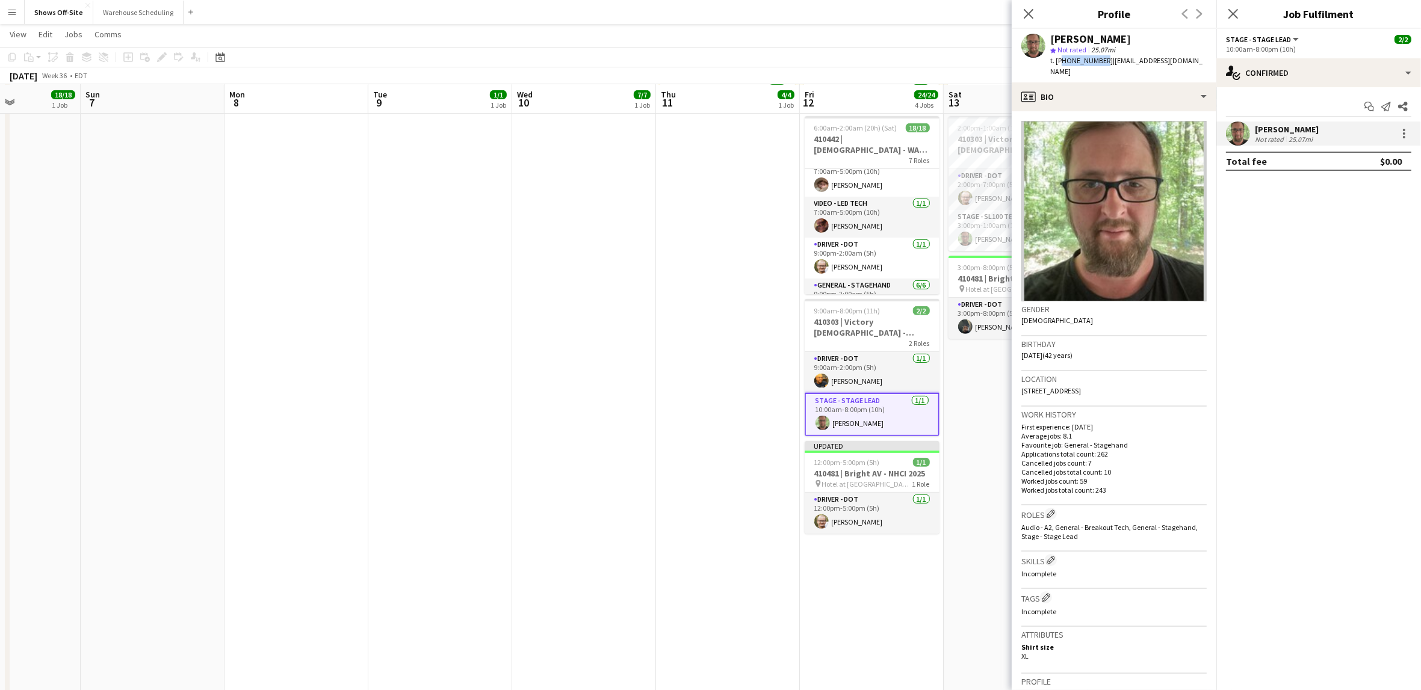
drag, startPoint x: 1100, startPoint y: 63, endPoint x: 1061, endPoint y: 64, distance: 39.1
click at [1061, 64] on span "t. [PHONE_NUMBER]" at bounding box center [1081, 60] width 63 height 9
copy span "17704029972"
click at [656, 379] on app-date-cell "Toggle View 409666 | [PERSON_NAME] Event [DATE] → [DATE] 14/14 4 jobs 8:00am-4:…" at bounding box center [728, 324] width 144 height 1297
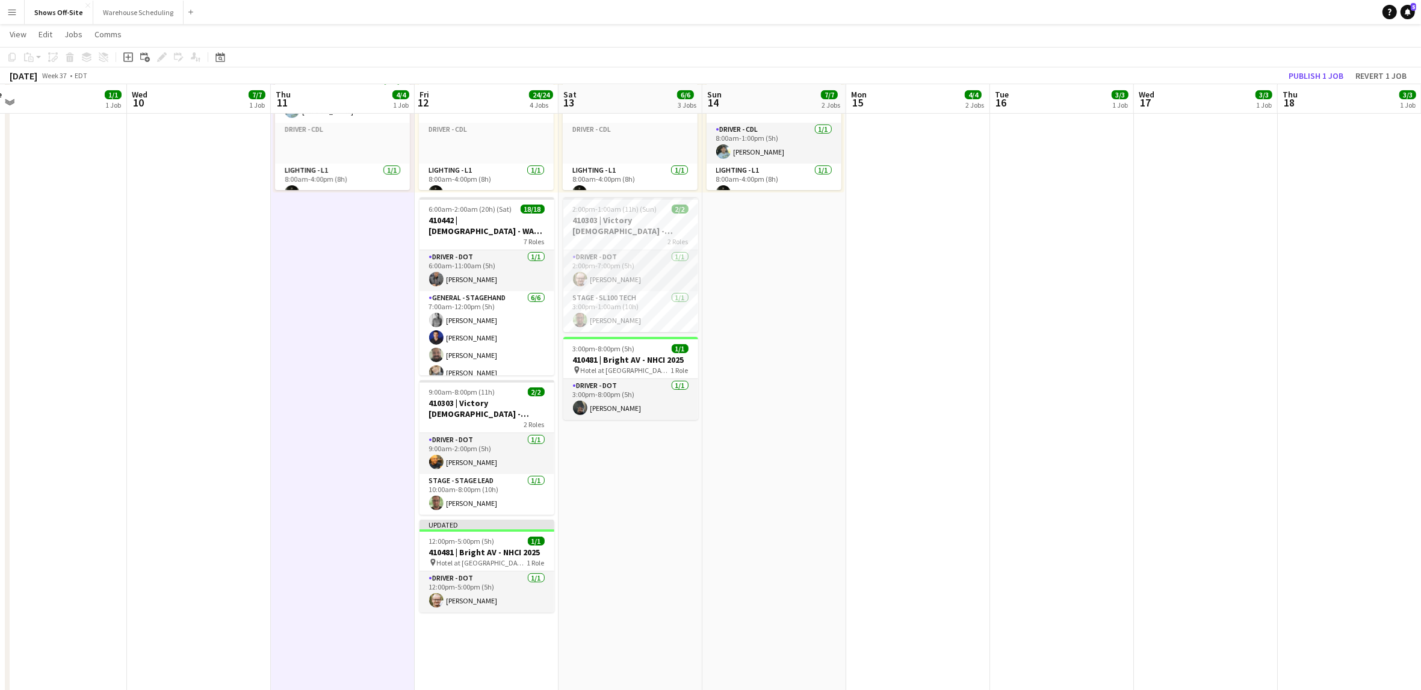
scroll to position [0, 409]
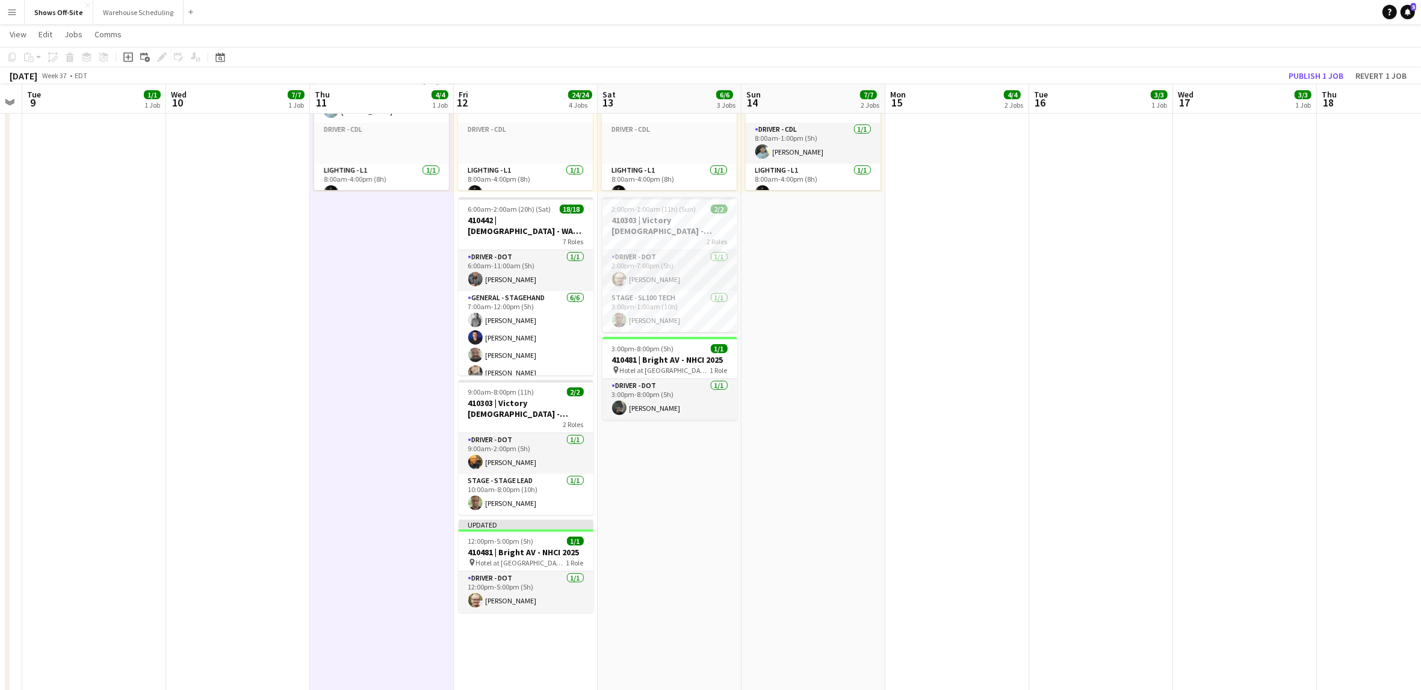
drag, startPoint x: 719, startPoint y: 413, endPoint x: 398, endPoint y: 431, distance: 321.3
click at [398, 431] on app-calendar-viewport "Sat 6 18/18 1 Job Sun 7 Mon 8 Tue 9 1/1 1 Job Wed 10 7/7 1 Job Thu 11 4/4 1 Job…" at bounding box center [710, 361] width 1421 height 1384
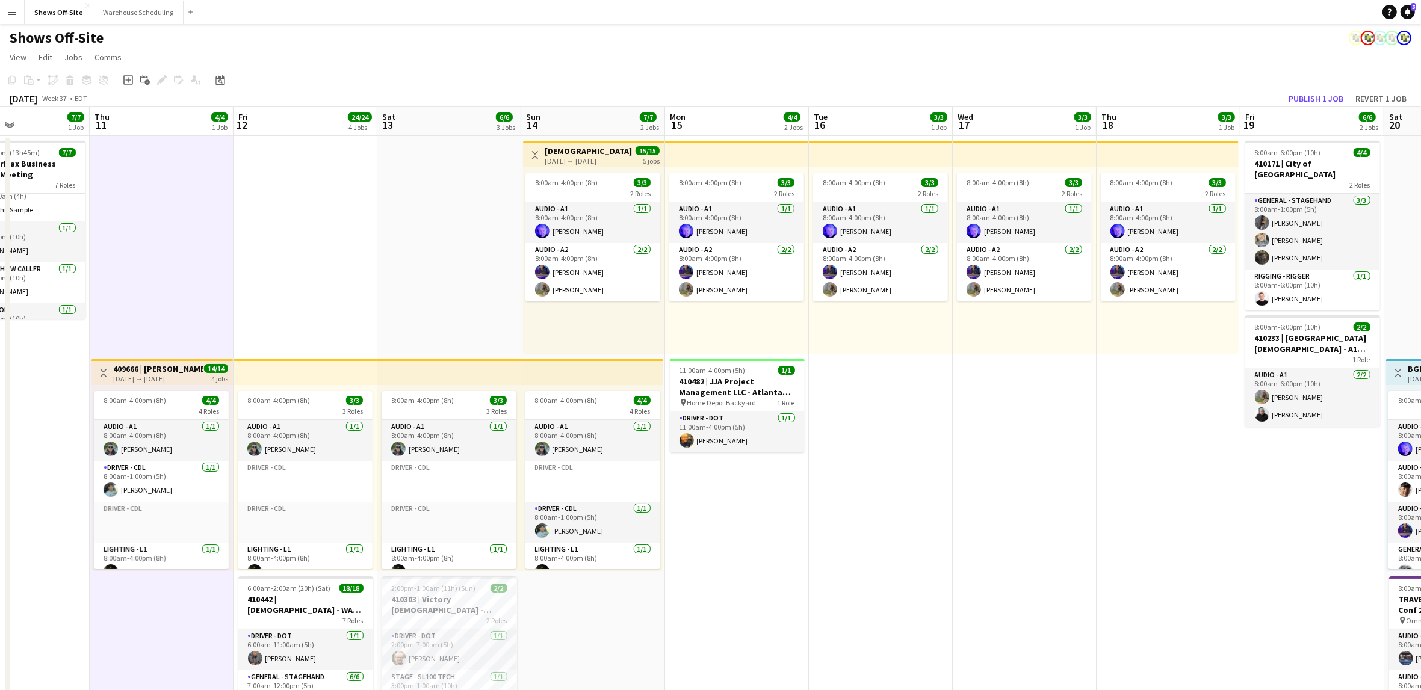
scroll to position [0, 483]
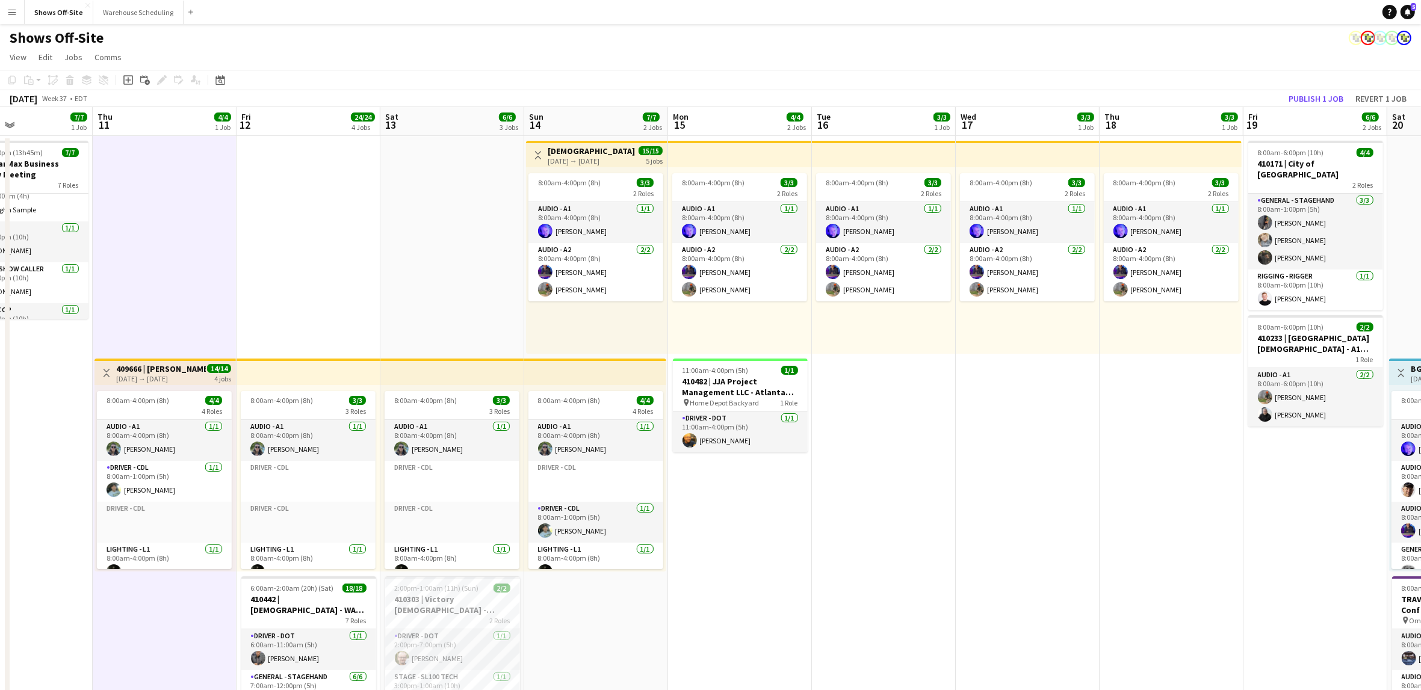
drag, startPoint x: 1200, startPoint y: 495, endPoint x: 982, endPoint y: 494, distance: 217.9
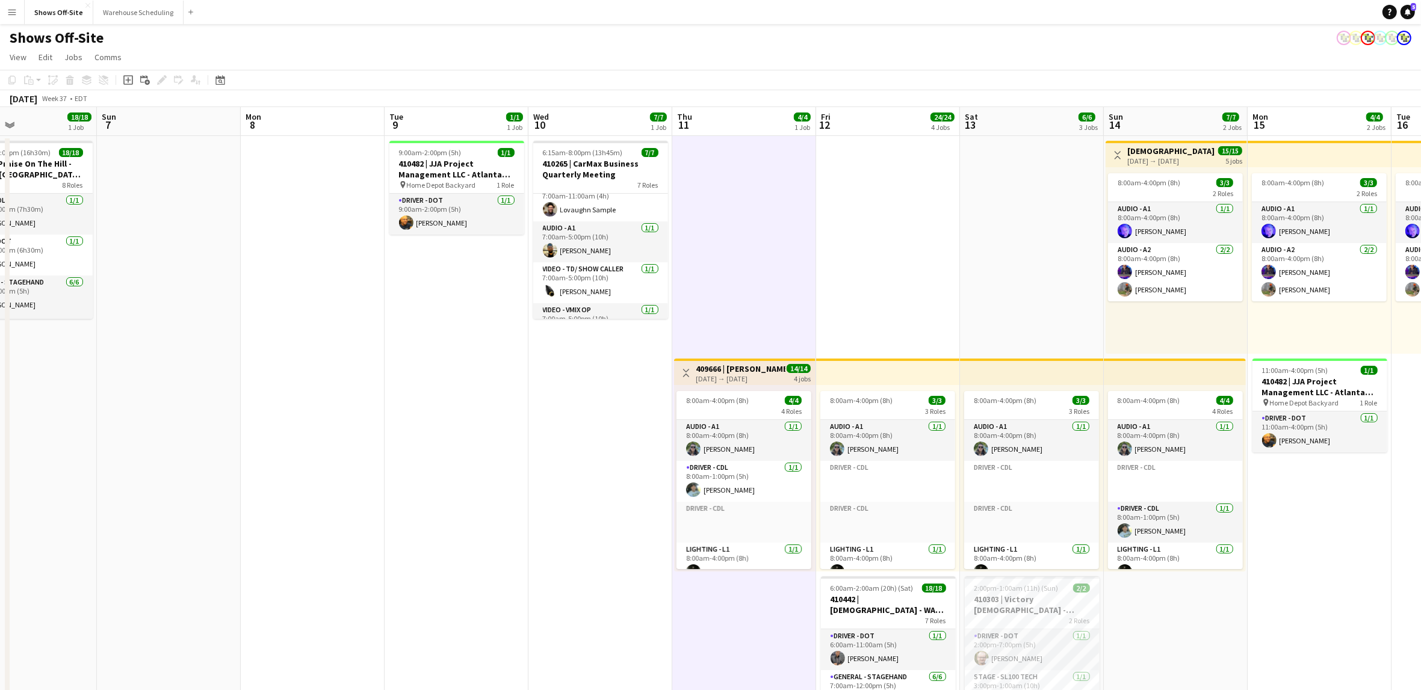
drag, startPoint x: 831, startPoint y: 452, endPoint x: 1438, endPoint y: 425, distance: 608.0
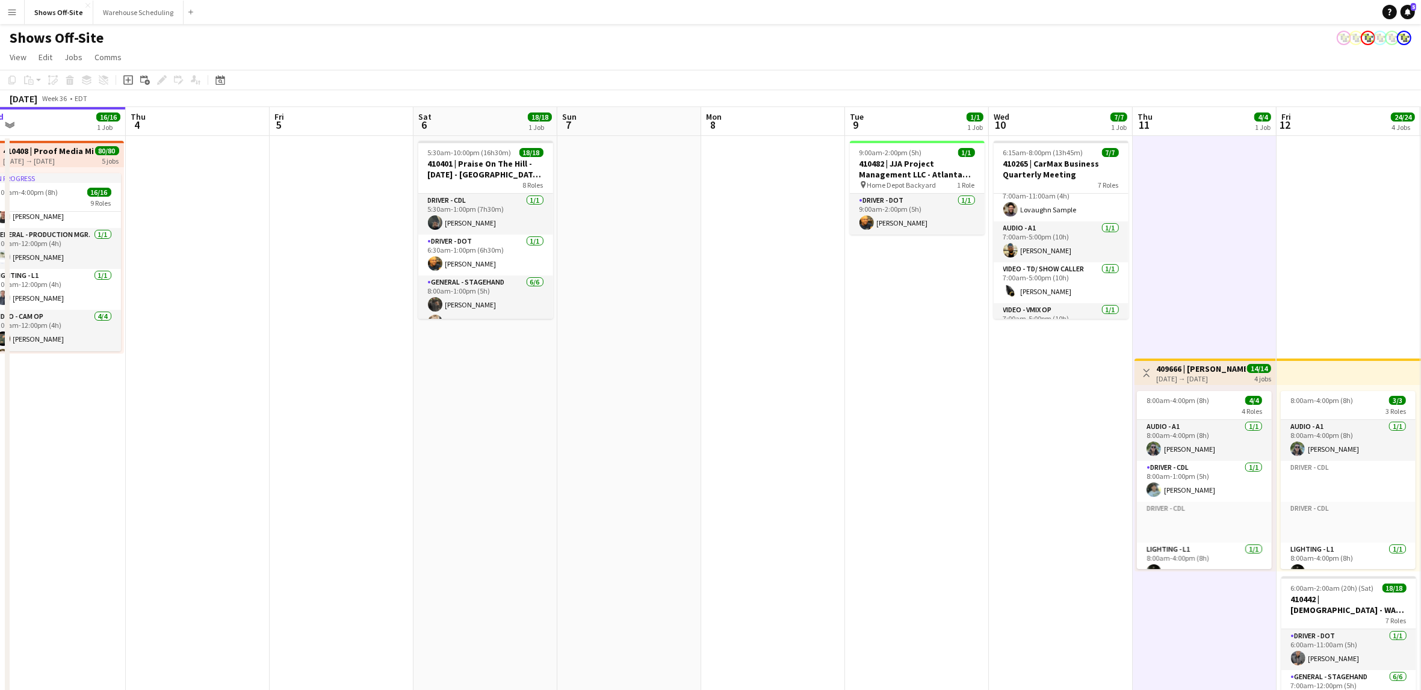
scroll to position [311, 0]
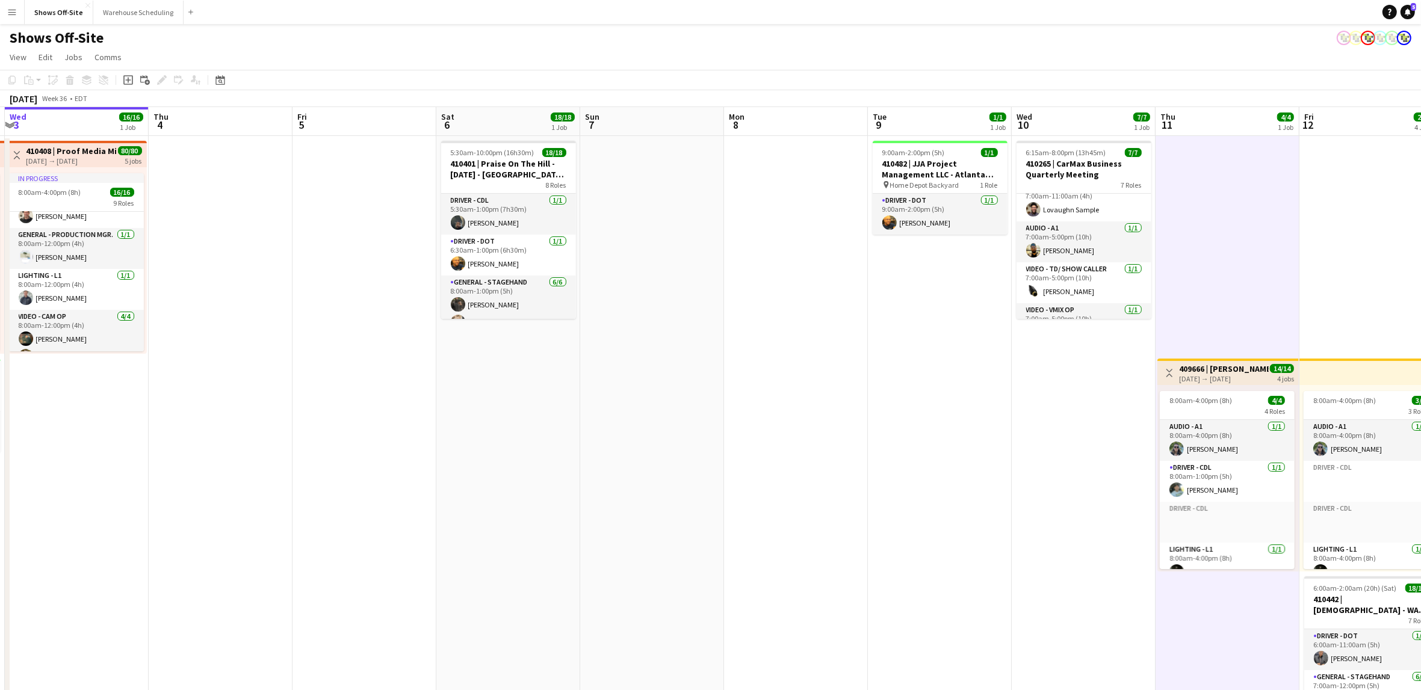
drag, startPoint x: 215, startPoint y: 420, endPoint x: 696, endPoint y: 393, distance: 481.1
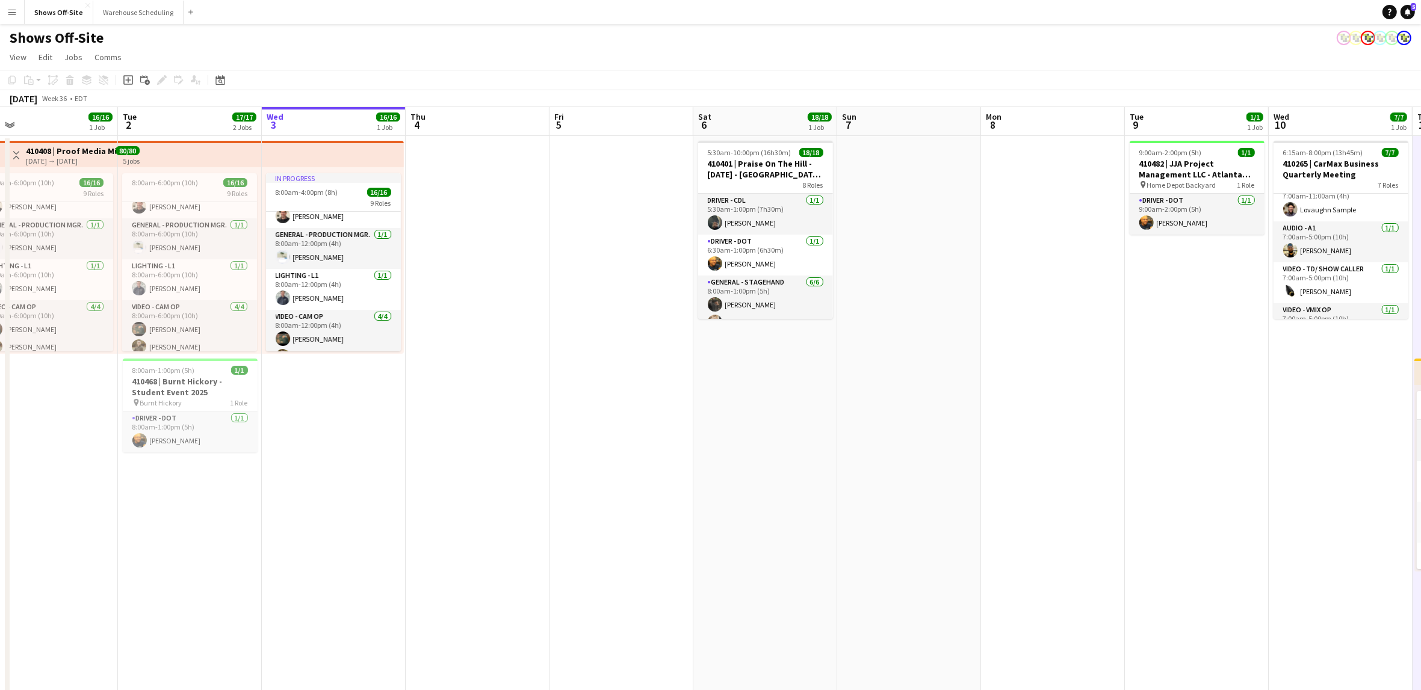
scroll to position [0, 311]
drag, startPoint x: 430, startPoint y: 464, endPoint x: 643, endPoint y: 491, distance: 214.1
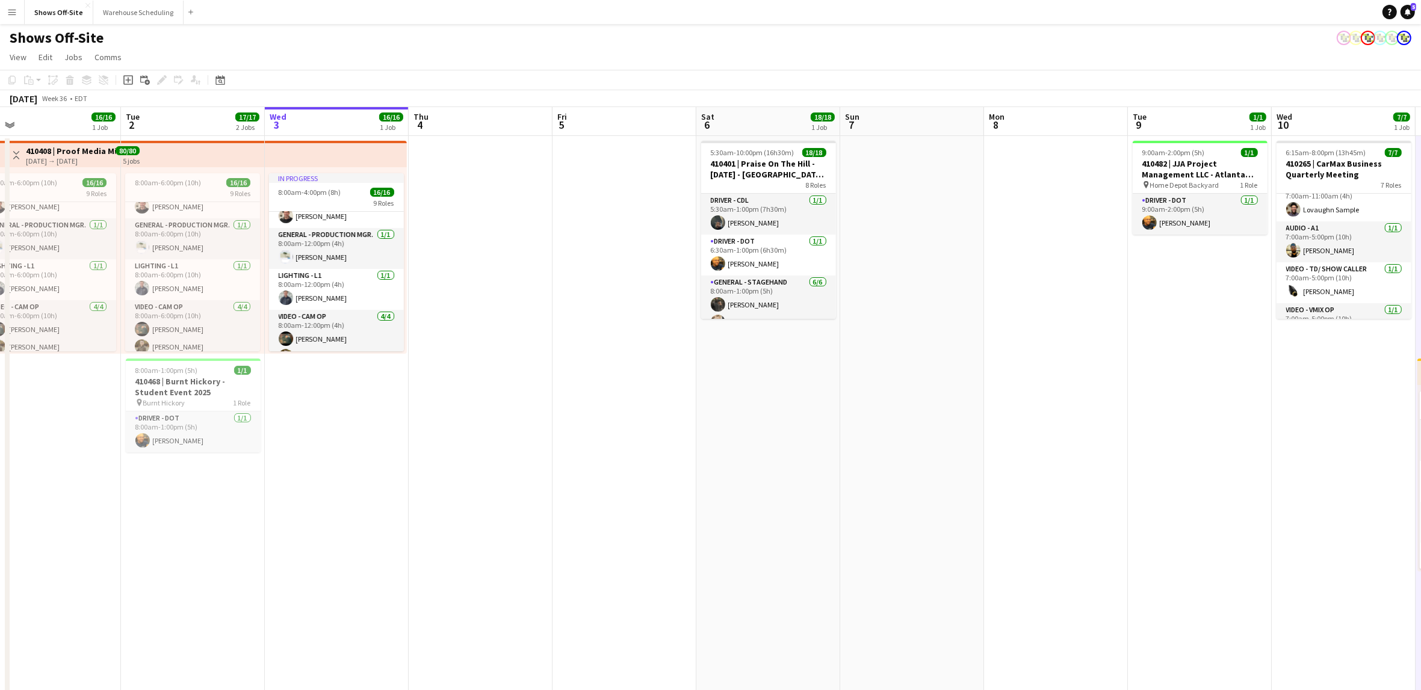
scroll to position [0, 311]
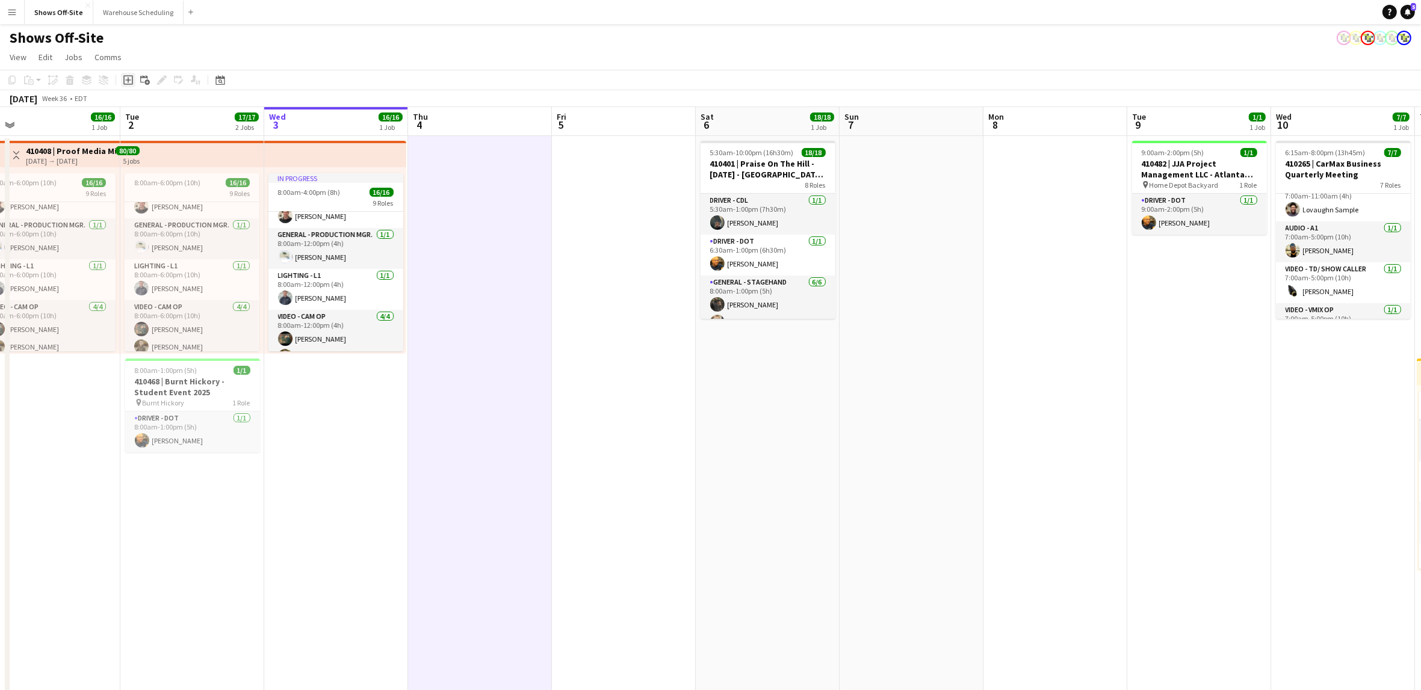
click at [130, 78] on icon "Add job" at bounding box center [128, 80] width 10 height 10
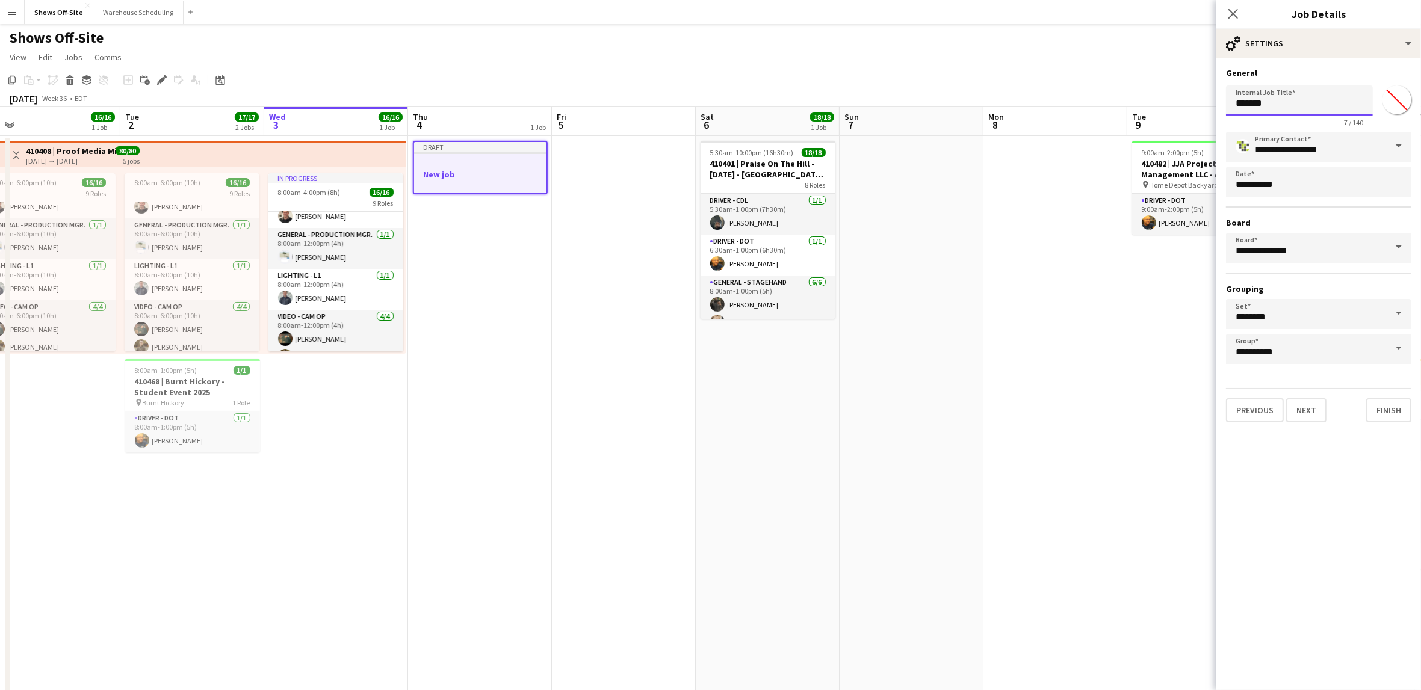
click at [1271, 105] on input "*******" at bounding box center [1299, 100] width 147 height 30
type input "*"
type input "**********"
click at [1387, 96] on input "*******" at bounding box center [1396, 99] width 43 height 43
type input "*******"
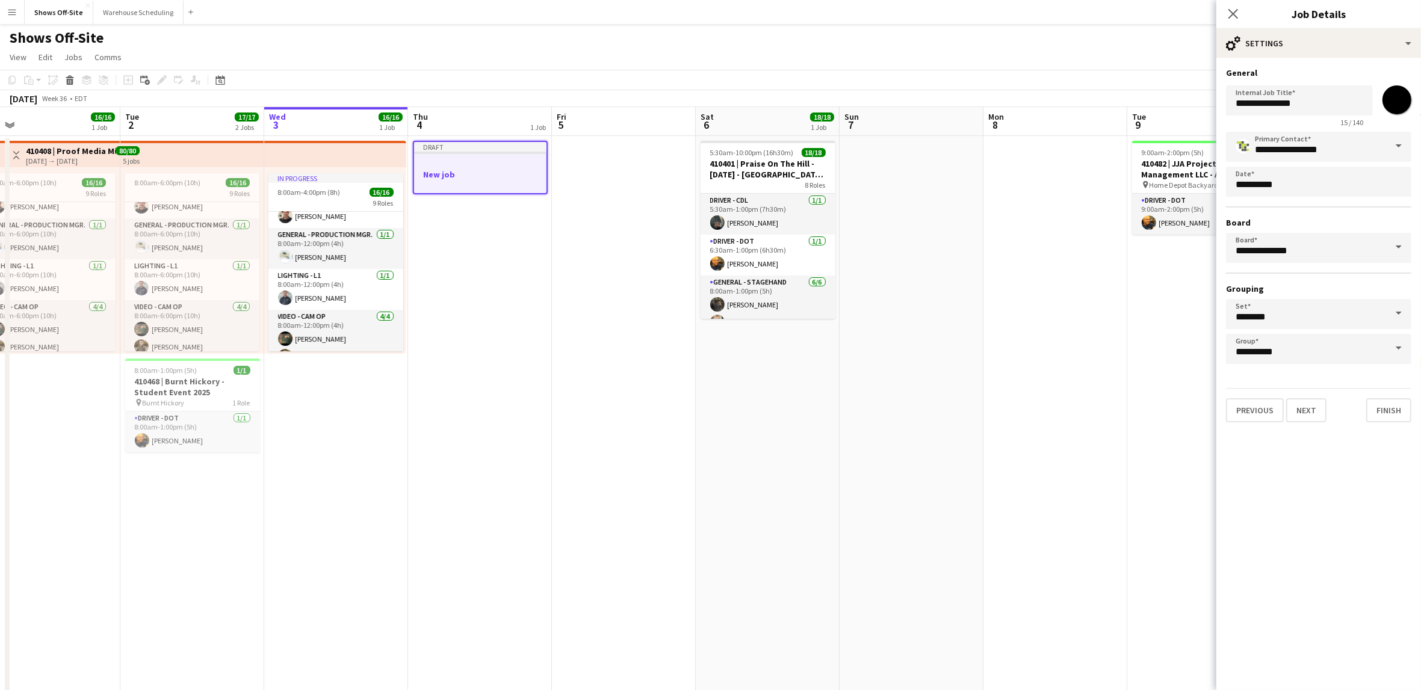
click at [1329, 561] on mat-expansion-panel "**********" at bounding box center [1319, 374] width 205 height 633
click at [1306, 401] on button "Next" at bounding box center [1306, 410] width 40 height 24
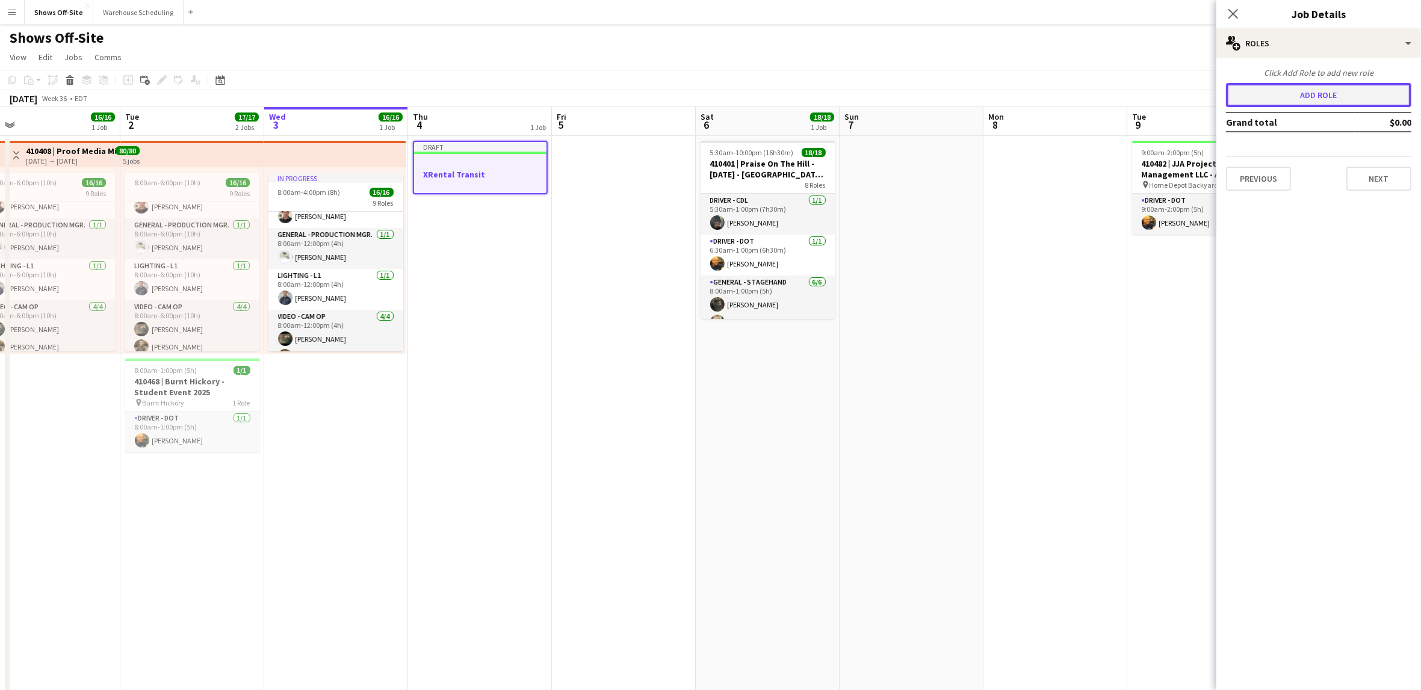
click at [1322, 104] on button "Add role" at bounding box center [1318, 95] width 185 height 24
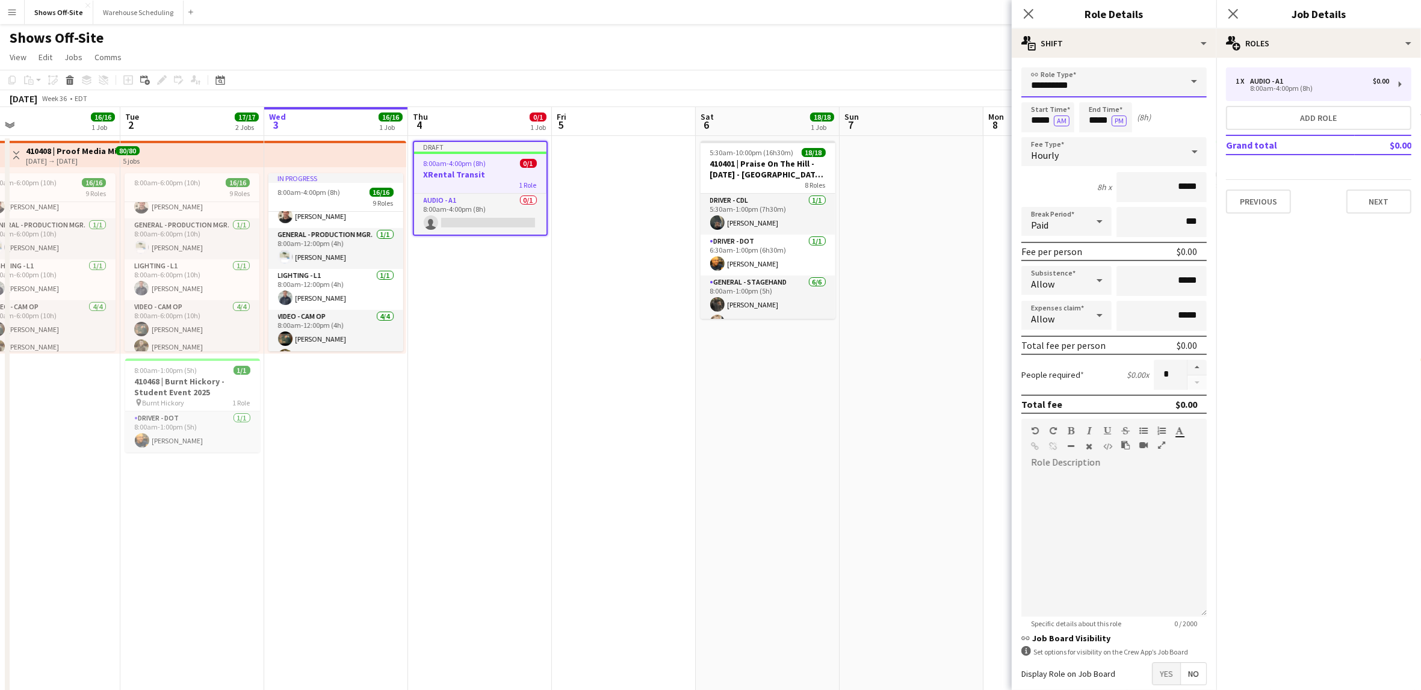
click at [1147, 90] on input "**********" at bounding box center [1113, 82] width 185 height 30
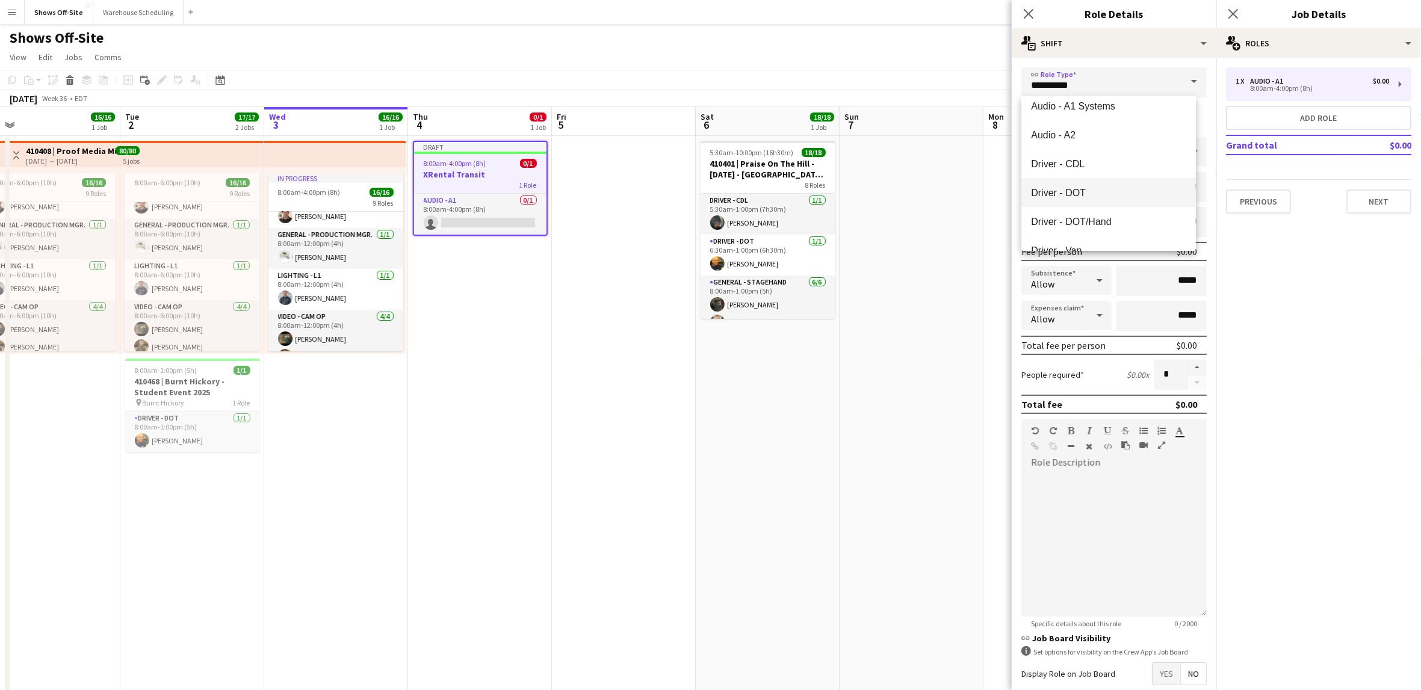
click at [1098, 190] on span "Driver - DOT" at bounding box center [1108, 192] width 155 height 11
type input "**********"
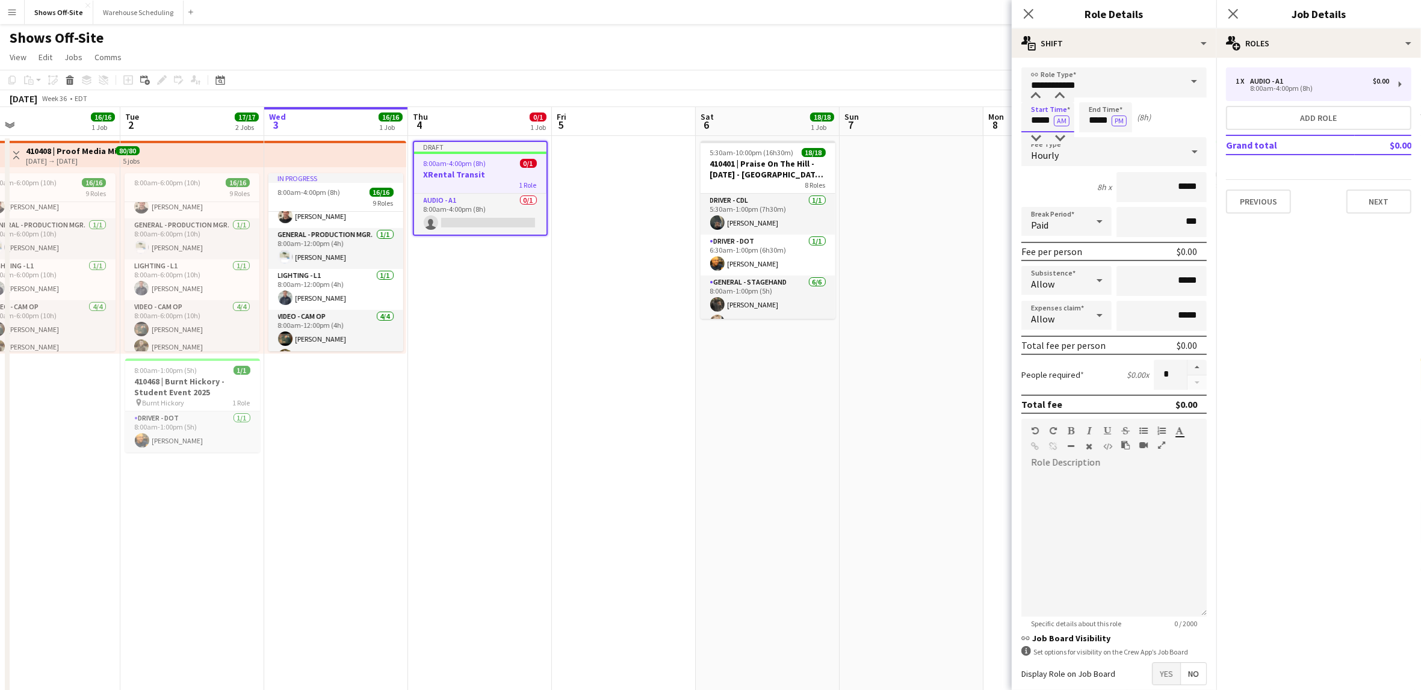
click at [1047, 119] on input "*****" at bounding box center [1047, 117] width 53 height 30
click at [1039, 91] on div at bounding box center [1036, 96] width 24 height 12
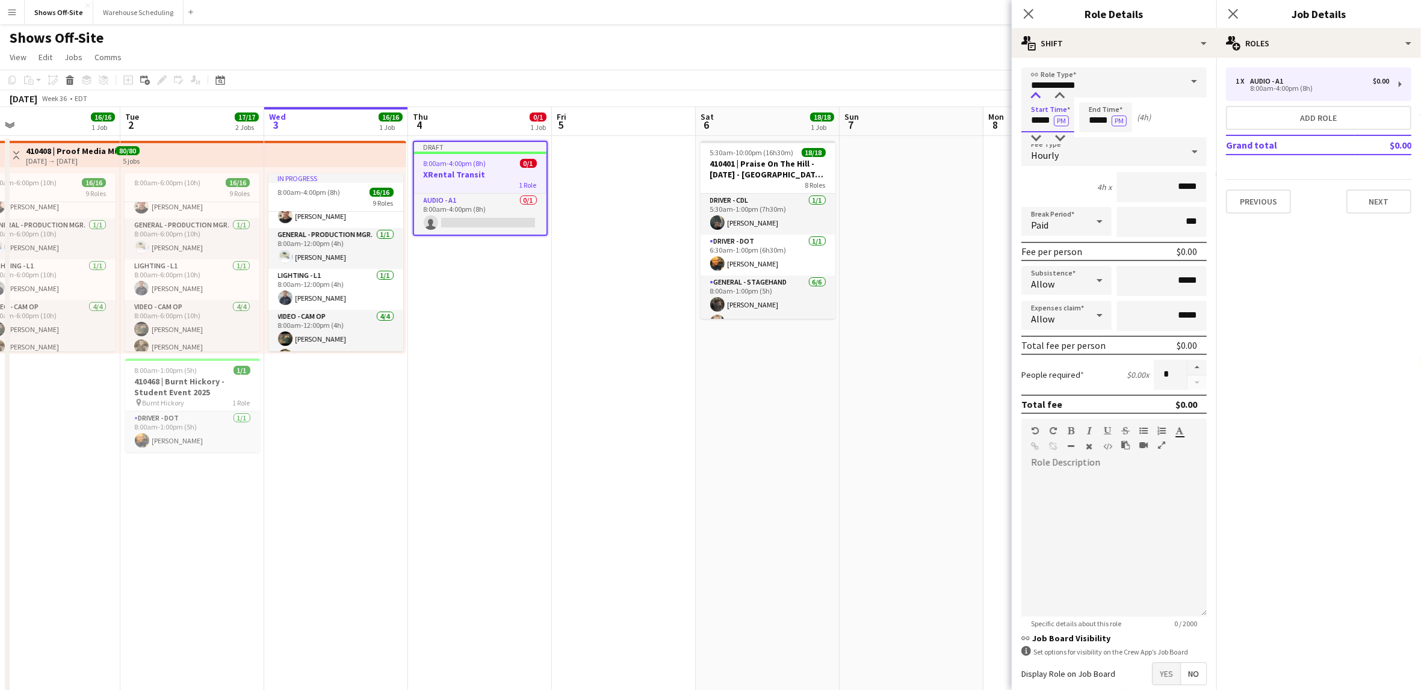
click at [1039, 91] on div at bounding box center [1036, 96] width 24 height 12
type input "*****"
click at [1036, 141] on div at bounding box center [1036, 138] width 24 height 12
click at [1100, 110] on input "*****" at bounding box center [1105, 117] width 53 height 30
type input "*****"
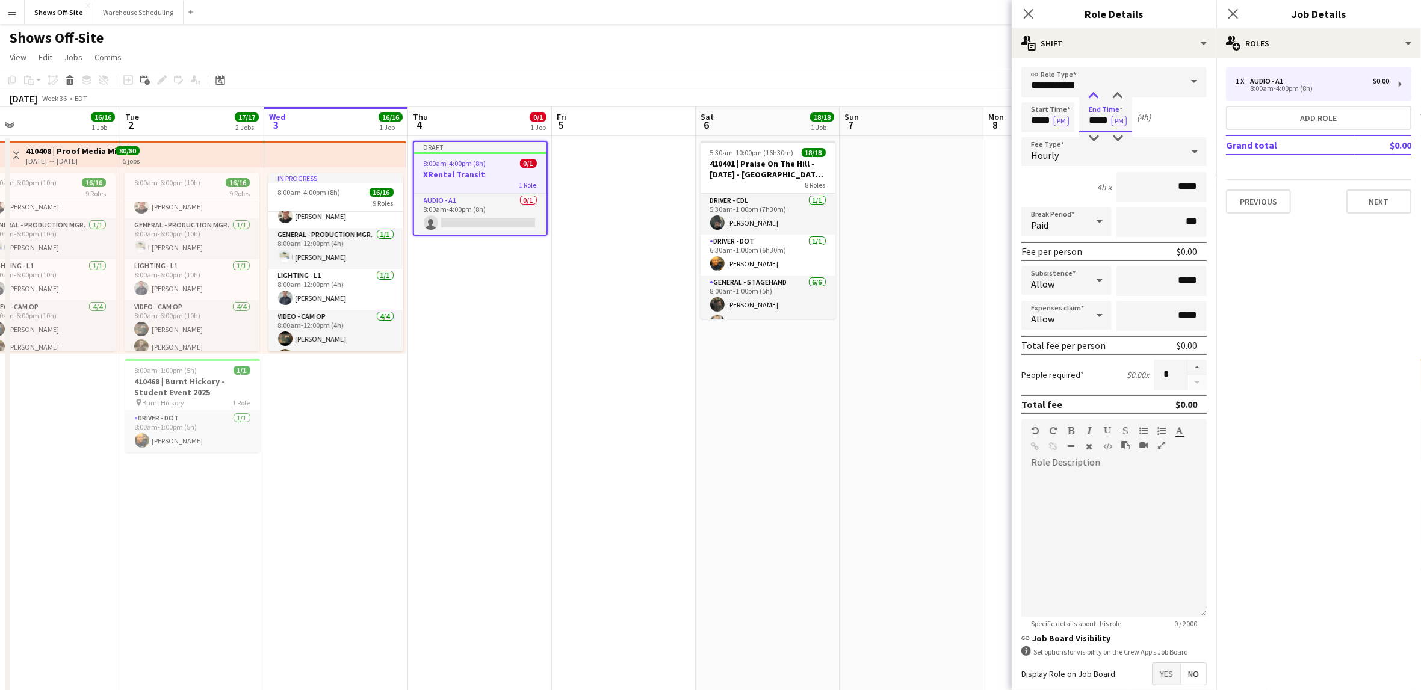
click at [1093, 98] on div at bounding box center [1094, 96] width 24 height 12
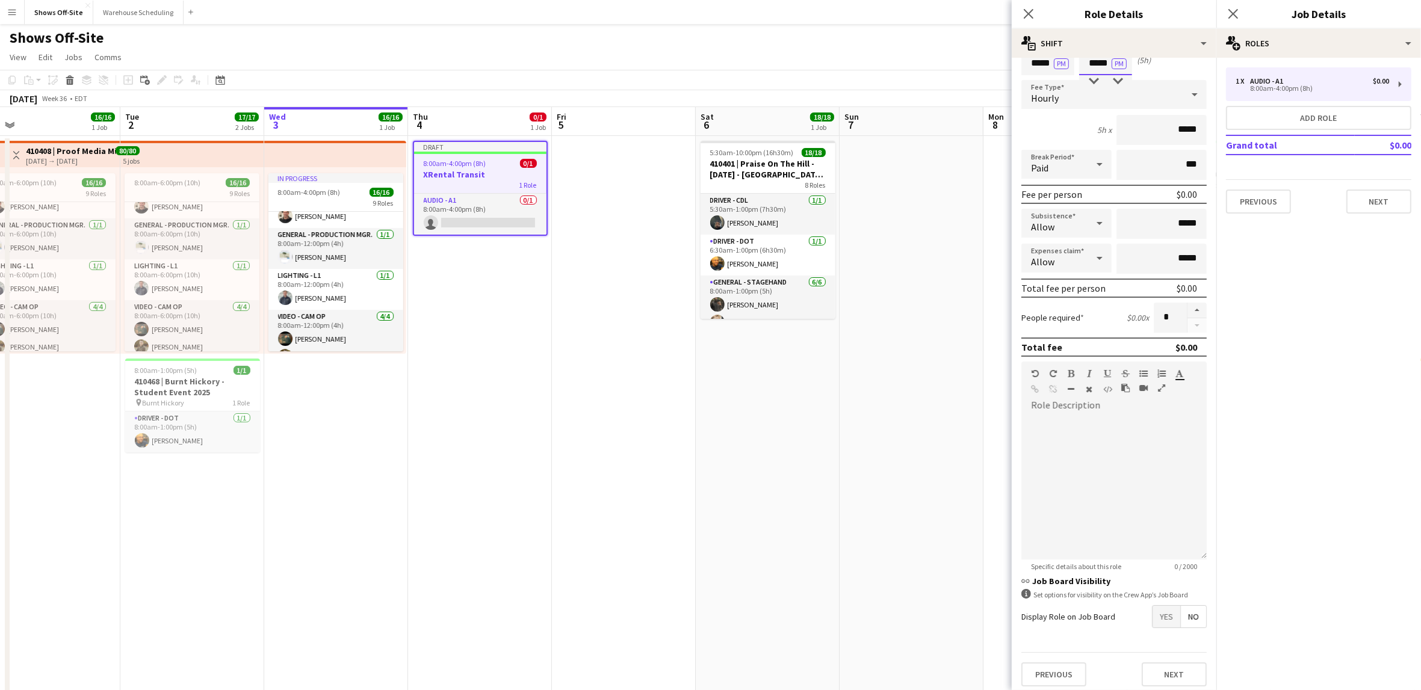
scroll to position [59, 0]
click at [1153, 609] on span "Yes" at bounding box center [1167, 615] width 28 height 22
click at [1153, 634] on span "Yes" at bounding box center [1167, 641] width 28 height 22
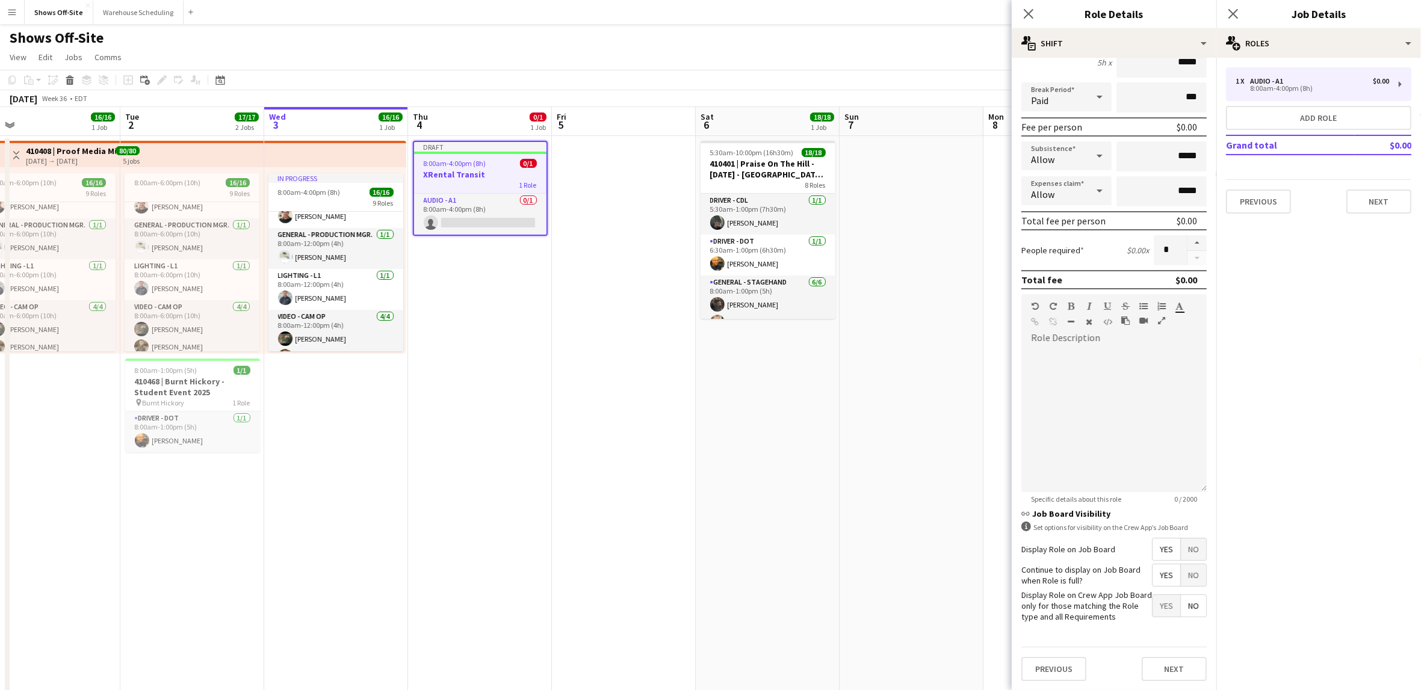
scroll to position [132, 0]
click at [1178, 674] on button "Next" at bounding box center [1174, 669] width 65 height 24
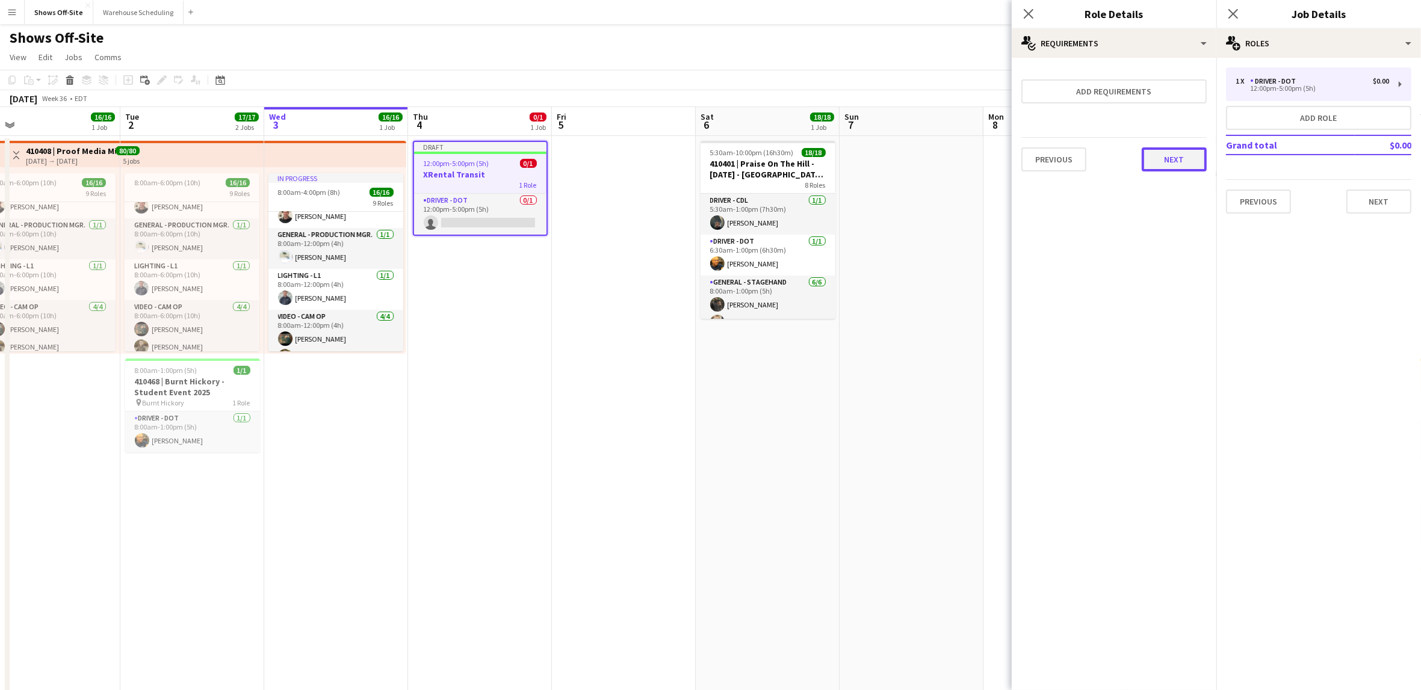
click at [1183, 157] on button "Next" at bounding box center [1174, 159] width 65 height 24
click at [1178, 165] on button "Finish" at bounding box center [1184, 161] width 45 height 24
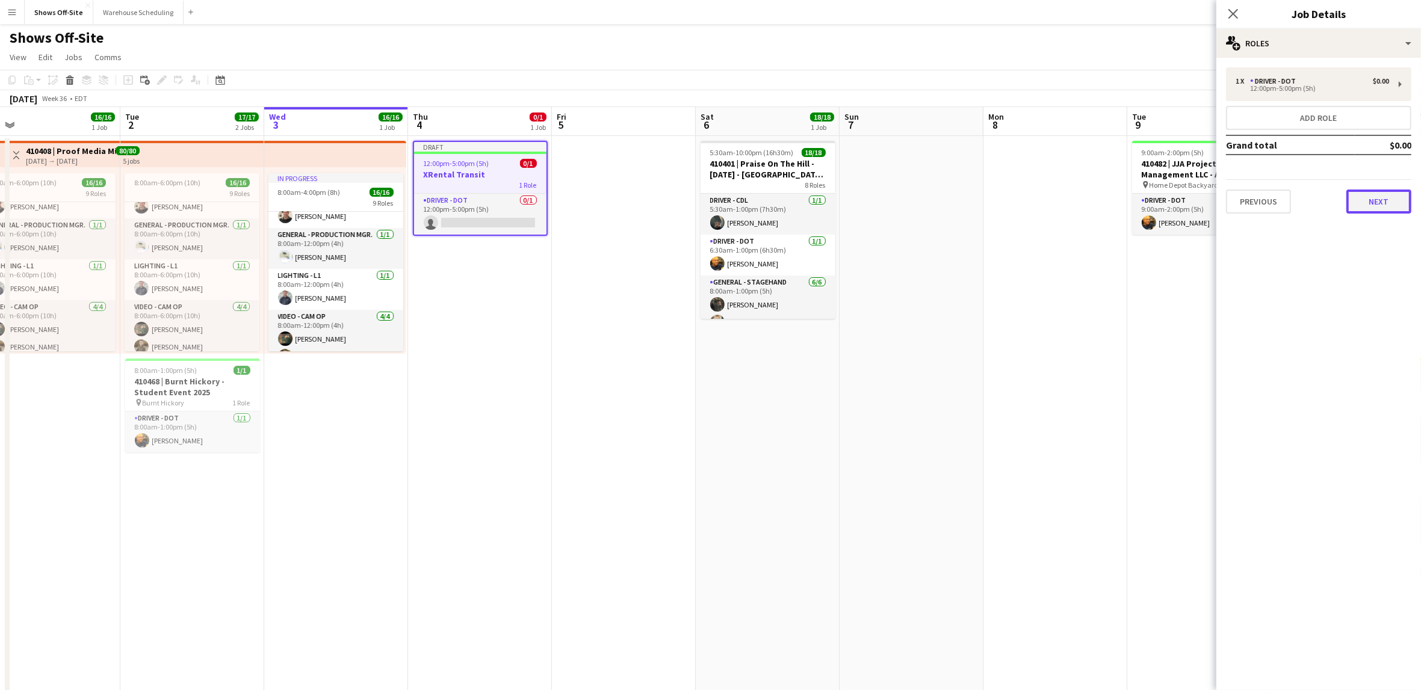
click at [1390, 199] on button "Next" at bounding box center [1379, 202] width 65 height 24
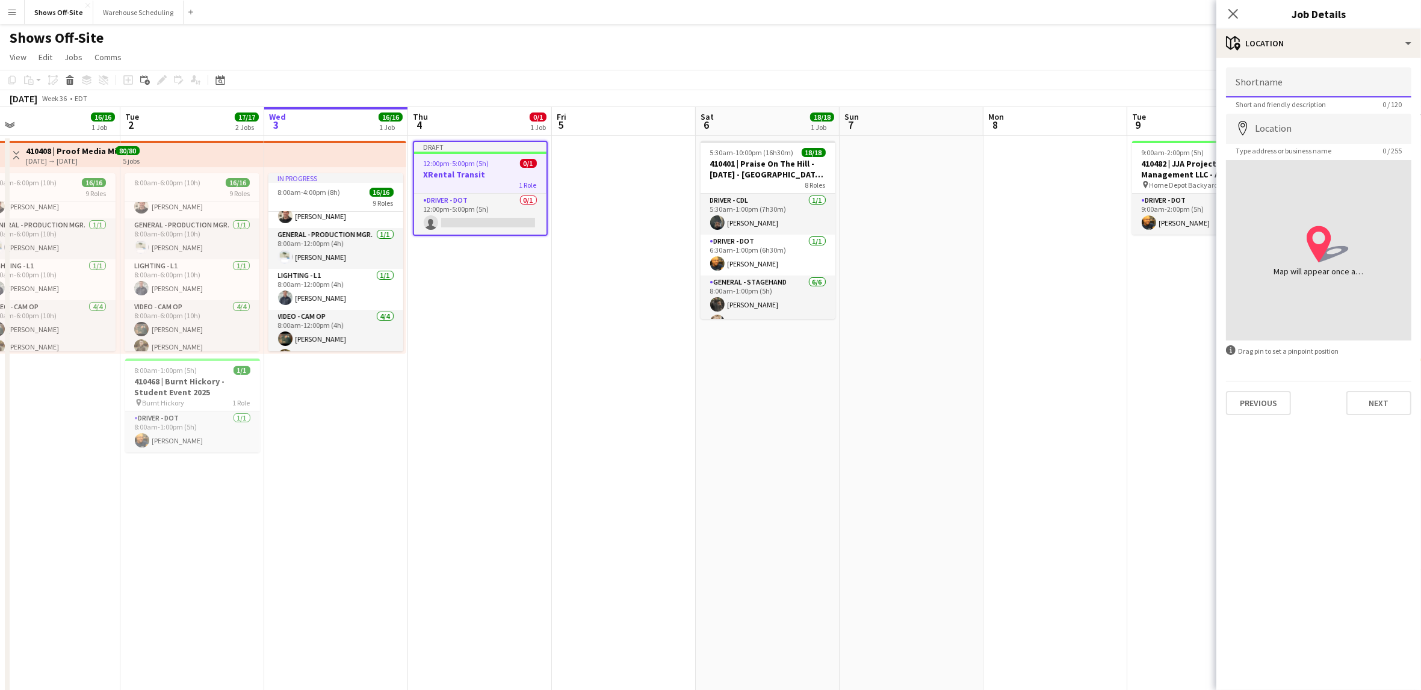
click at [1289, 87] on input "Shortname" at bounding box center [1318, 82] width 185 height 30
type input "**********"
click at [1385, 400] on button "Next" at bounding box center [1379, 403] width 65 height 24
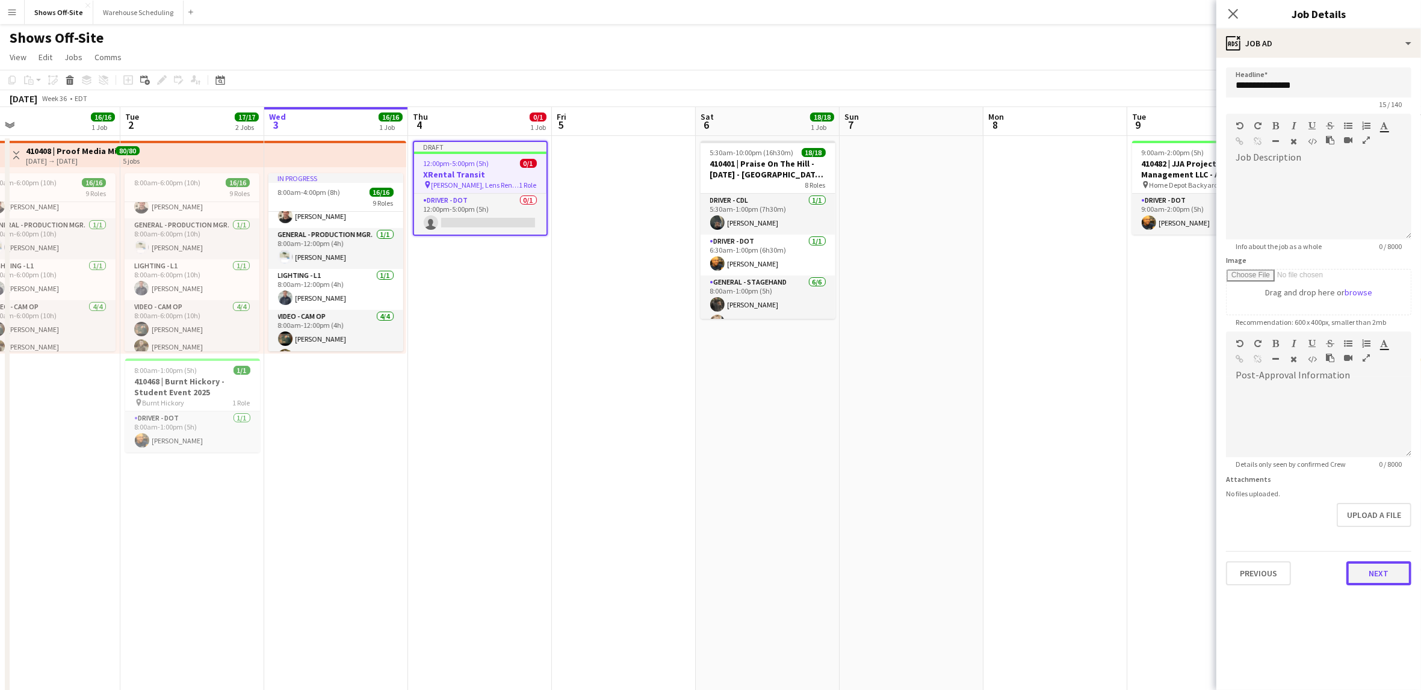
click at [1379, 580] on button "Next" at bounding box center [1379, 574] width 65 height 24
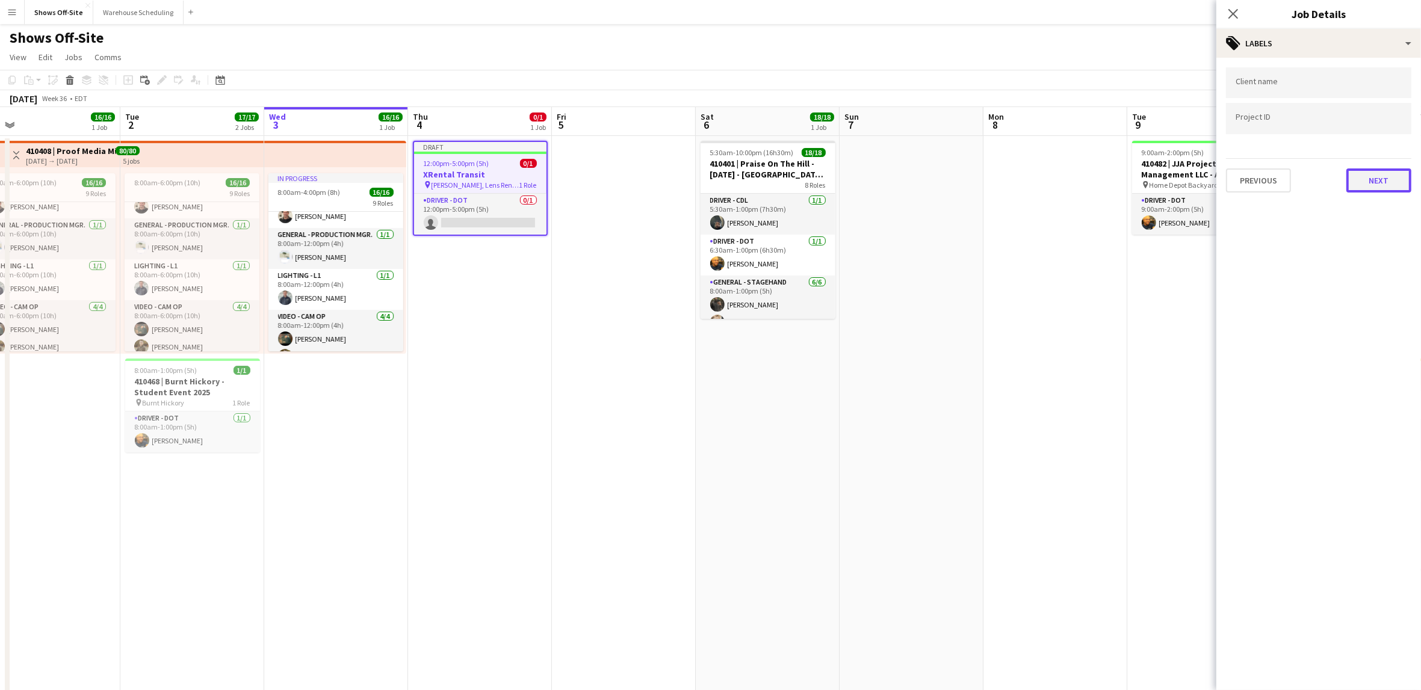
click at [1388, 173] on button "Next" at bounding box center [1379, 181] width 65 height 24
click at [1372, 128] on button "Next" at bounding box center [1379, 125] width 65 height 24
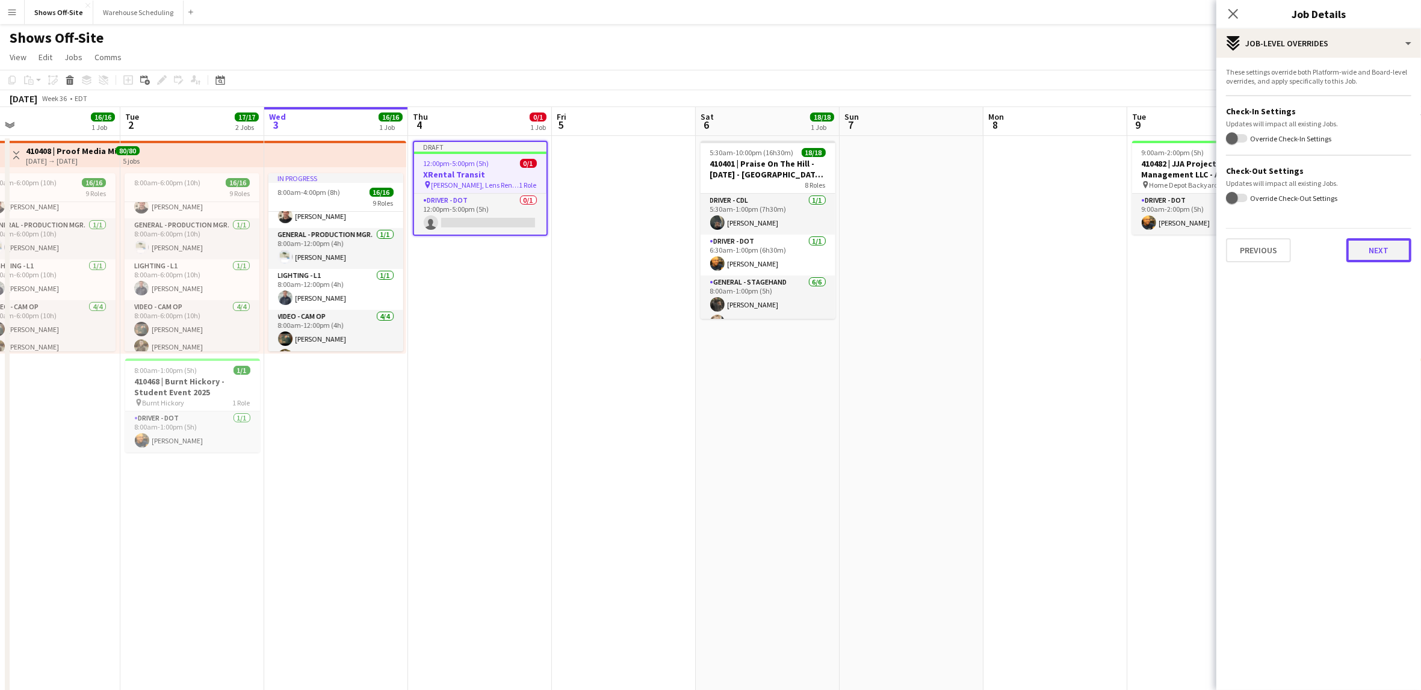
click at [1371, 246] on button "Next" at bounding box center [1379, 250] width 65 height 24
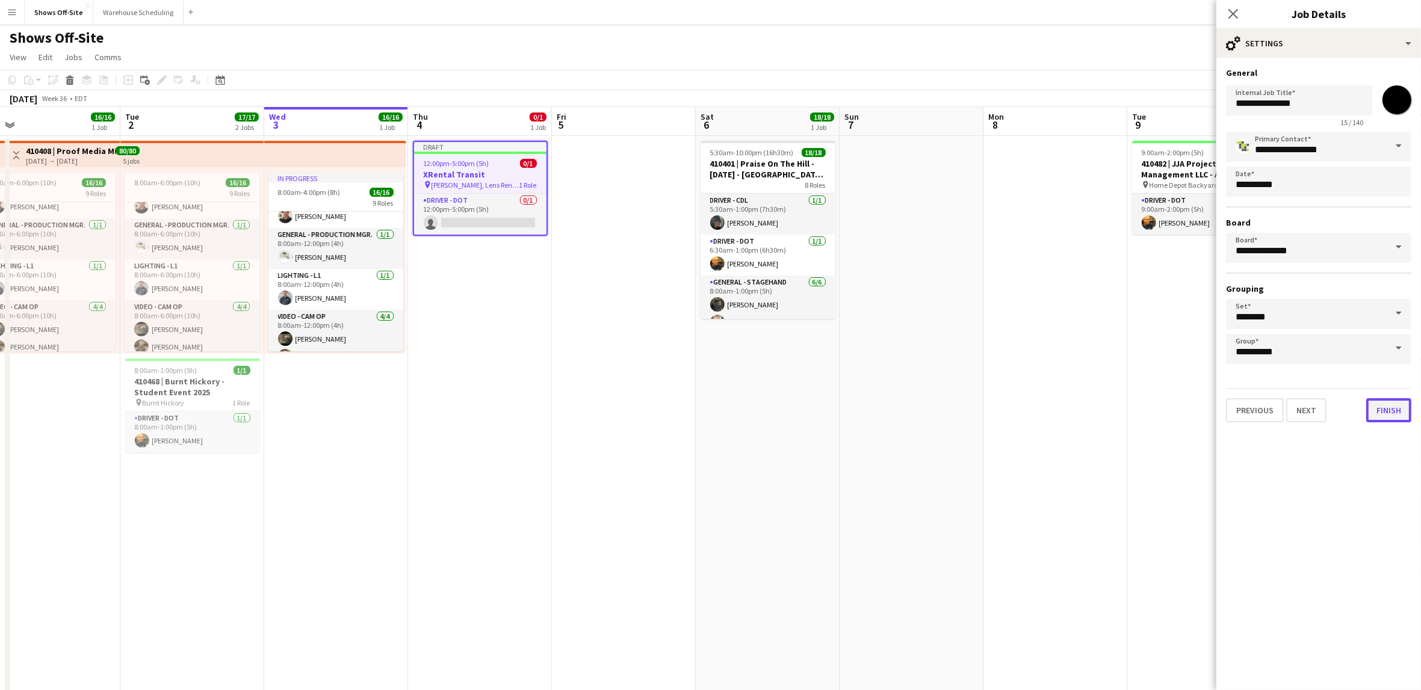
click at [1380, 409] on button "Finish" at bounding box center [1388, 410] width 45 height 24
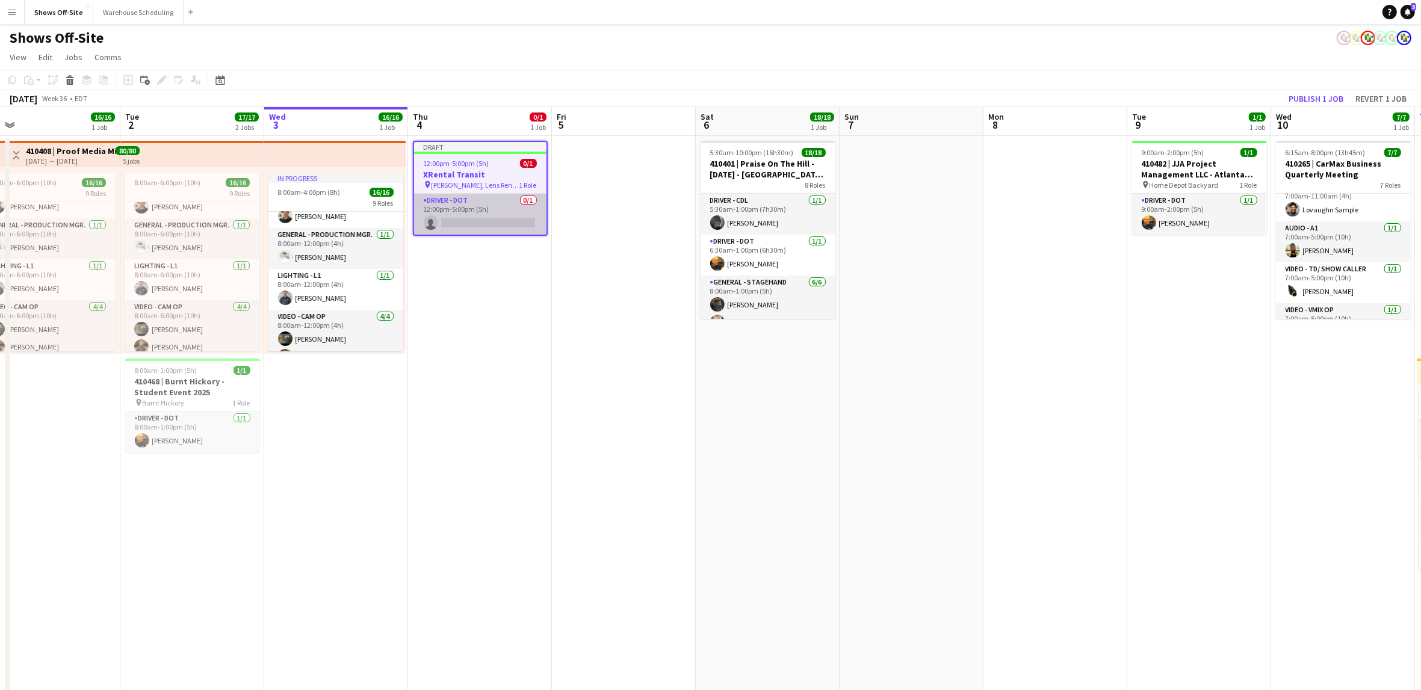
click at [476, 218] on app-card-role "Driver - DOT 0/1 12:00pm-5:00pm (5h) single-neutral-actions" at bounding box center [480, 214] width 132 height 41
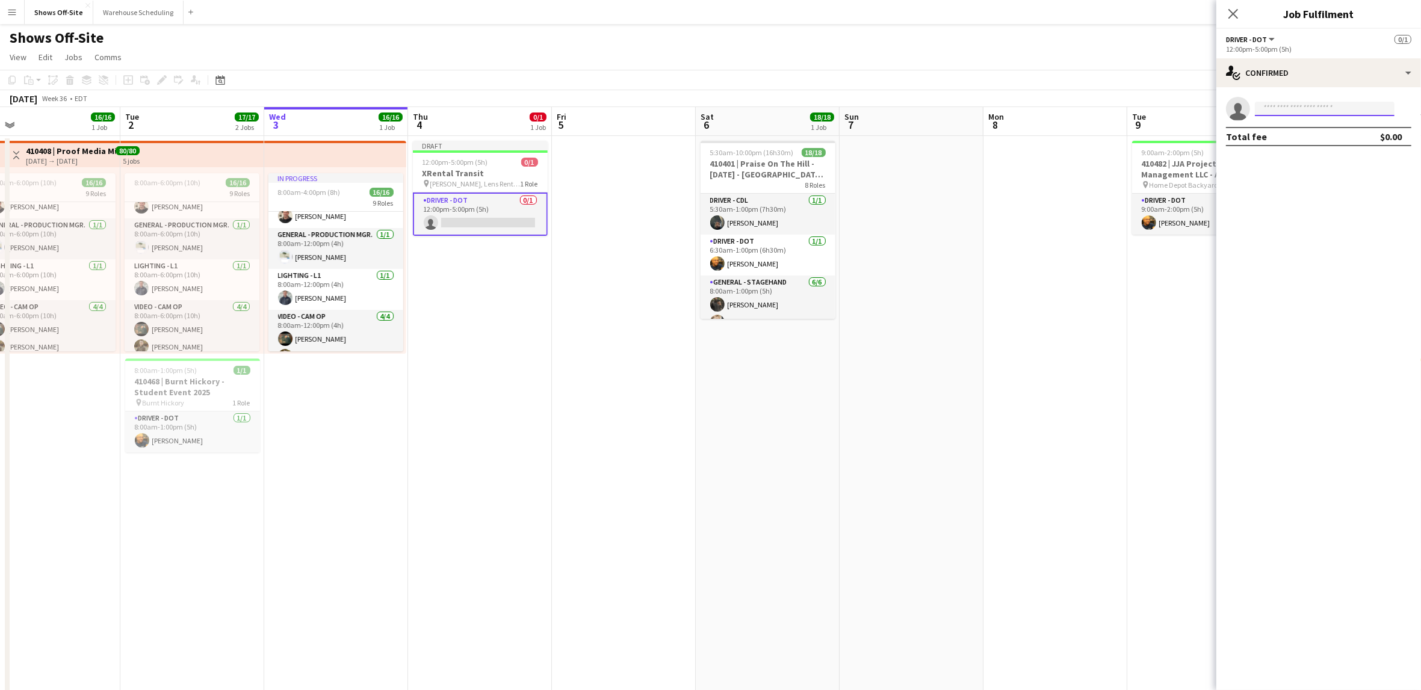
click at [1313, 112] on input at bounding box center [1325, 109] width 140 height 14
type input "*****"
click at [1300, 135] on span "[EMAIL_ADDRESS][DOMAIN_NAME]" at bounding box center [1325, 136] width 120 height 10
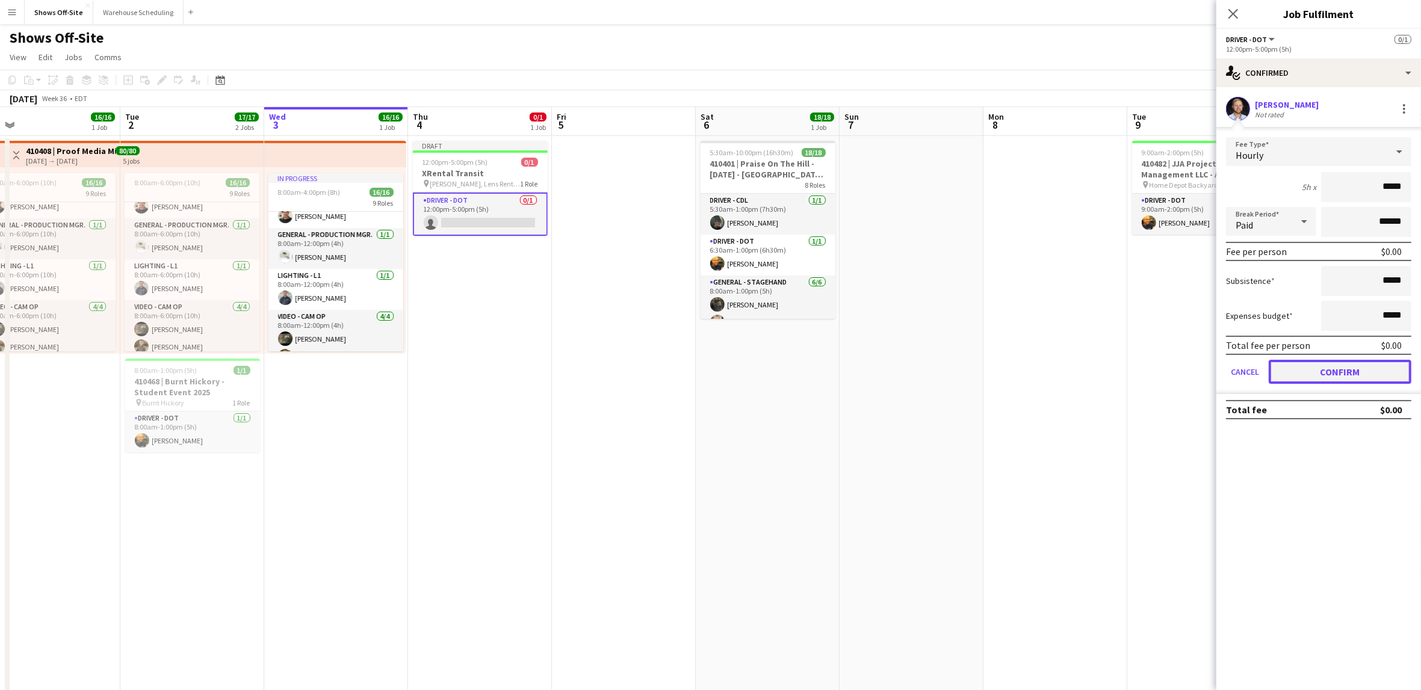
click at [1332, 368] on button "Confirm" at bounding box center [1340, 372] width 143 height 24
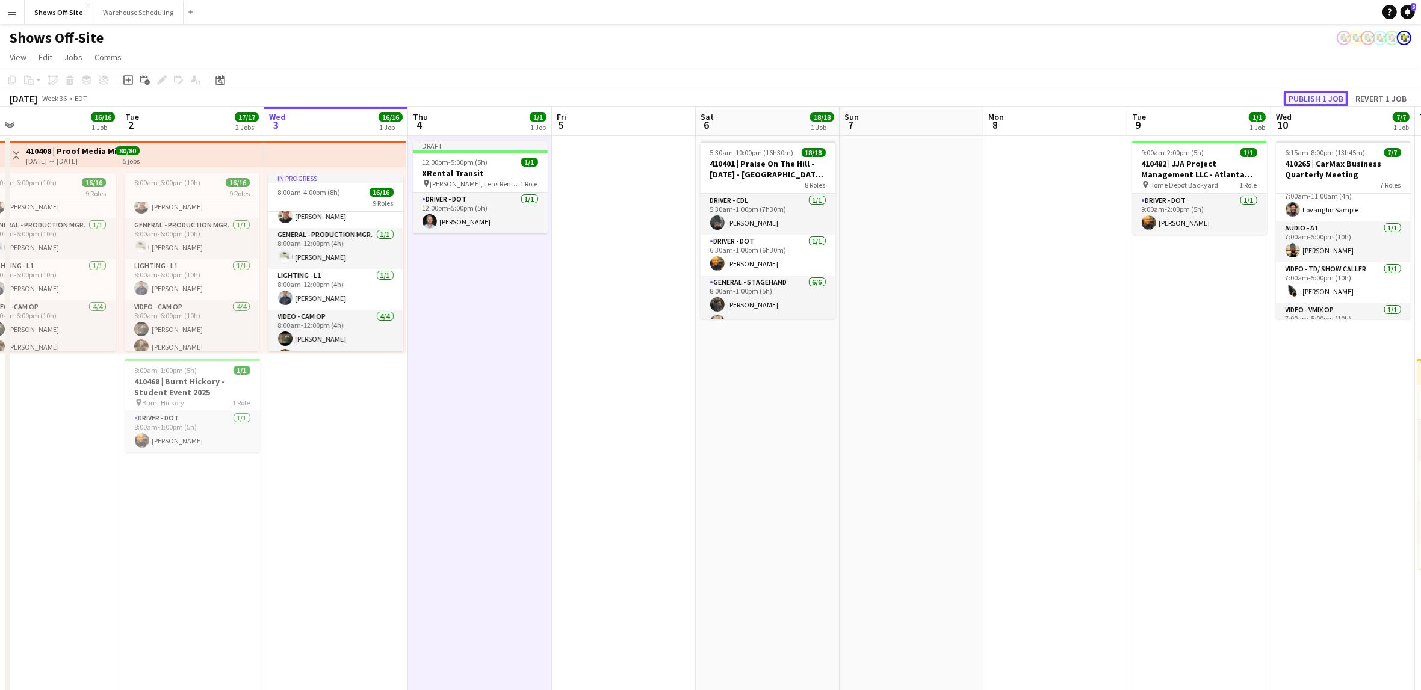
click at [1304, 100] on button "Publish 1 job" at bounding box center [1316, 99] width 64 height 16
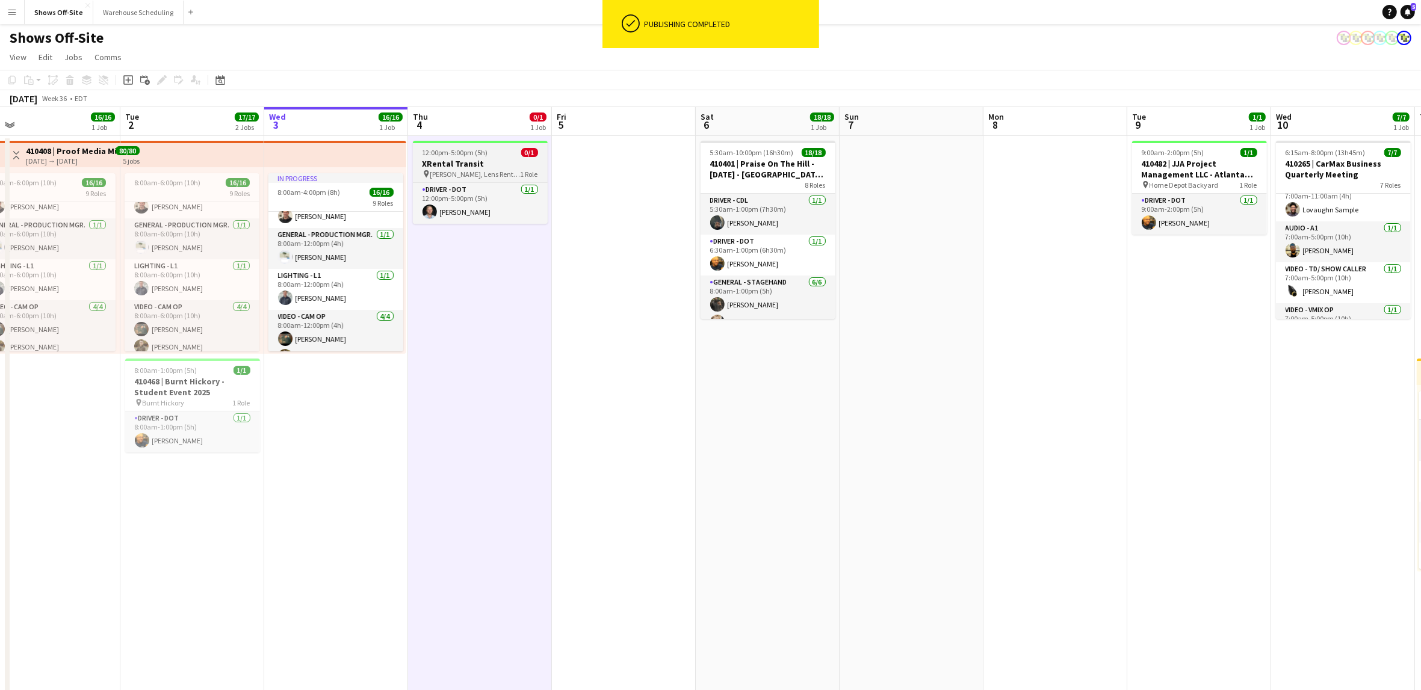
click at [501, 156] on div "12:00pm-5:00pm (5h) 0/1" at bounding box center [480, 152] width 135 height 9
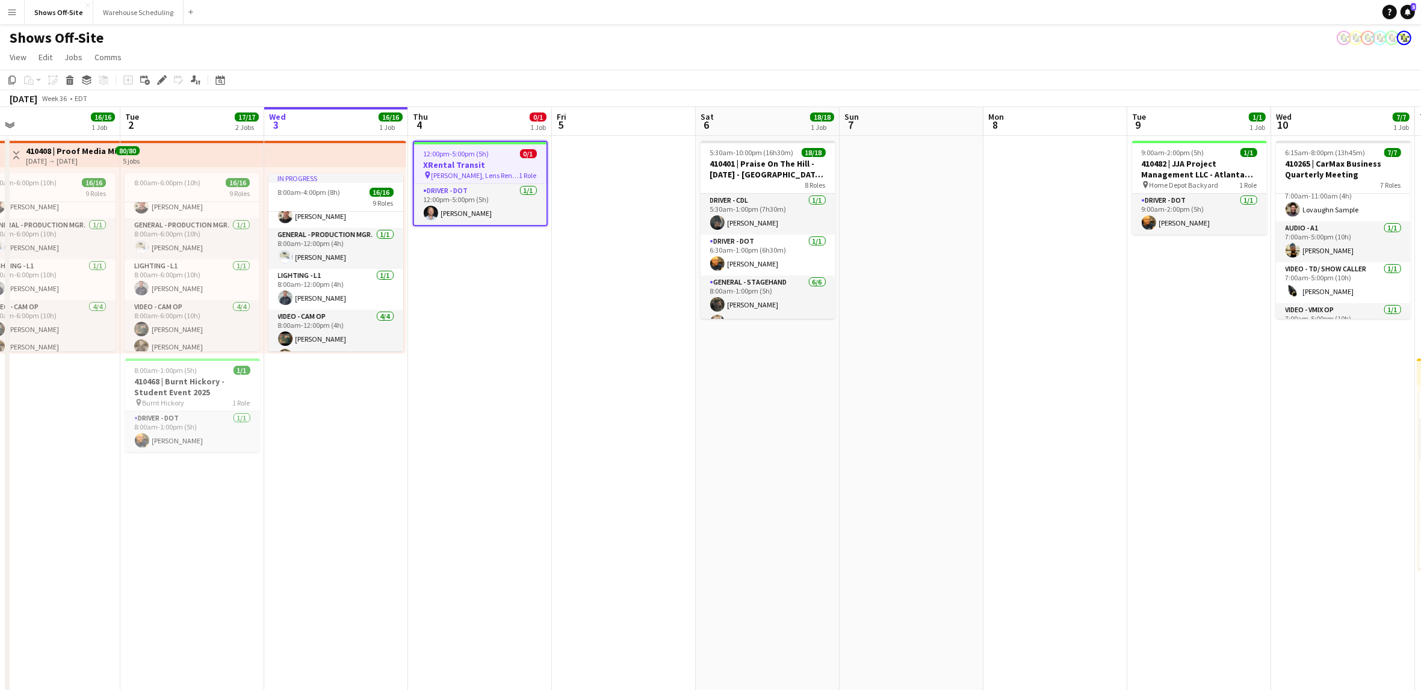
click at [511, 163] on h3 "XRental Transit" at bounding box center [480, 165] width 132 height 11
click at [513, 166] on h3 "XRental Transit" at bounding box center [480, 163] width 135 height 11
click at [513, 166] on h3 "XRental Transit" at bounding box center [480, 165] width 132 height 11
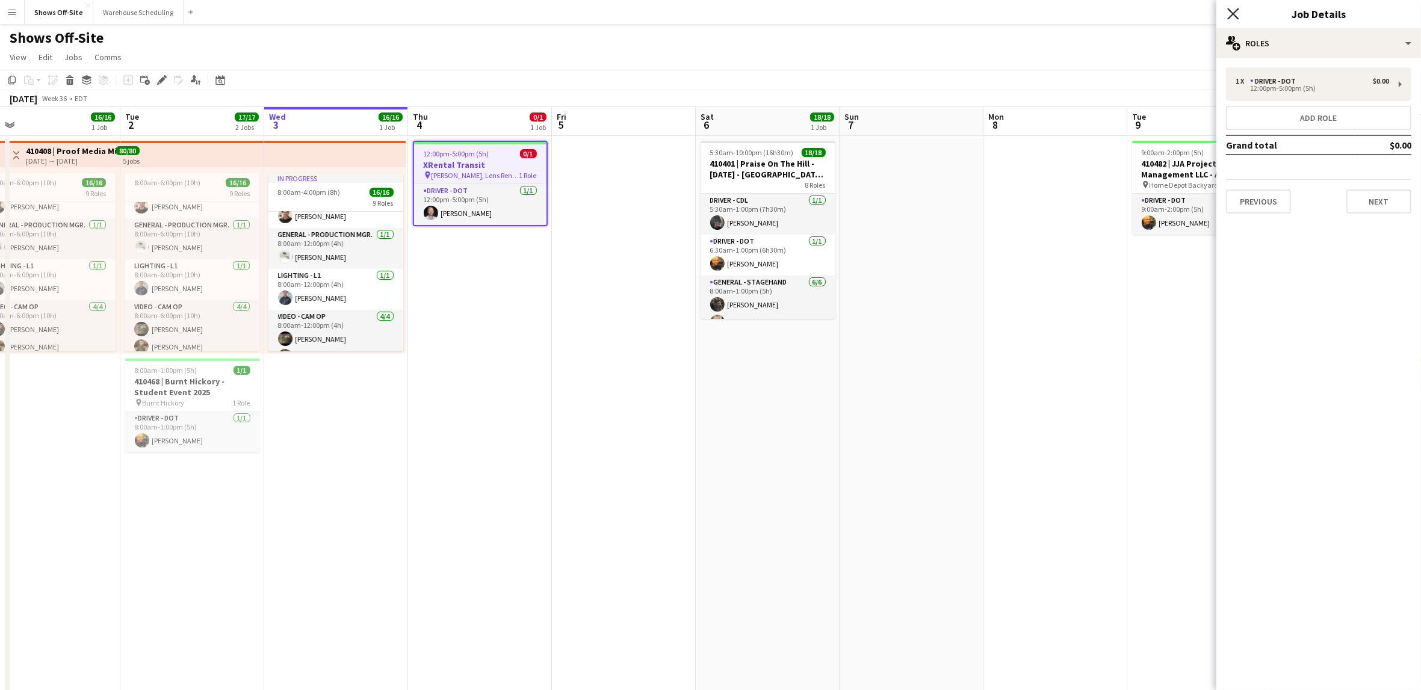
click at [1231, 14] on icon "Close pop-in" at bounding box center [1232, 13] width 11 height 11
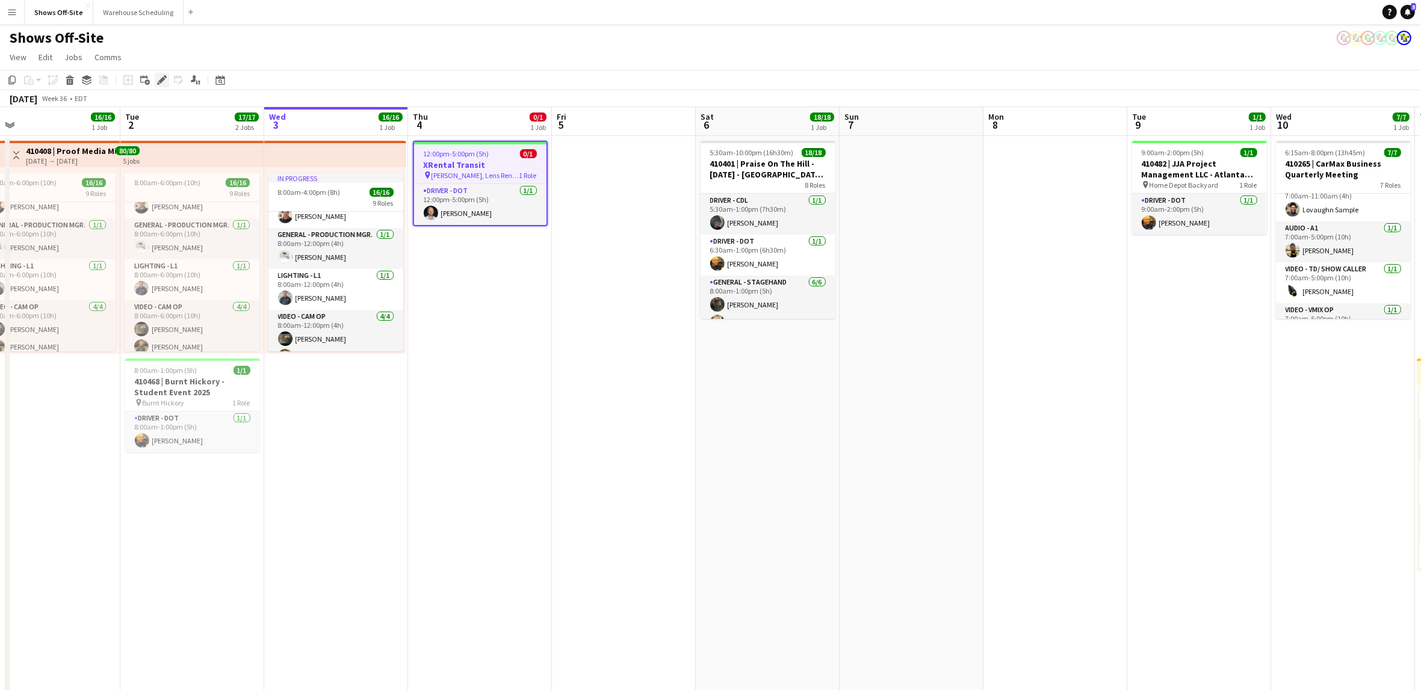
click at [164, 81] on icon "Edit" at bounding box center [162, 80] width 10 height 10
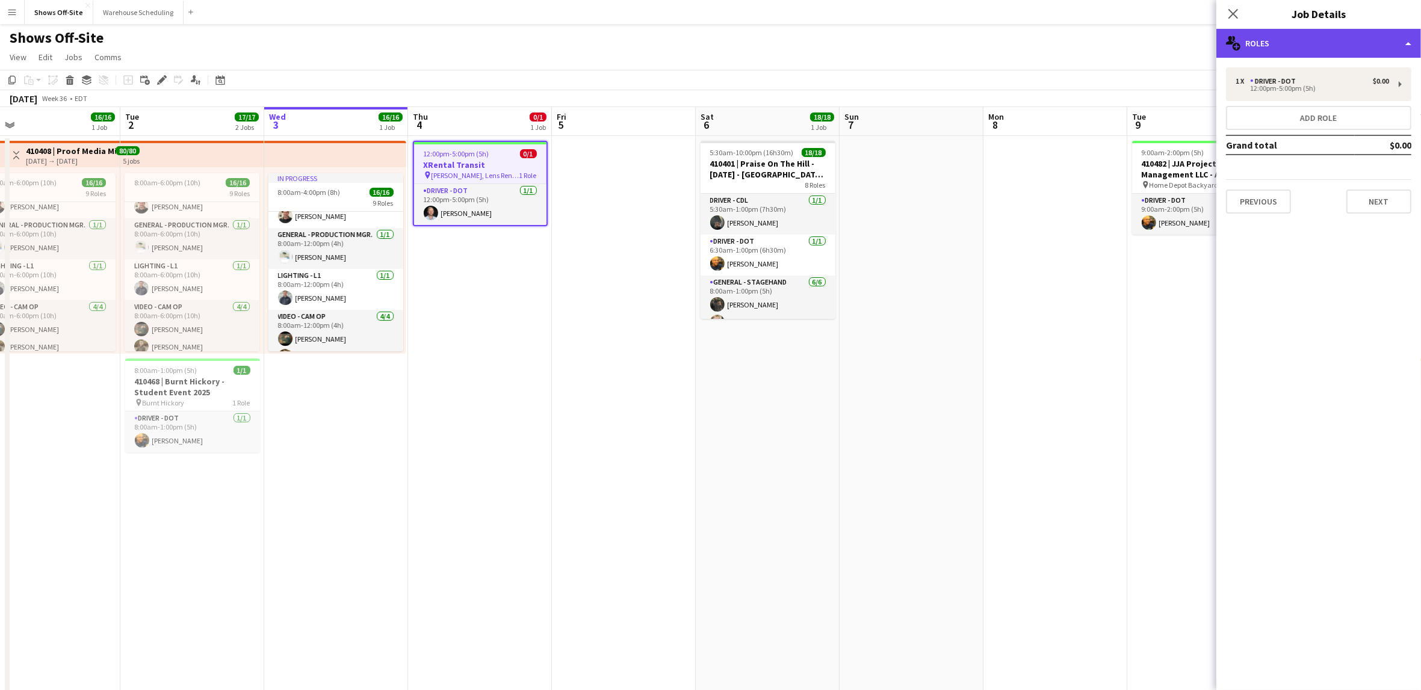
click at [1268, 53] on div "multiple-users-add Roles" at bounding box center [1319, 43] width 205 height 29
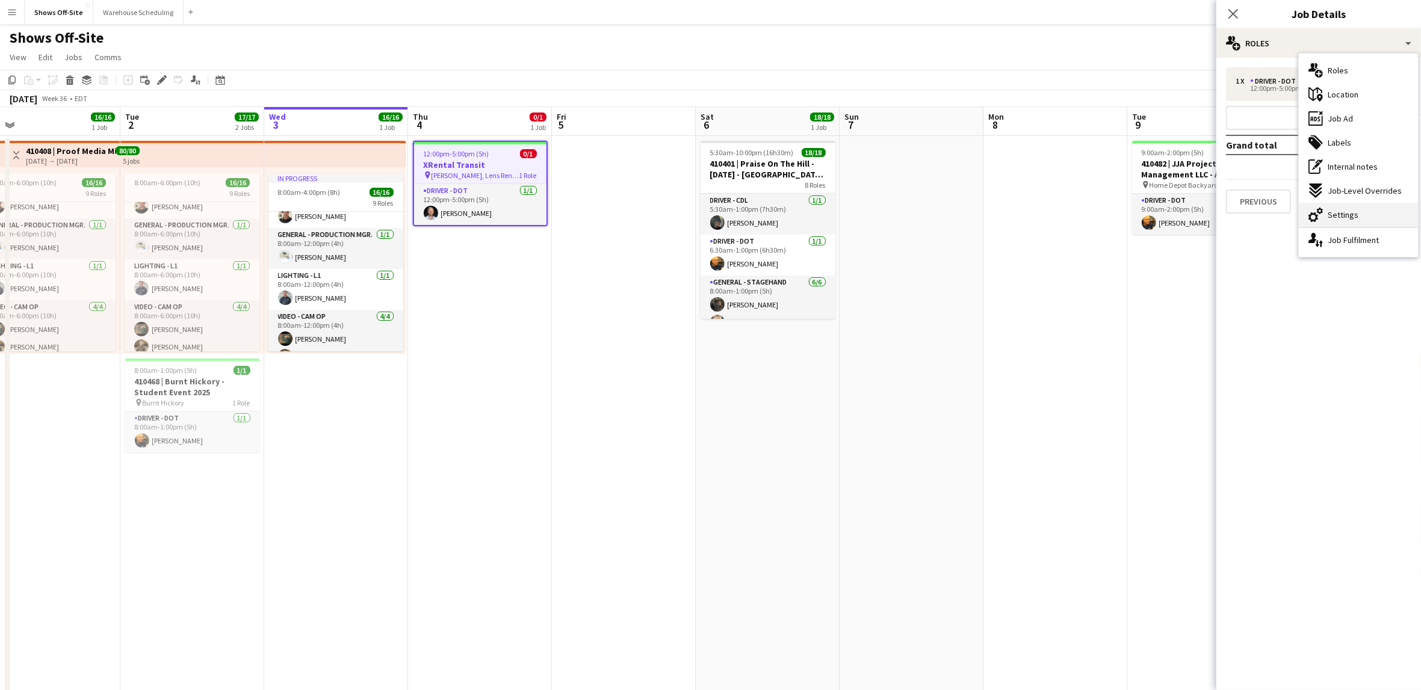
click at [1345, 217] on span "Settings" at bounding box center [1343, 214] width 31 height 11
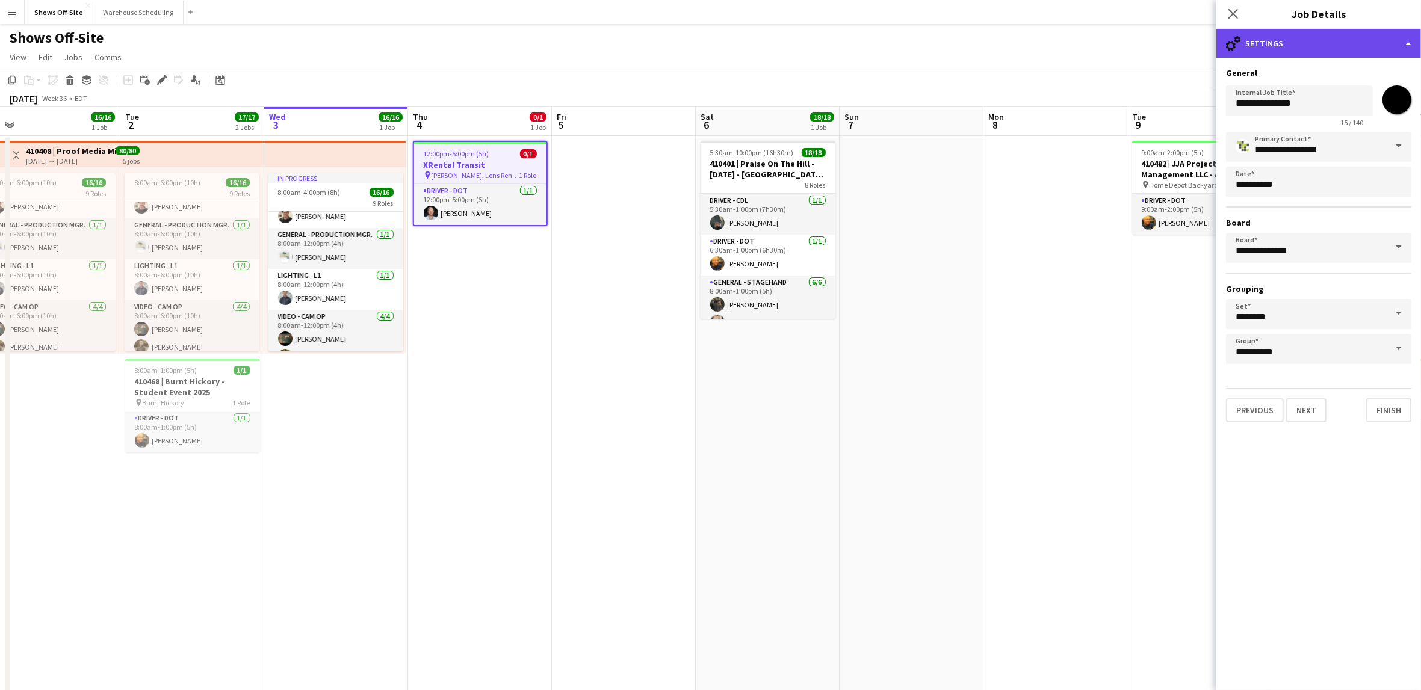
click at [1313, 39] on div "cog-double-3 Settings" at bounding box center [1319, 43] width 205 height 29
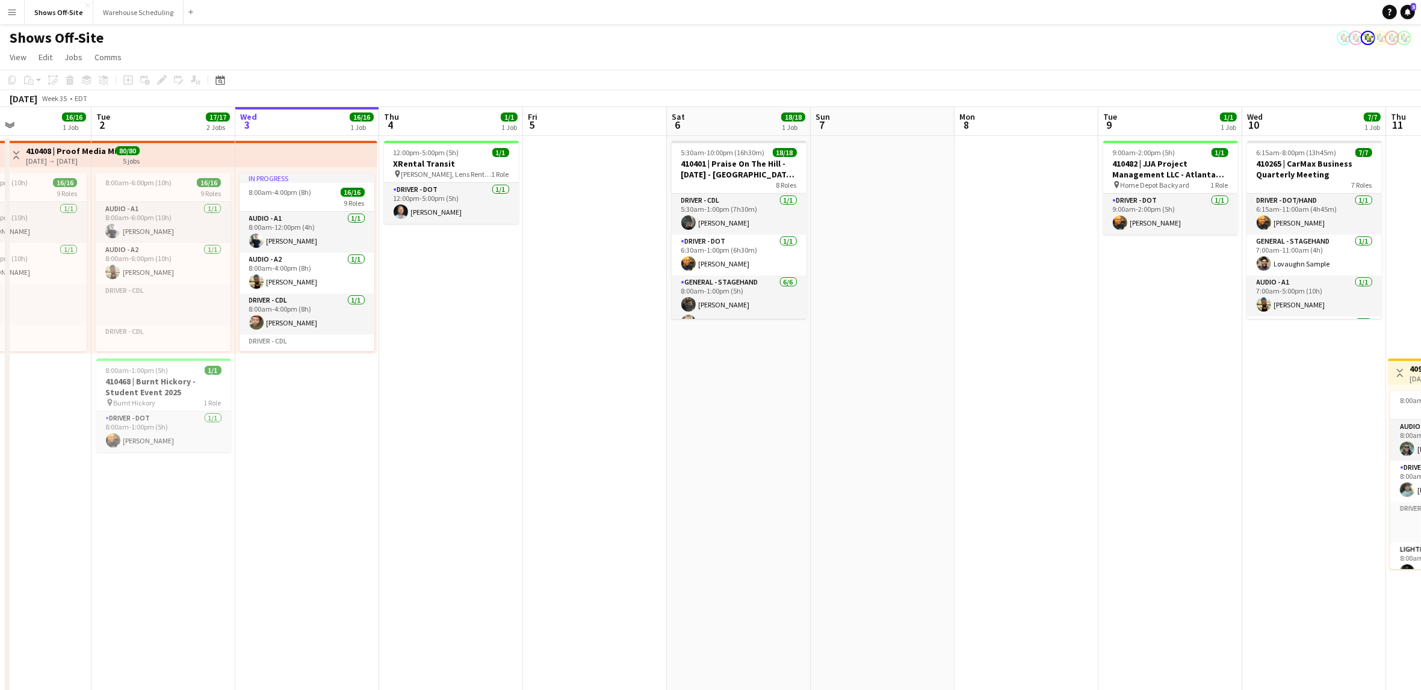
scroll to position [0, 330]
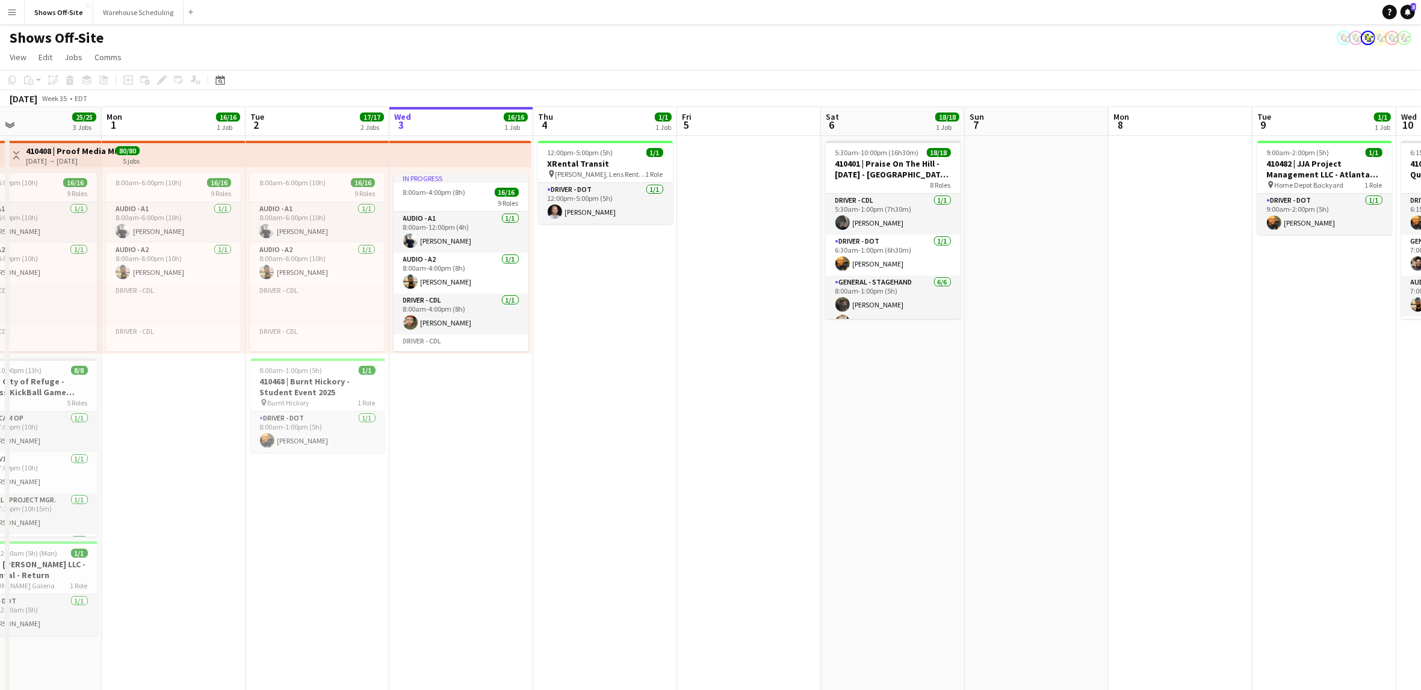
drag, startPoint x: 573, startPoint y: 383, endPoint x: 816, endPoint y: 391, distance: 242.7
click at [816, 391] on app-calendar-viewport "Fri 29 9/9 5 Jobs Sat 30 25/25 4 Jobs Sun 31 25/25 3 Jobs Mon 1 16/16 1 Job Tue…" at bounding box center [710, 563] width 1421 height 912
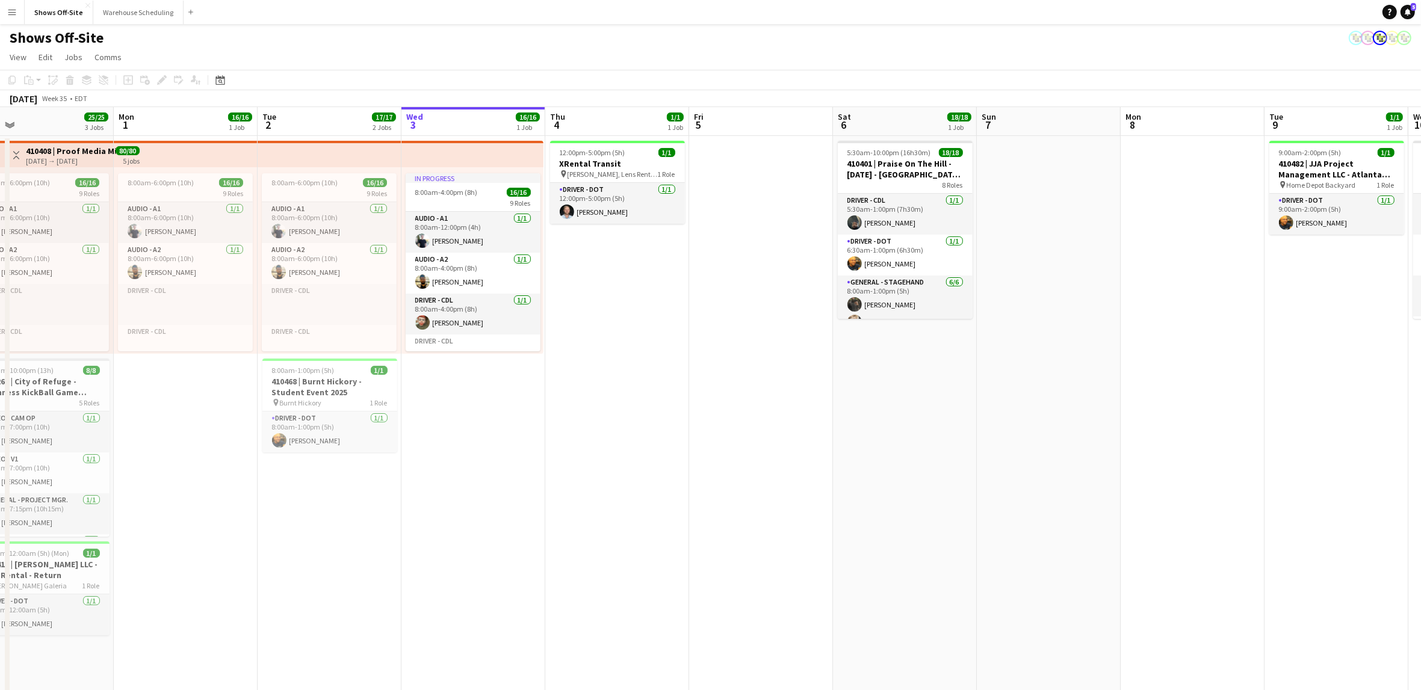
scroll to position [0, 314]
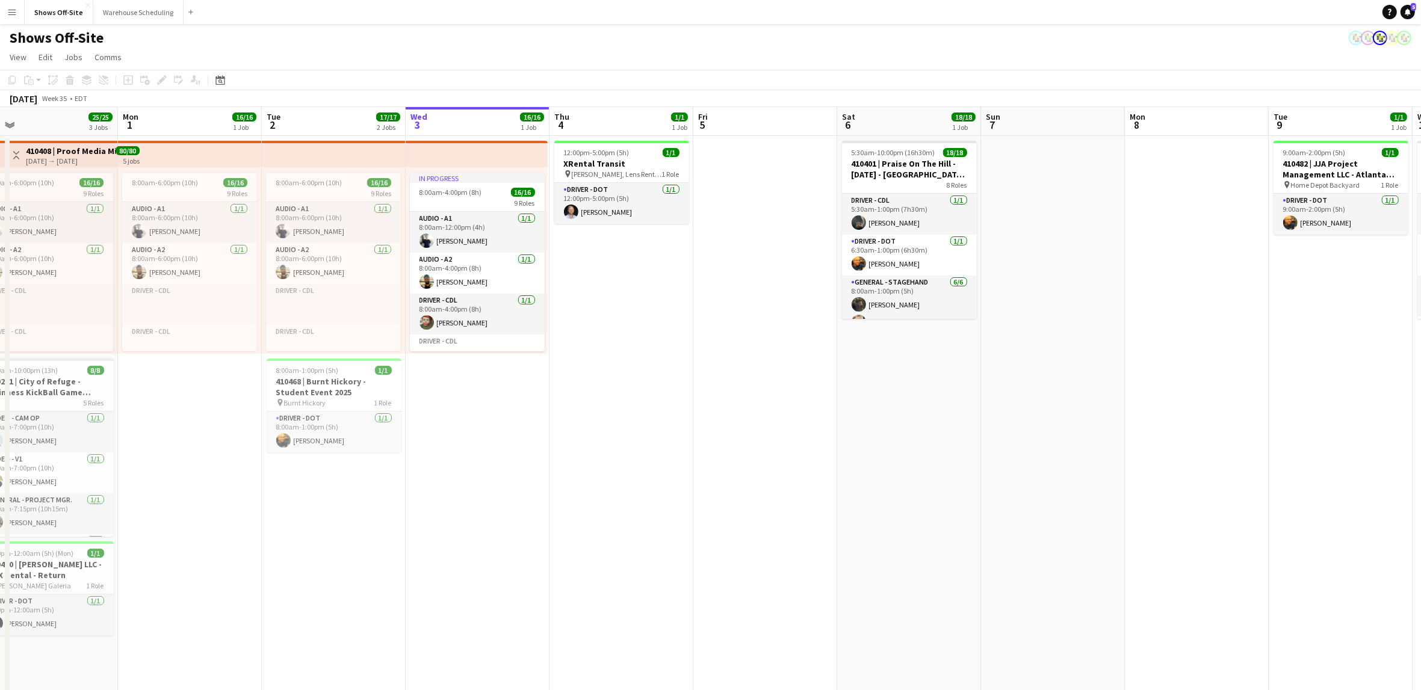
drag, startPoint x: 660, startPoint y: 382, endPoint x: 677, endPoint y: 382, distance: 16.9
click at [677, 382] on app-calendar-viewport "Fri 29 9/9 5 Jobs Sat 30 25/25 4 Jobs Sun 31 25/25 3 Jobs Mon 1 16/16 1 Job Tue…" at bounding box center [710, 563] width 1421 height 912
